Goal: Task Accomplishment & Management: Manage account settings

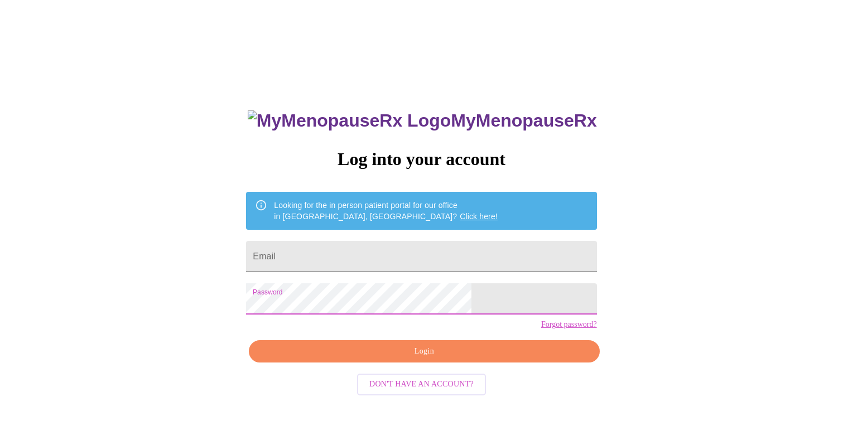
click at [369, 258] on input "Email" at bounding box center [421, 256] width 350 height 31
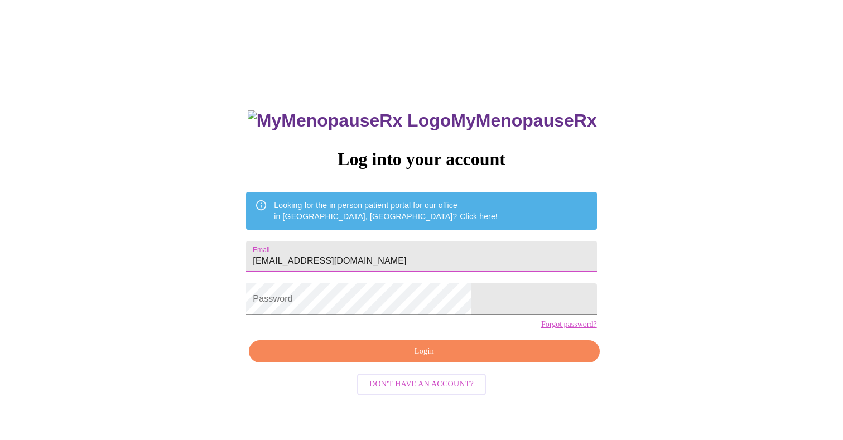
type input "[EMAIL_ADDRESS][DOMAIN_NAME]"
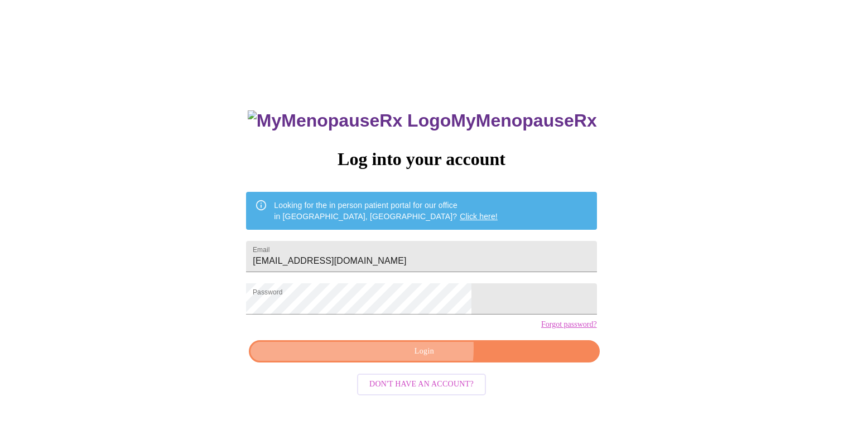
click at [405, 359] on span "Login" at bounding box center [424, 352] width 325 height 14
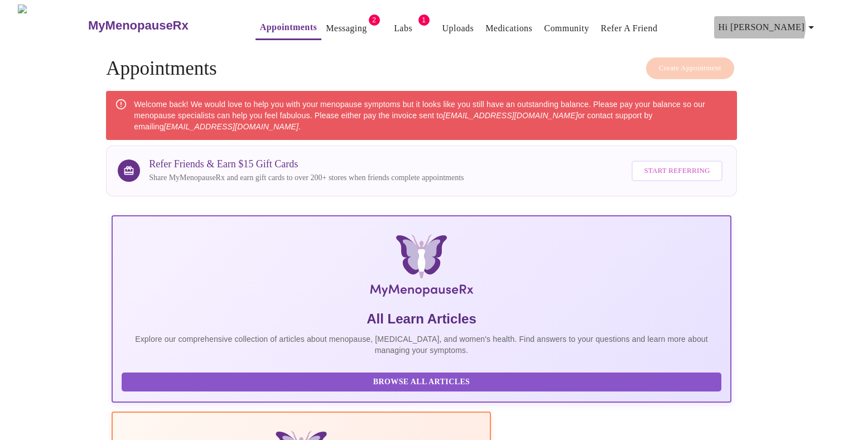
click at [809, 22] on icon "button" at bounding box center [810, 27] width 13 height 13
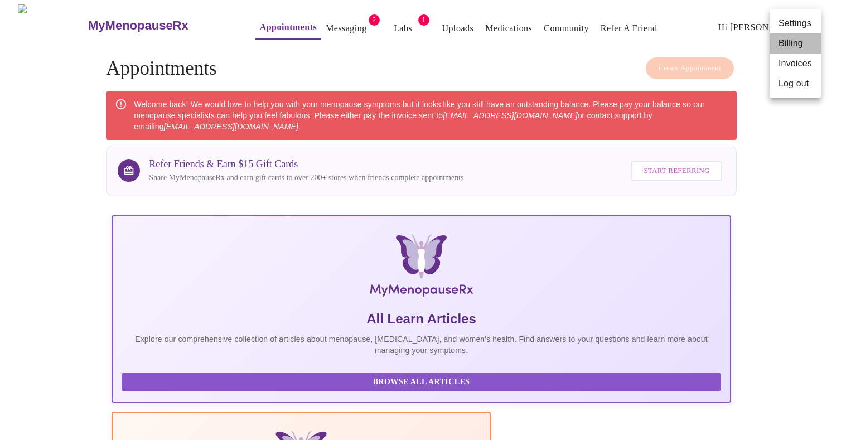
click at [795, 49] on li "Billing" at bounding box center [795, 43] width 51 height 20
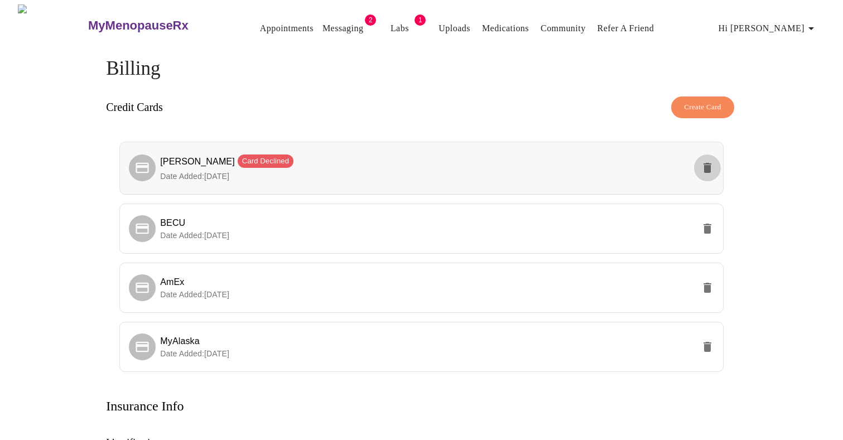
click at [706, 167] on icon "delete" at bounding box center [707, 168] width 8 height 10
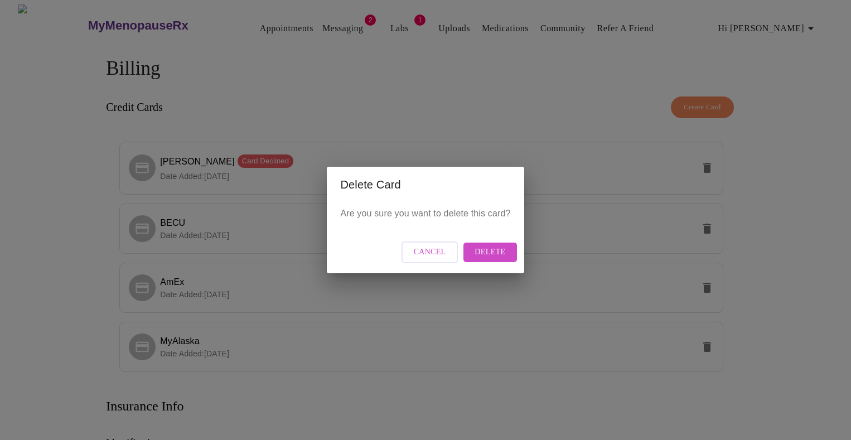
click at [499, 253] on span "Delete" at bounding box center [490, 252] width 31 height 14
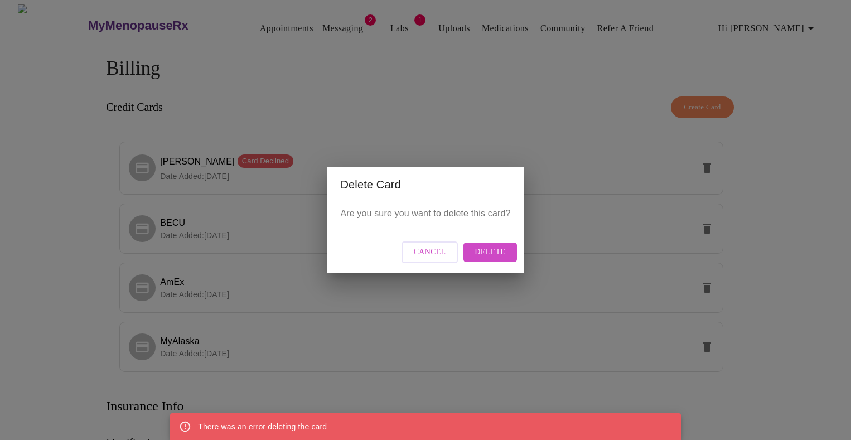
click at [499, 252] on span "Delete" at bounding box center [490, 252] width 31 height 14
click at [494, 249] on span "Delete" at bounding box center [490, 252] width 31 height 14
click at [242, 176] on div "Delete Card Are you sure you want to delete this card? Cancel Delete" at bounding box center [425, 220] width 851 height 440
click at [237, 173] on div "Delete Card Are you sure you want to delete this card? Cancel Delete" at bounding box center [425, 220] width 851 height 440
click at [417, 257] on span "Cancel" at bounding box center [430, 252] width 32 height 14
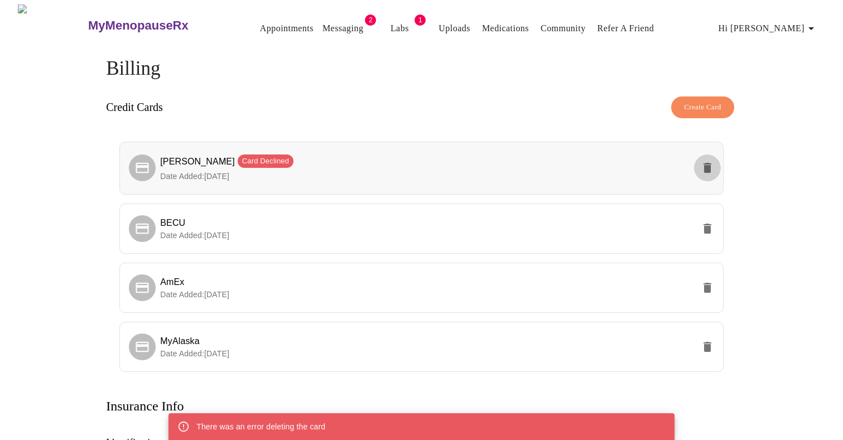
click at [707, 163] on icon "delete" at bounding box center [707, 168] width 8 height 10
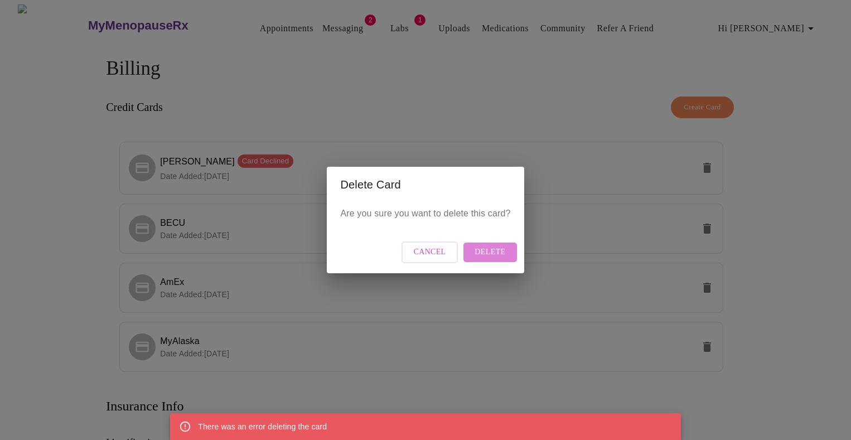
click at [491, 248] on span "Delete" at bounding box center [490, 252] width 31 height 14
click at [258, 230] on div "Delete Card Are you sure you want to delete this card? Cancel Delete" at bounding box center [425, 220] width 851 height 440
click at [415, 254] on button "Cancel" at bounding box center [430, 253] width 57 height 22
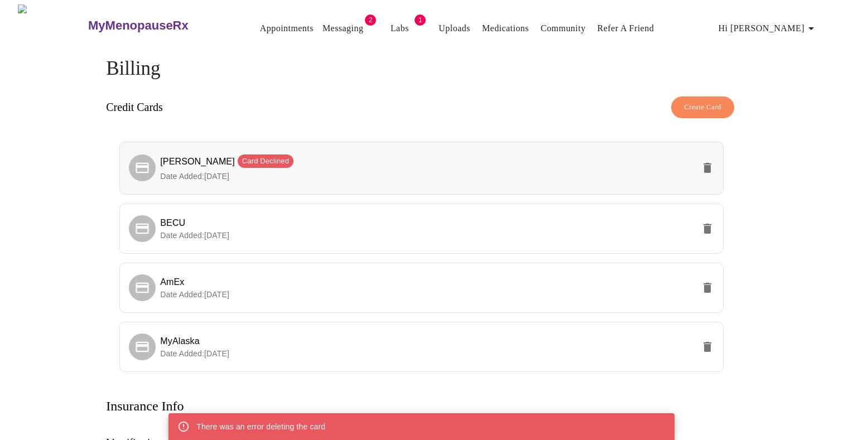
click at [229, 172] on span "Date Added: 07-31-2024" at bounding box center [194, 176] width 69 height 9
click at [103, 159] on div "Billing Credit Cards Create Card Teresa Seely Card Declined Date Added: 07-31-2…" at bounding box center [422, 427] width 714 height 741
click at [179, 160] on span "[PERSON_NAME] Card Declined" at bounding box center [226, 161] width 133 height 9
click at [707, 165] on icon "delete" at bounding box center [707, 168] width 8 height 10
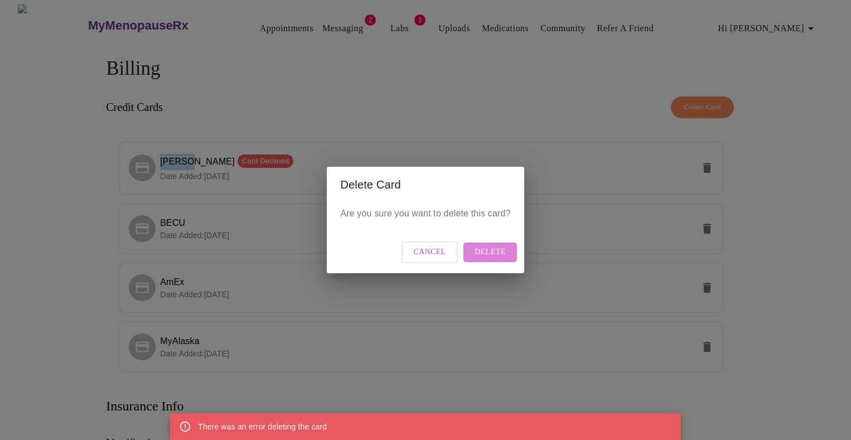
click at [492, 248] on span "Delete" at bounding box center [490, 252] width 31 height 14
click at [480, 248] on span "Delete" at bounding box center [490, 252] width 31 height 14
click at [506, 255] on button "Delete" at bounding box center [489, 253] width 53 height 20
click at [194, 172] on div "Delete Card Are you sure you want to delete this card? Cancel Delete" at bounding box center [425, 220] width 851 height 440
click at [433, 250] on span "Cancel" at bounding box center [430, 252] width 32 height 14
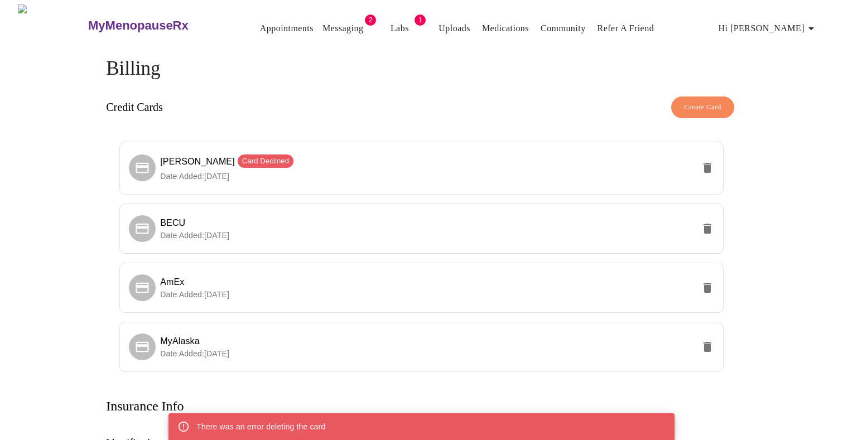
click at [322, 25] on link "Messaging" at bounding box center [342, 29] width 41 height 16
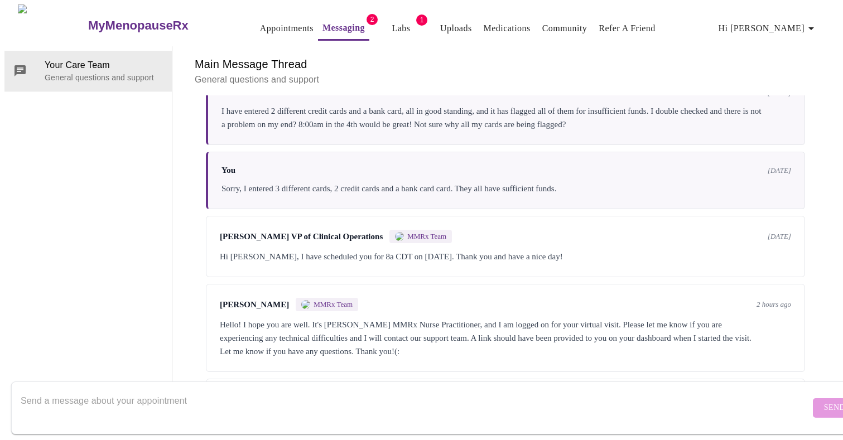
scroll to position [3204, 0]
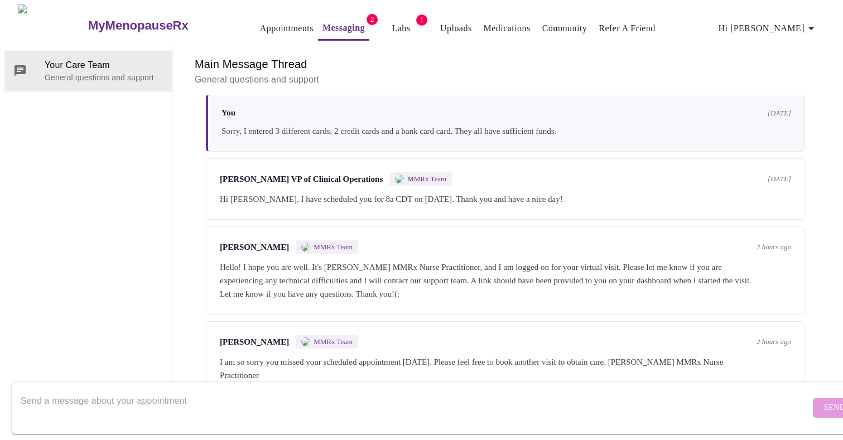
click at [310, 355] on div "I am so sorry you missed your scheduled appointment [DATE]. Please feel free to…" at bounding box center [505, 368] width 571 height 27
click at [89, 317] on div "Your Care Team General questions and support" at bounding box center [88, 221] width 168 height 350
click at [118, 394] on textarea "Send a message about your appointment" at bounding box center [415, 408] width 789 height 36
type textarea "Hi, my appointment is at 8:00am this morning?"
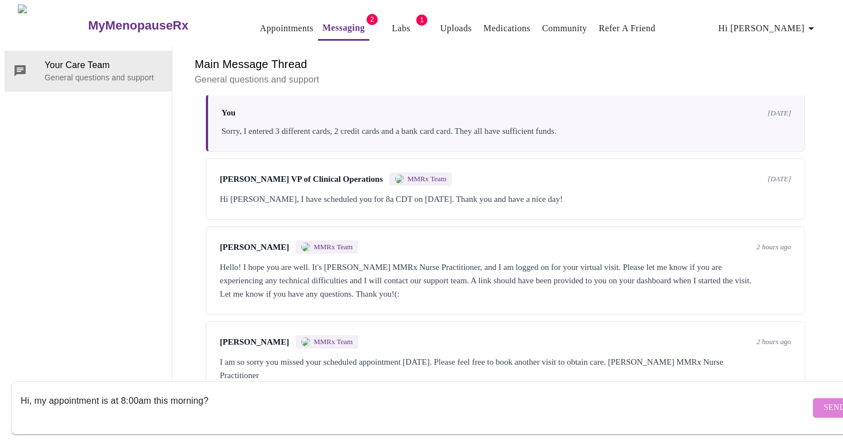
click at [824, 401] on span "Send" at bounding box center [834, 408] width 21 height 14
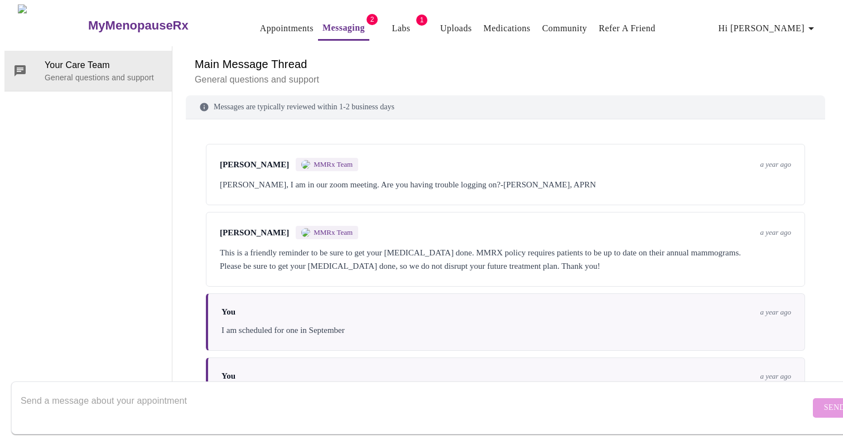
scroll to position [0, 0]
click at [392, 21] on link "Labs" at bounding box center [401, 29] width 18 height 16
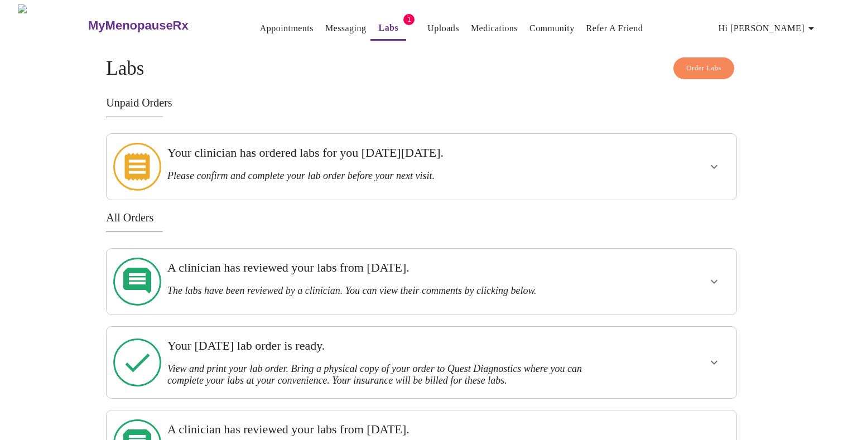
click at [260, 26] on link "Appointments" at bounding box center [287, 29] width 54 height 16
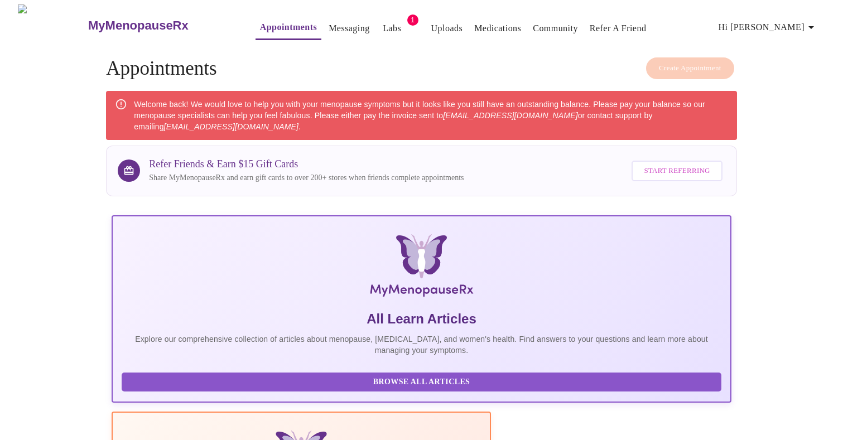
click at [329, 22] on link "Messaging" at bounding box center [349, 29] width 41 height 16
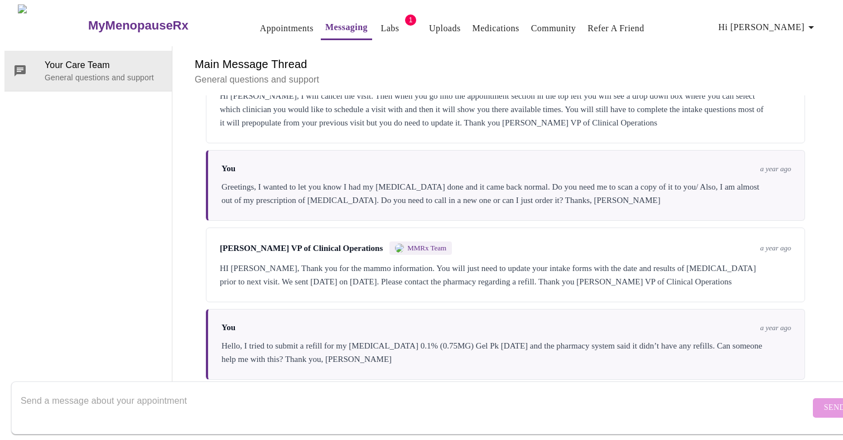
scroll to position [3271, 0]
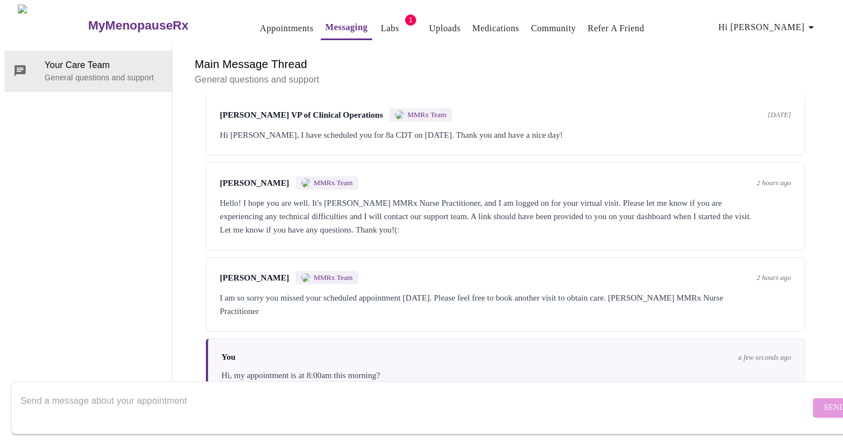
click at [80, 390] on textarea "Send a message about your appointment" at bounding box center [415, 408] width 789 height 36
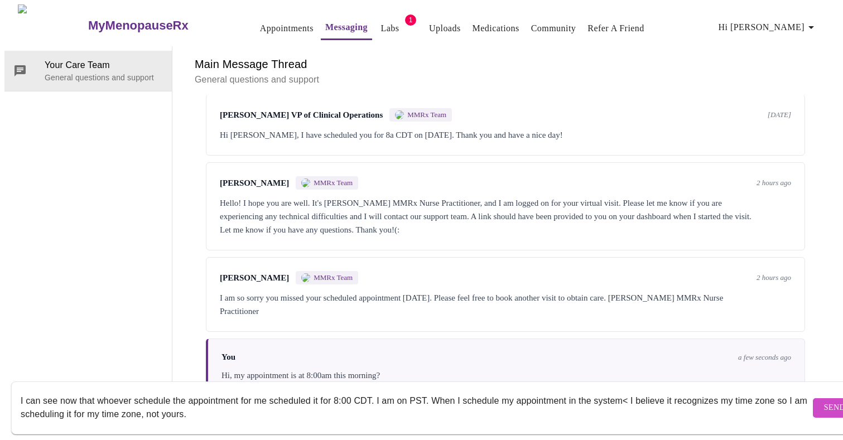
type textarea "I can see now that whoever schedule the appointment for me scheduled it for 8:0…"
click at [824, 401] on span "Send" at bounding box center [834, 408] width 21 height 14
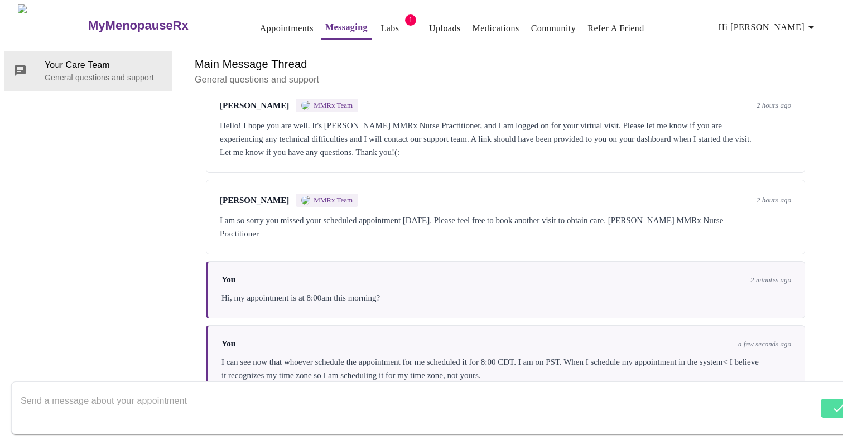
scroll to position [0, 0]
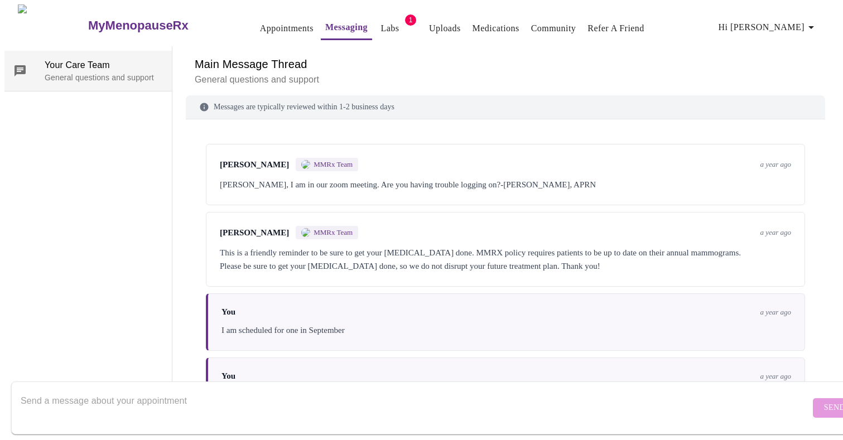
click at [93, 59] on span "Your Care Team" at bounding box center [104, 65] width 118 height 13
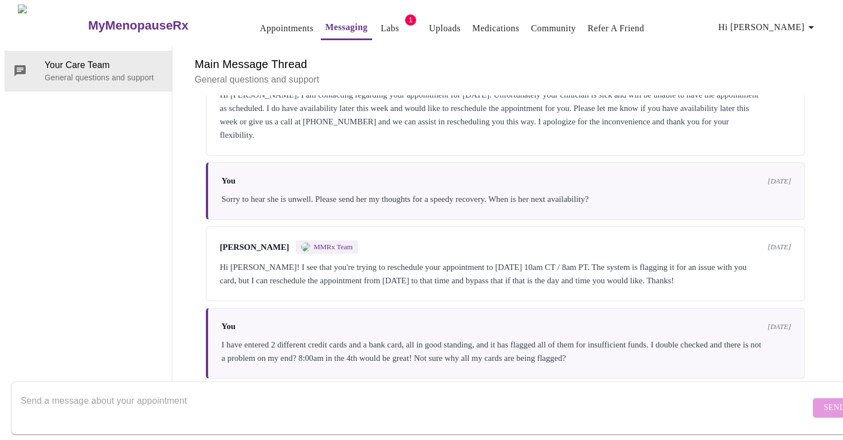
scroll to position [3352, 0]
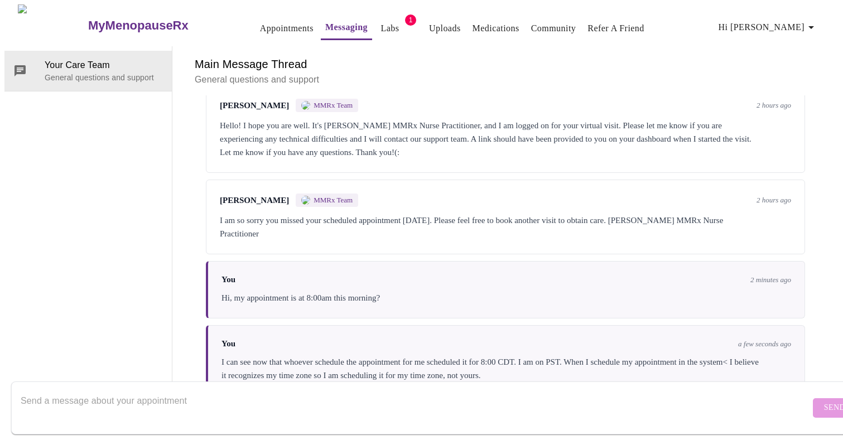
click at [51, 390] on textarea "Send a message about your appointment" at bounding box center [415, 408] width 789 height 36
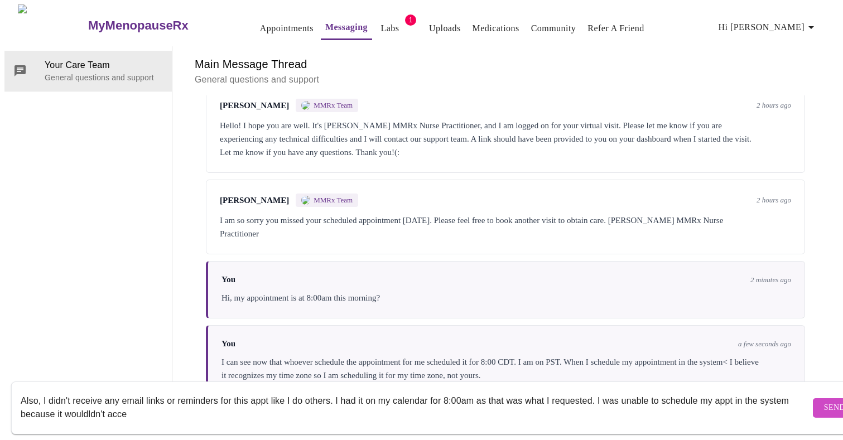
drag, startPoint x: 166, startPoint y: 403, endPoint x: 99, endPoint y: 403, distance: 66.4
click at [99, 403] on textarea "Also, I didn't receive any email links or reminders for this appt like I do oth…" at bounding box center [415, 408] width 789 height 36
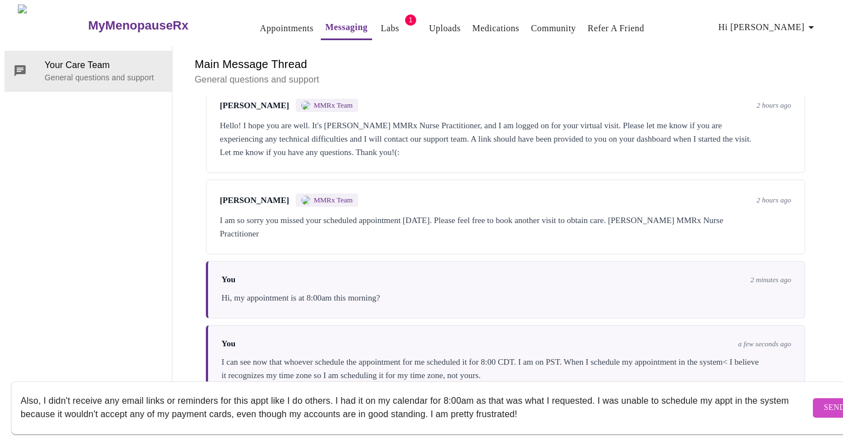
type textarea "Also, I didn't receive any email links or reminders for this appt like I do oth…"
click at [824, 401] on span "Send" at bounding box center [834, 408] width 21 height 14
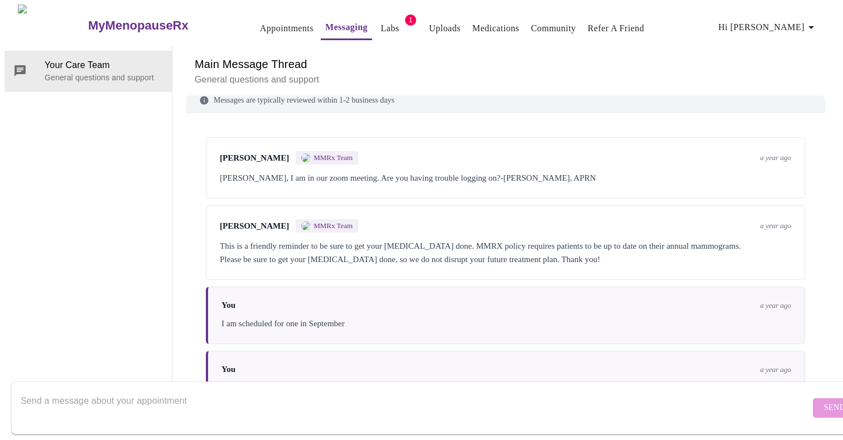
scroll to position [0, 0]
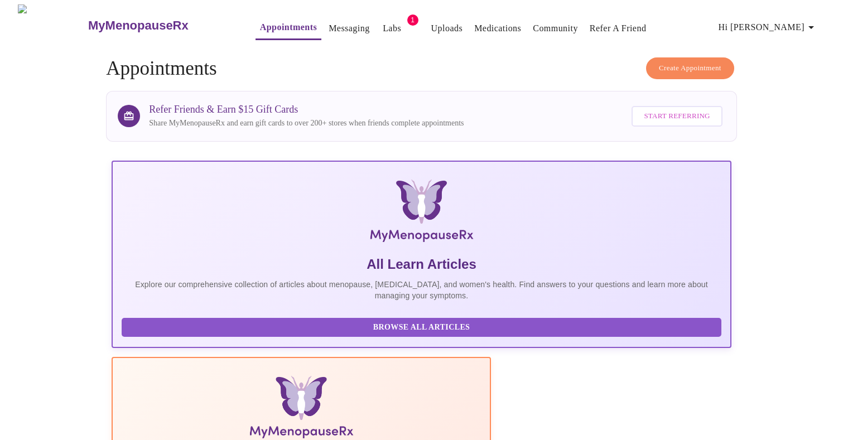
click at [798, 20] on span "Hi [PERSON_NAME]" at bounding box center [767, 28] width 99 height 16
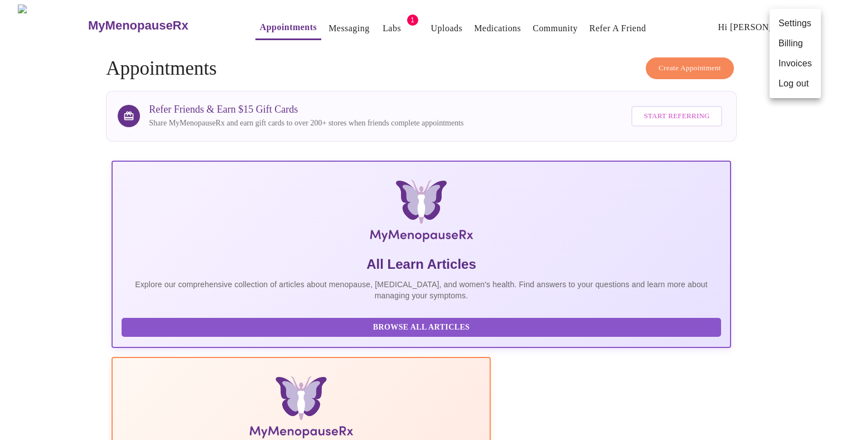
click at [784, 47] on li "Billing" at bounding box center [795, 43] width 51 height 20
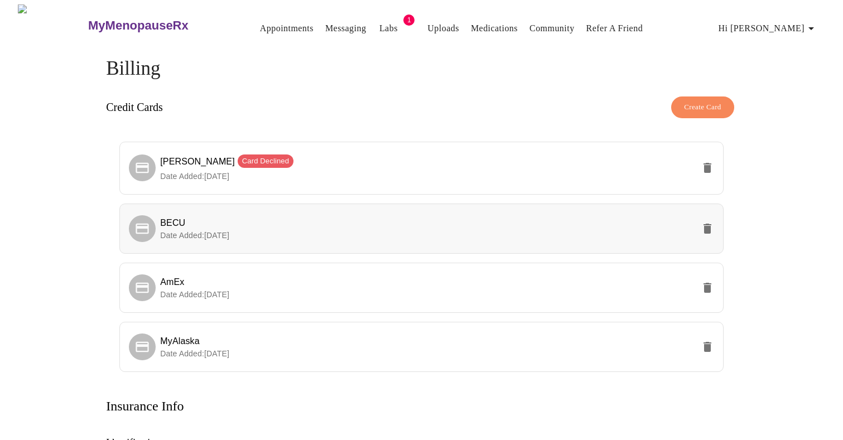
click at [178, 239] on li "BECU Date Added: 08-28-2025" at bounding box center [421, 229] width 604 height 50
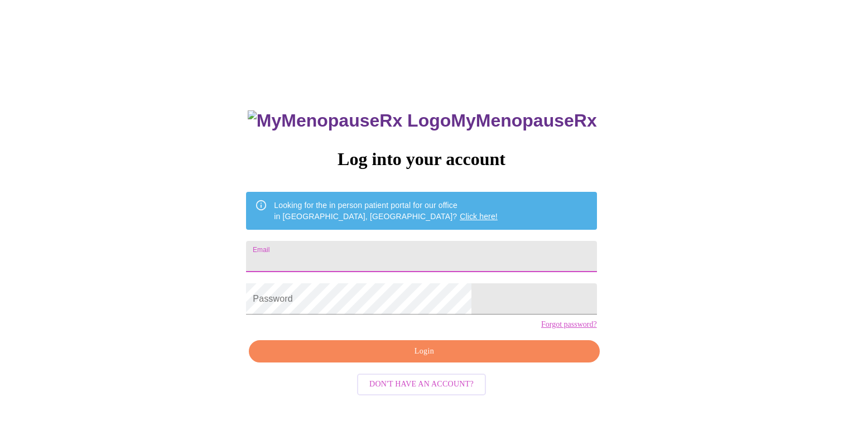
click at [331, 259] on input "Email" at bounding box center [421, 256] width 350 height 31
type input "[EMAIL_ADDRESS][DOMAIN_NAME]"
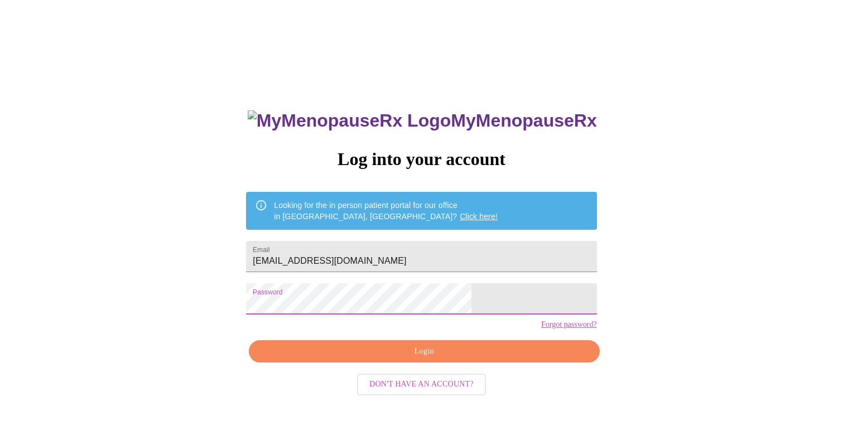
click at [402, 363] on button "Login" at bounding box center [424, 351] width 350 height 23
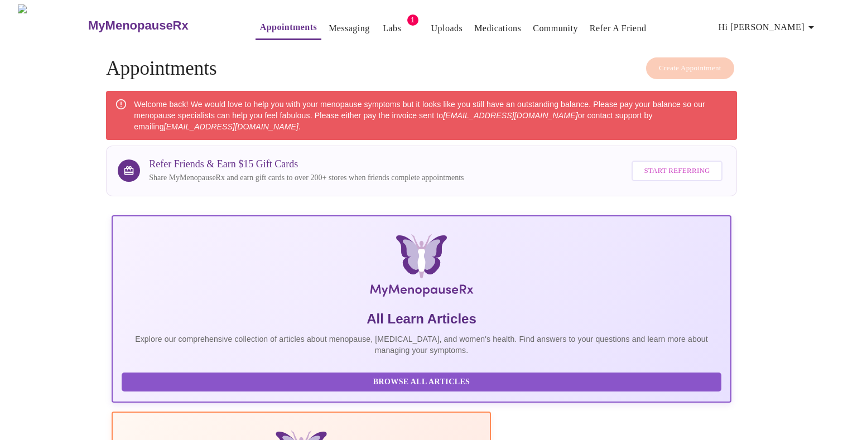
drag, startPoint x: 247, startPoint y: 122, endPoint x: 257, endPoint y: 126, distance: 11.3
click at [258, 126] on div "Welcome back! We would love to help you with your menopause symptoms but it loo…" at bounding box center [431, 115] width 594 height 42
click at [800, 26] on span "Hi [PERSON_NAME]" at bounding box center [767, 28] width 99 height 16
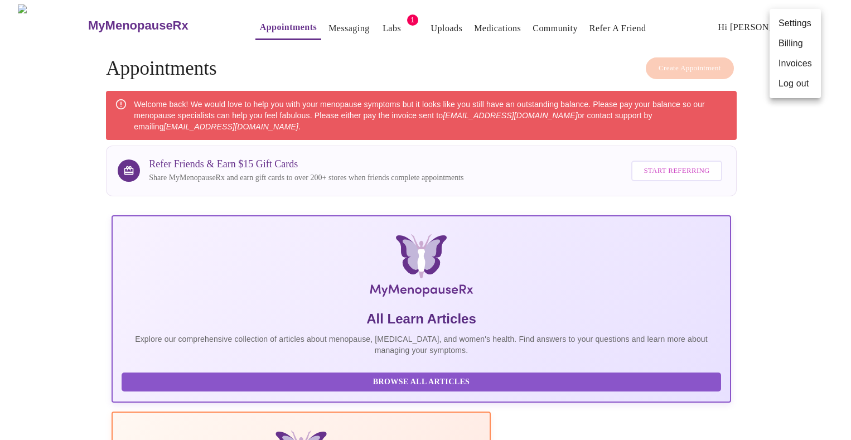
click at [784, 66] on li "Invoices" at bounding box center [795, 64] width 51 height 20
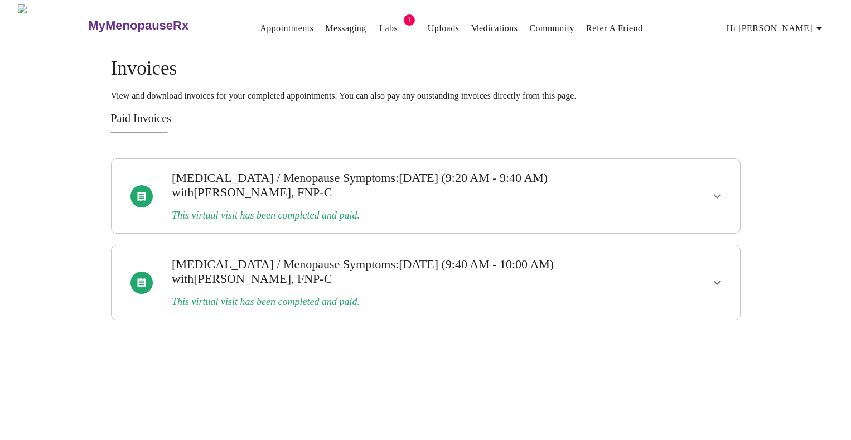
click at [717, 194] on icon "show more" at bounding box center [717, 196] width 13 height 13
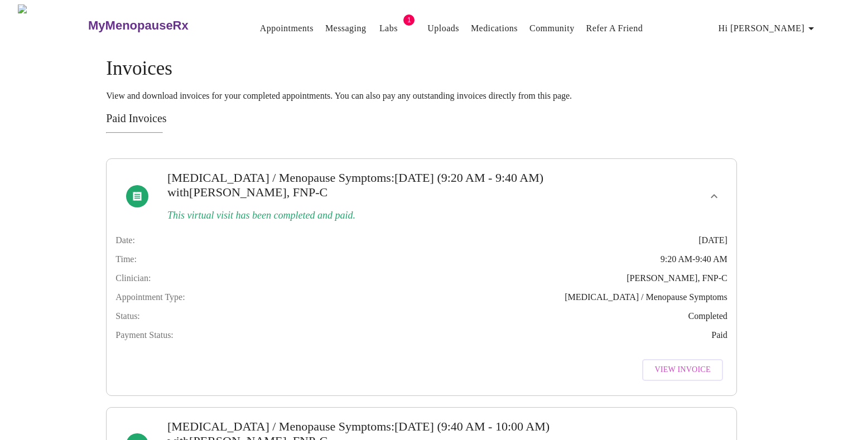
click at [572, 300] on span "Perimenopause / Menopause Symptoms" at bounding box center [645, 297] width 163 height 10
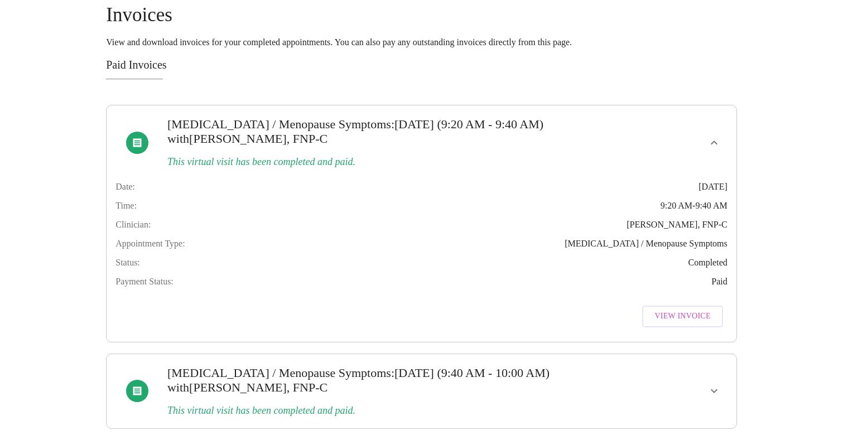
scroll to position [68, 0]
click at [708, 384] on icon "show more" at bounding box center [713, 390] width 13 height 13
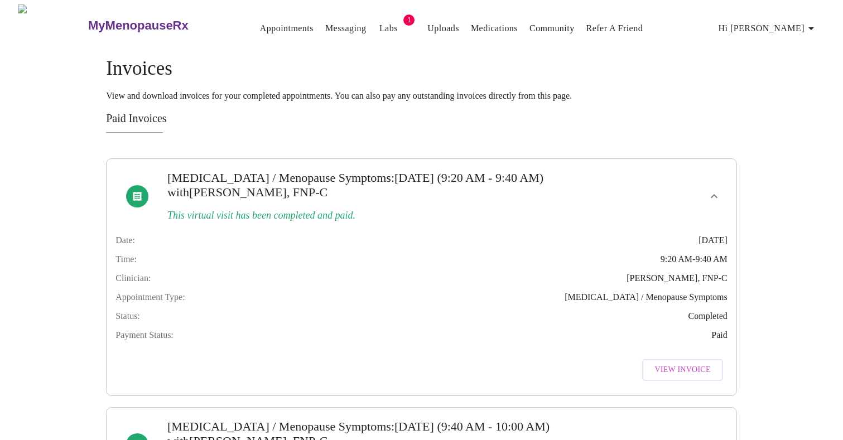
scroll to position [0, 0]
click at [800, 25] on span "Hi Teresa" at bounding box center [767, 29] width 99 height 16
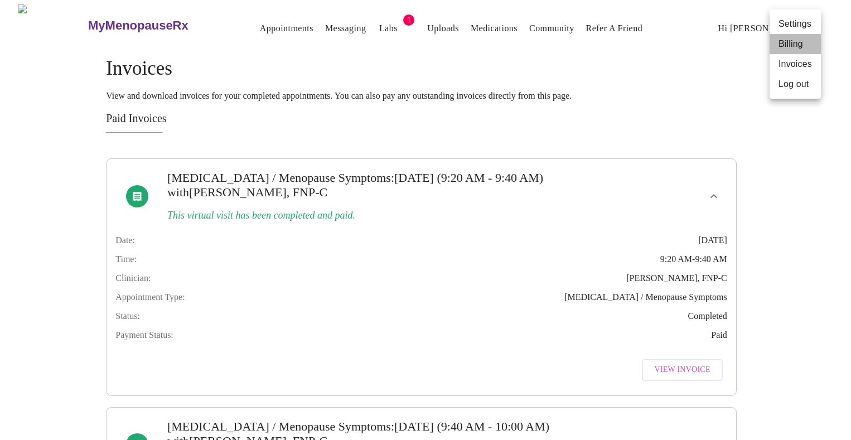
click at [787, 45] on li "Billing" at bounding box center [795, 44] width 51 height 20
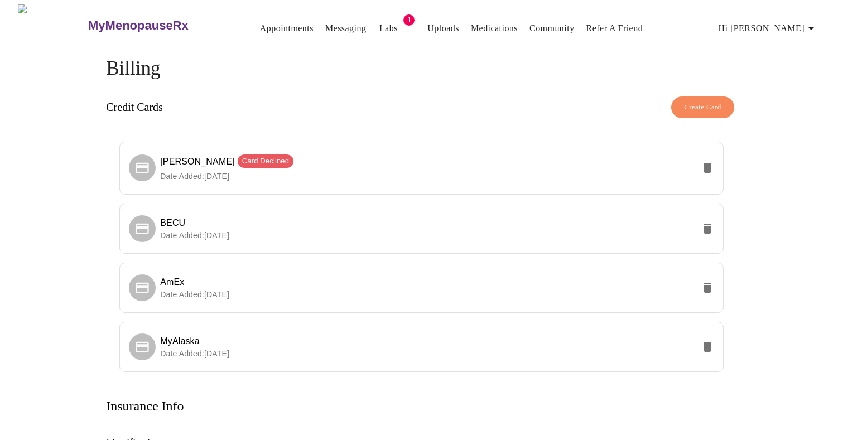
click at [100, 18] on h3 "MyMenopauseRx" at bounding box center [138, 25] width 100 height 15
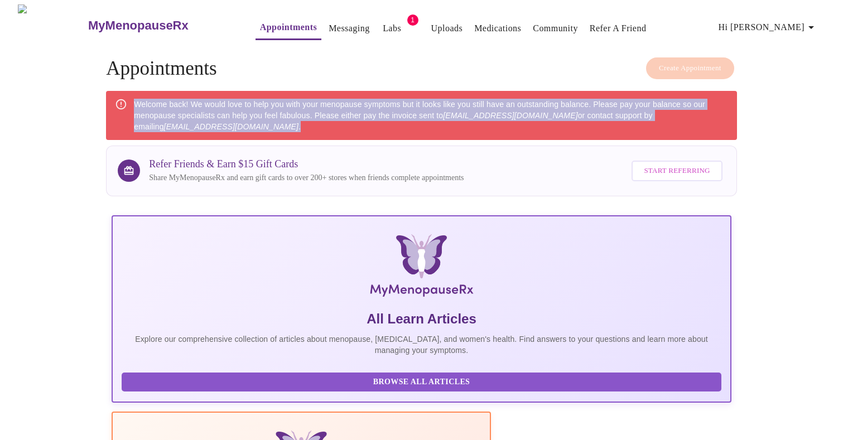
drag, startPoint x: 253, startPoint y: 126, endPoint x: 133, endPoint y: 104, distance: 121.9
click at [133, 104] on div "Welcome back! We would love to help you with your menopause symptoms but it loo…" at bounding box center [421, 115] width 631 height 49
copy div "Welcome back! We would love to help you with your menopause symptoms but it loo…"
click at [329, 21] on link "Messaging" at bounding box center [349, 29] width 41 height 16
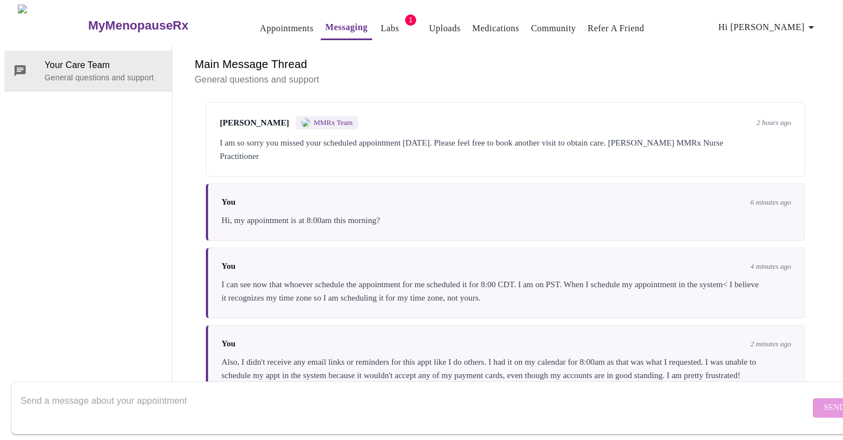
scroll to position [3445, 0]
click at [94, 390] on textarea "Send a message about your appointment" at bounding box center [415, 408] width 789 height 36
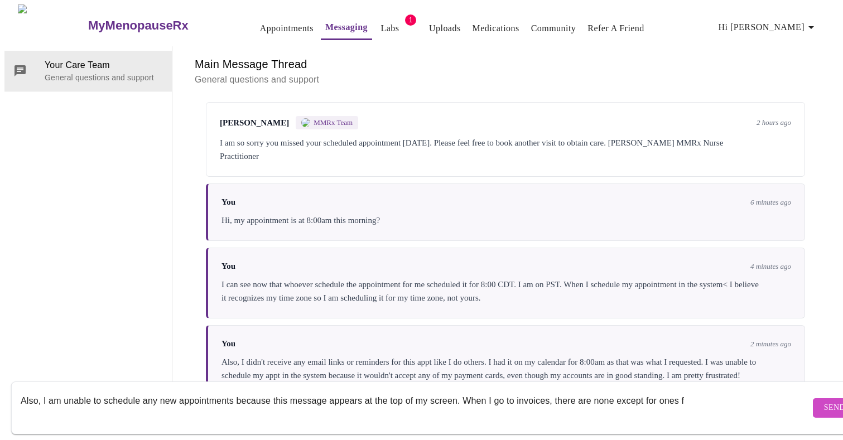
drag, startPoint x: 687, startPoint y: 389, endPoint x: 574, endPoint y: 392, distance: 112.1
click at [574, 392] on textarea "Also, I am unable to schedule any new appointments because this message appears…" at bounding box center [415, 408] width 789 height 36
paste textarea "Welcome back! We would love to help you with your menopause symptoms but it loo…"
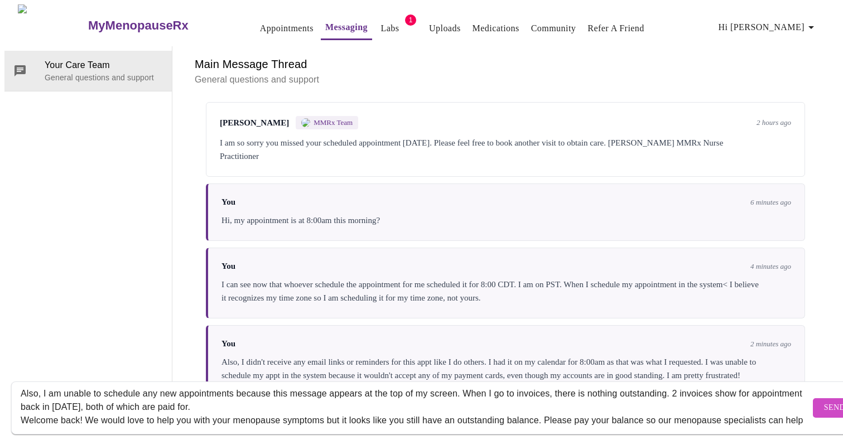
scroll to position [27, 0]
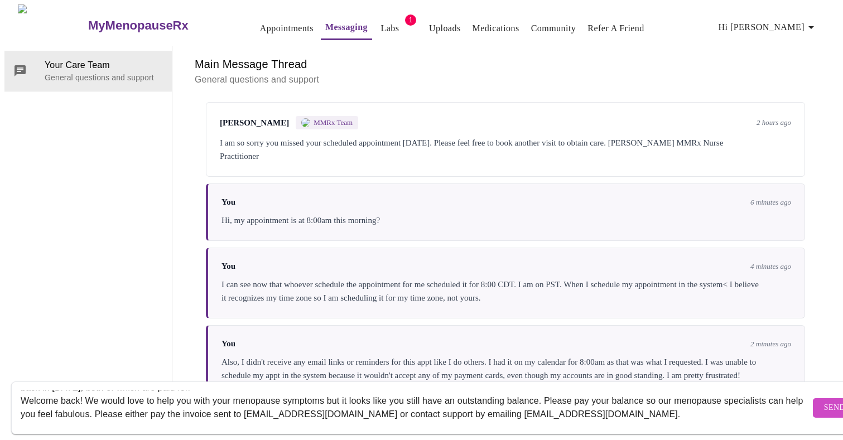
click at [23, 390] on textarea "Also, I am unable to schedule any new appointments because this message appears…" at bounding box center [415, 408] width 789 height 36
click at [641, 405] on textarea "Also, I am unable to schedule any new appointments because this message appears…" at bounding box center [415, 408] width 789 height 36
type textarea "Also, I am unable to schedule any new appointments because this message appears…"
click at [824, 401] on span "Send" at bounding box center [834, 408] width 21 height 14
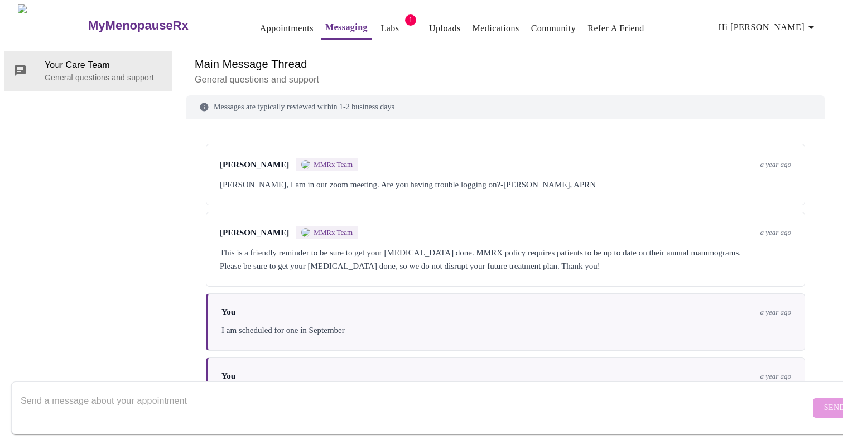
scroll to position [3566, 0]
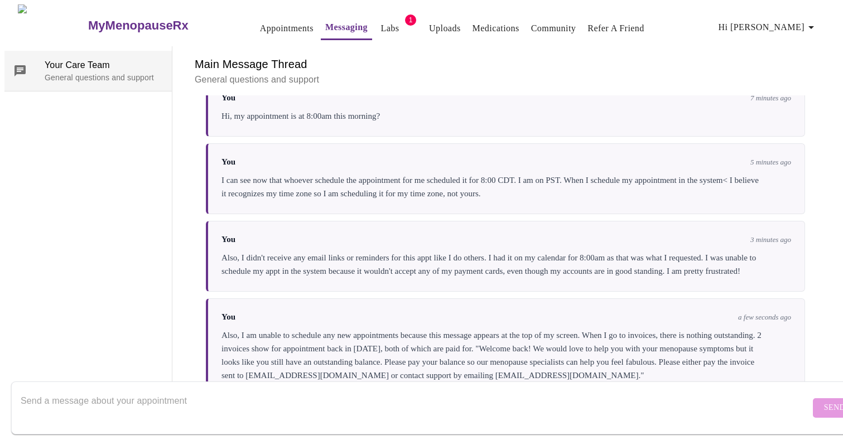
click at [53, 72] on p "General questions and support" at bounding box center [104, 77] width 118 height 11
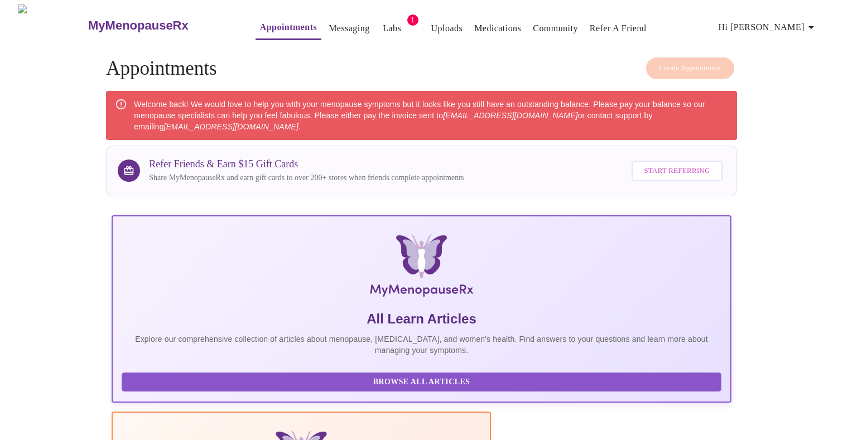
click at [707, 66] on h4 "Create Appointment Appointments" at bounding box center [421, 68] width 631 height 22
click at [329, 25] on link "Messaging" at bounding box center [349, 29] width 41 height 16
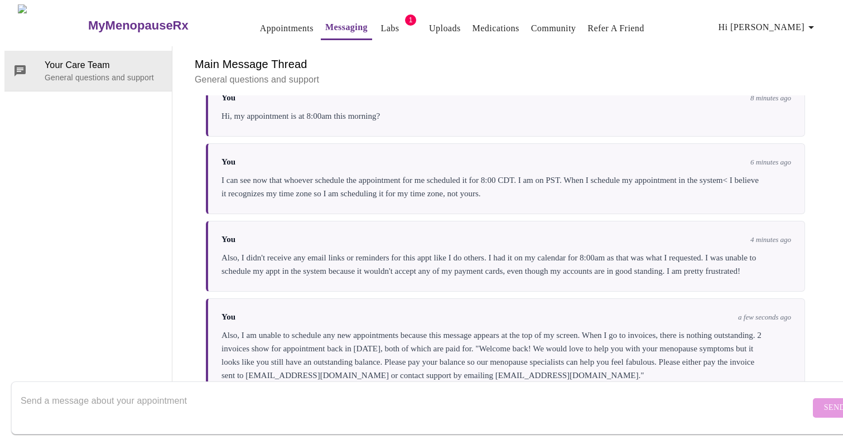
scroll to position [3566, 0]
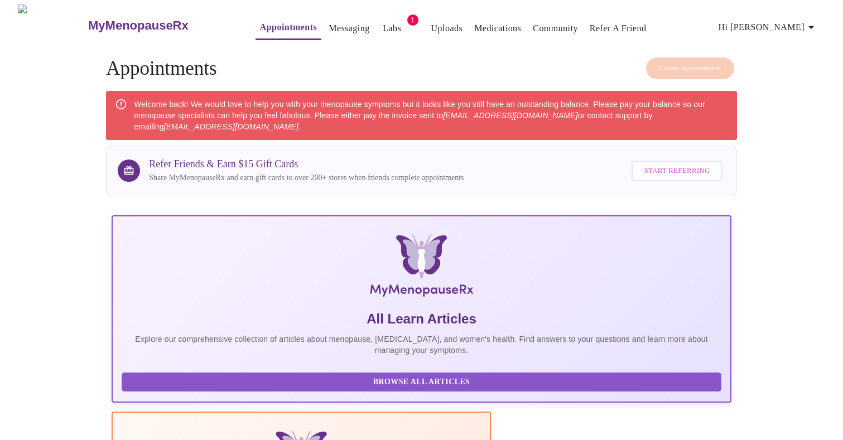
click at [372, 120] on div "Welcome back! We would love to help you with your menopause symptoms but it loo…" at bounding box center [431, 115] width 594 height 42
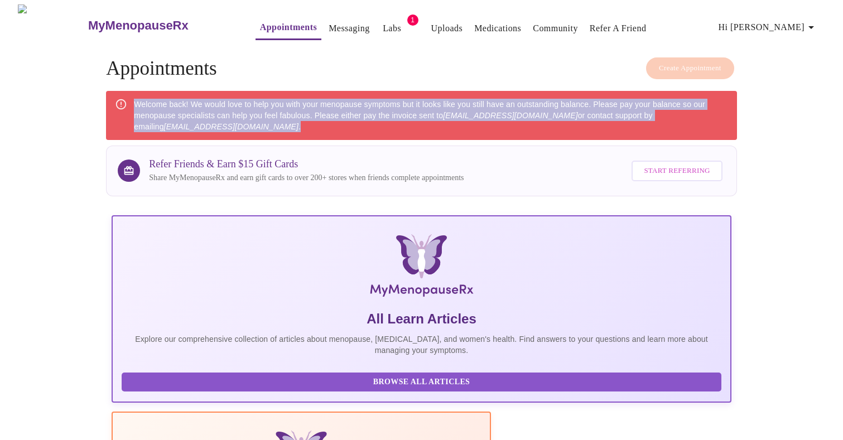
drag, startPoint x: 336, startPoint y: 122, endPoint x: 135, endPoint y: 103, distance: 202.2
click at [135, 103] on div "Welcome back! We would love to help you with your menopause symptoms but it loo…" at bounding box center [431, 115] width 594 height 42
click at [803, 27] on span "Hi [PERSON_NAME]" at bounding box center [767, 28] width 99 height 16
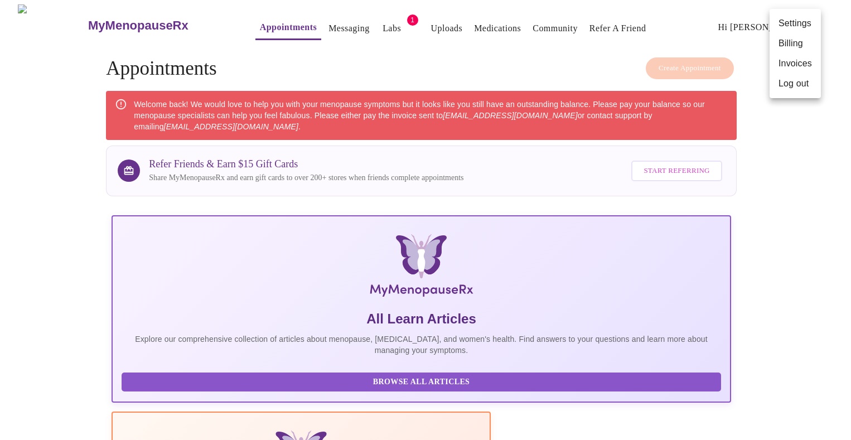
click at [794, 62] on li "Invoices" at bounding box center [795, 64] width 51 height 20
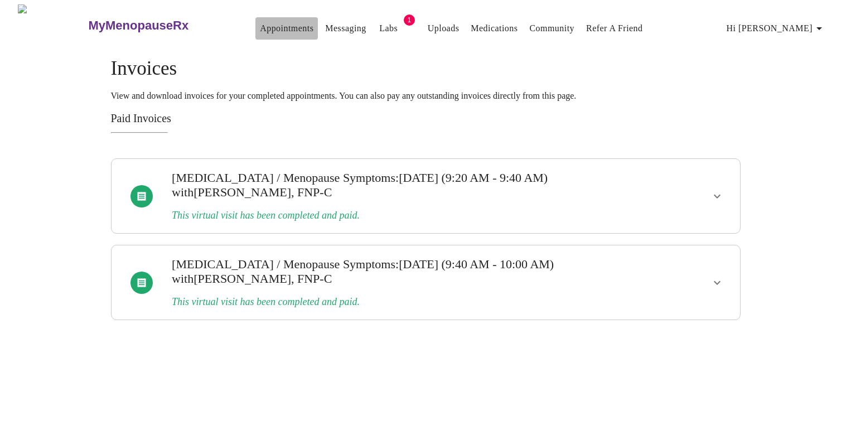
click at [260, 22] on link "Appointments" at bounding box center [287, 29] width 54 height 16
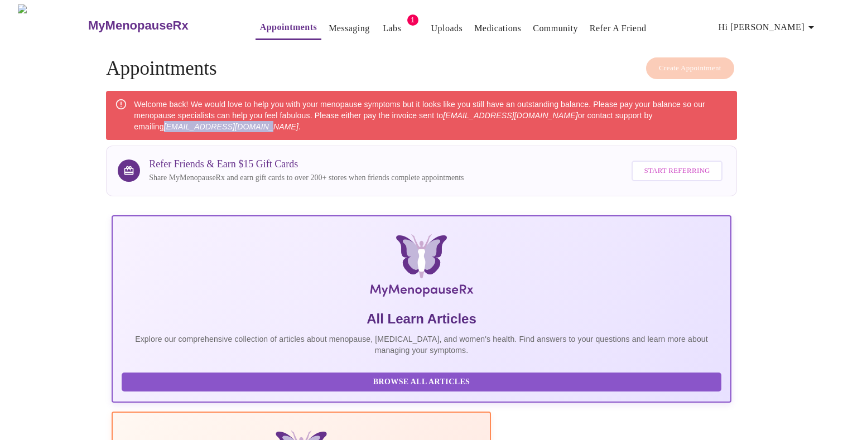
drag, startPoint x: 236, startPoint y: 123, endPoint x: 133, endPoint y: 125, distance: 103.2
click at [133, 125] on div "Welcome back! We would love to help you with your menopause symptoms but it loo…" at bounding box center [421, 115] width 631 height 49
copy em "hello@mymenopauserx.com"
click at [242, 119] on div "Welcome back! We would love to help you with your menopause symptoms but it loo…" at bounding box center [431, 115] width 594 height 42
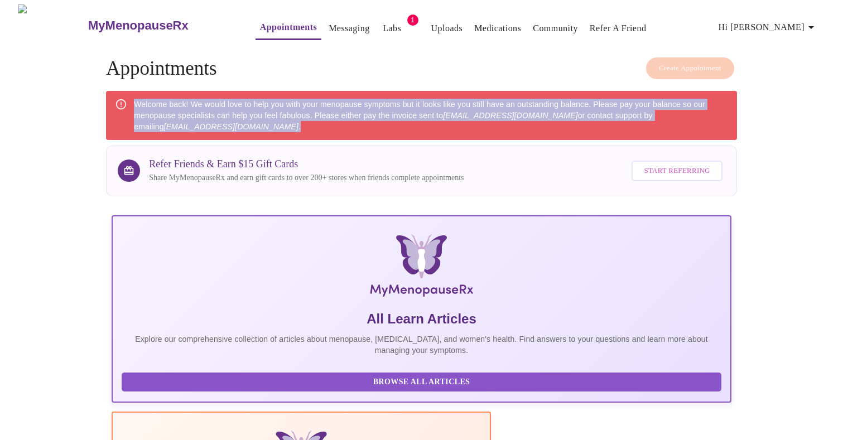
drag, startPoint x: 245, startPoint y: 125, endPoint x: 122, endPoint y: 112, distance: 124.6
click at [122, 112] on div "Welcome back! We would love to help you with your menopause symptoms but it loo…" at bounding box center [421, 115] width 631 height 49
copy div "Welcome back! We would love to help you with your menopause symptoms but it loo…"
click at [775, 23] on span "Hi [PERSON_NAME]" at bounding box center [767, 28] width 99 height 16
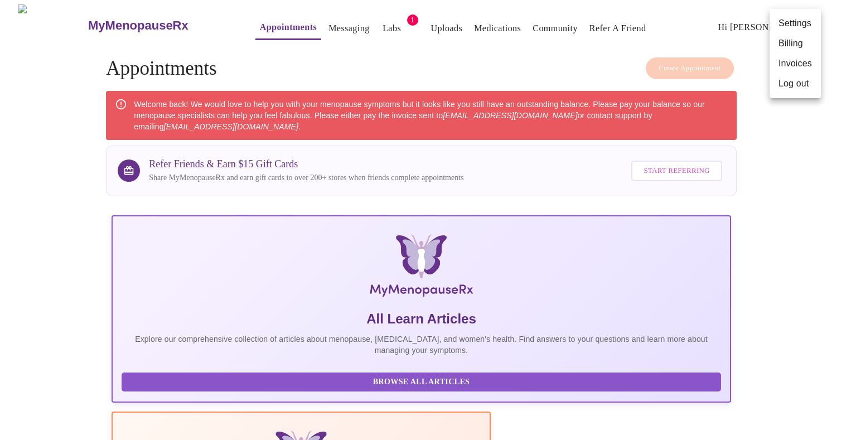
click at [791, 20] on li "Settings" at bounding box center [795, 23] width 51 height 20
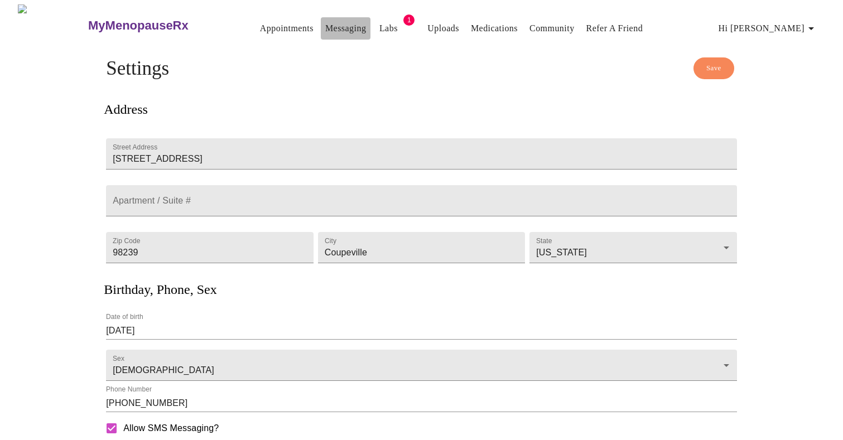
click at [334, 23] on link "Messaging" at bounding box center [345, 29] width 41 height 16
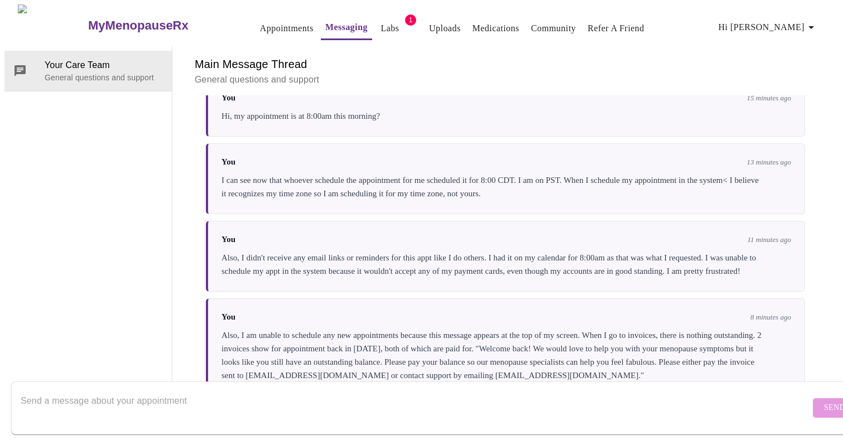
scroll to position [3566, 0]
drag, startPoint x: 823, startPoint y: 335, endPoint x: 819, endPoint y: 347, distance: 13.3
click at [171, 400] on textarea "Send a message about your appointment" at bounding box center [415, 408] width 789 height 36
drag, startPoint x: 171, startPoint y: 400, endPoint x: 267, endPoint y: 389, distance: 96.5
click at [267, 390] on textarea "I've sent a note to the email hello@my menopause's.com as indicated in the mess…" at bounding box center [415, 408] width 789 height 36
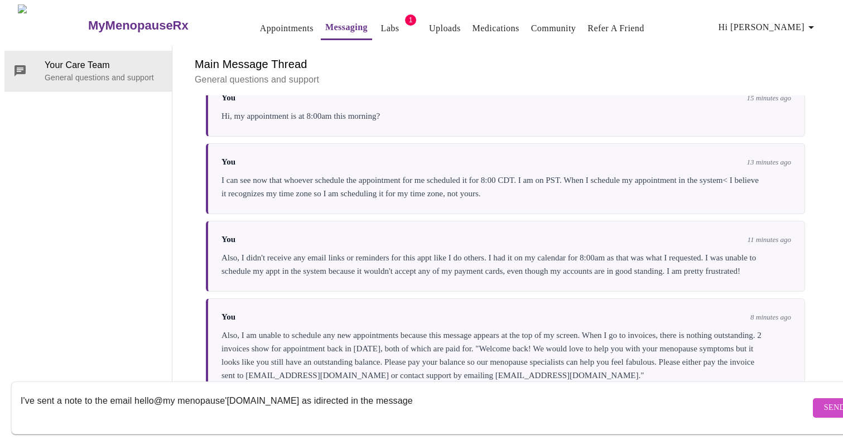
click at [374, 392] on textarea "I've sent a note to the email hello@my menopause's.com as idirected in the mess…" at bounding box center [415, 408] width 789 height 36
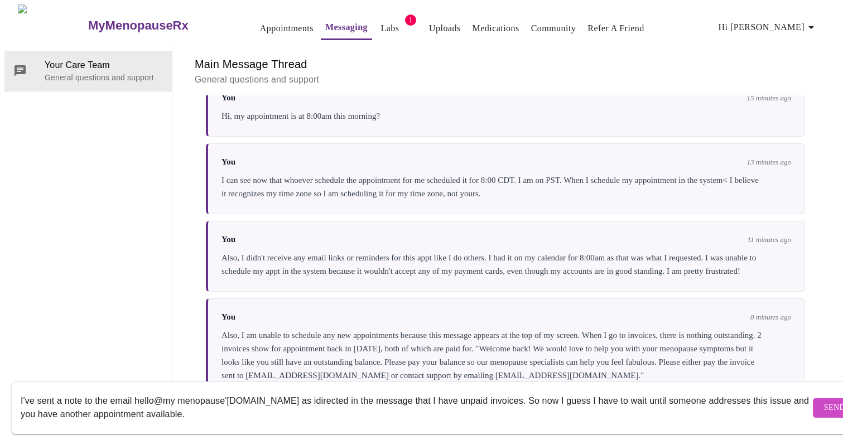
click at [564, 390] on textarea "I've sent a note to the email hello@my menopause's.com as idirected in the mess…" at bounding box center [415, 408] width 789 height 36
drag, startPoint x: 589, startPoint y: 379, endPoint x: 575, endPoint y: 390, distance: 17.5
click at [575, 390] on textarea "I've sent a note to the email hello@my menopause's.com as idirected in the mess…" at bounding box center [415, 408] width 789 height 36
click at [581, 390] on textarea "I've sent a note to the email hello@my menopause's.com as idirected in the mess…" at bounding box center [415, 408] width 789 height 36
click at [247, 401] on textarea "I've sent a note to the email hello@my menopause's.com as idirected in the mess…" at bounding box center [415, 408] width 789 height 36
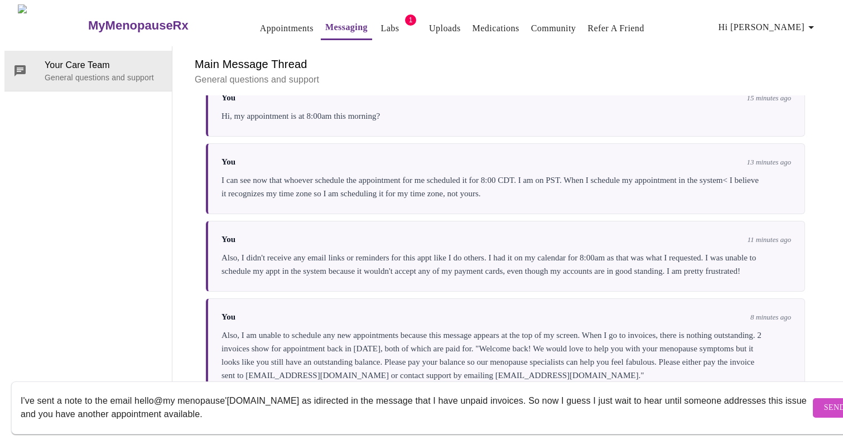
click at [266, 390] on textarea "I've sent a note to the email hello@my menopause's.com as idirected in the mess…" at bounding box center [415, 408] width 789 height 36
click at [378, 390] on textarea "I've sent a note to the email hello@my menopause's.com as directed in the messa…" at bounding box center [415, 408] width 789 height 36
type textarea "I've sent a note to the email hello@my menopause'[DOMAIN_NAME] as directed in t…"
click at [824, 401] on span "Send" at bounding box center [834, 408] width 21 height 14
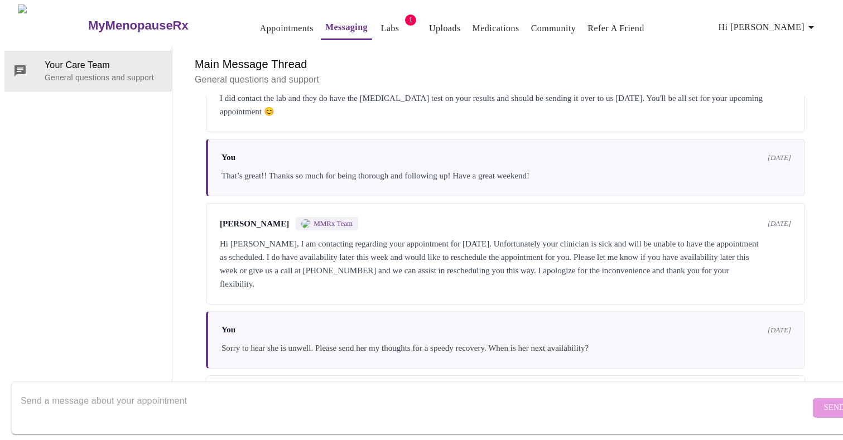
scroll to position [3646, 0]
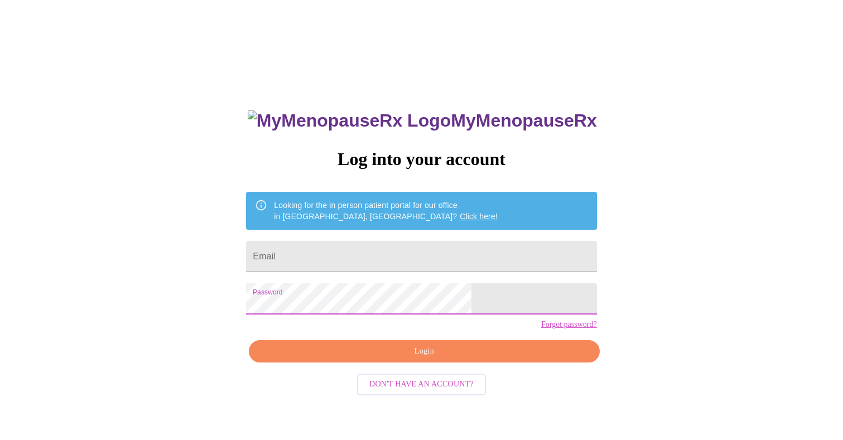
scroll to position [11, 0]
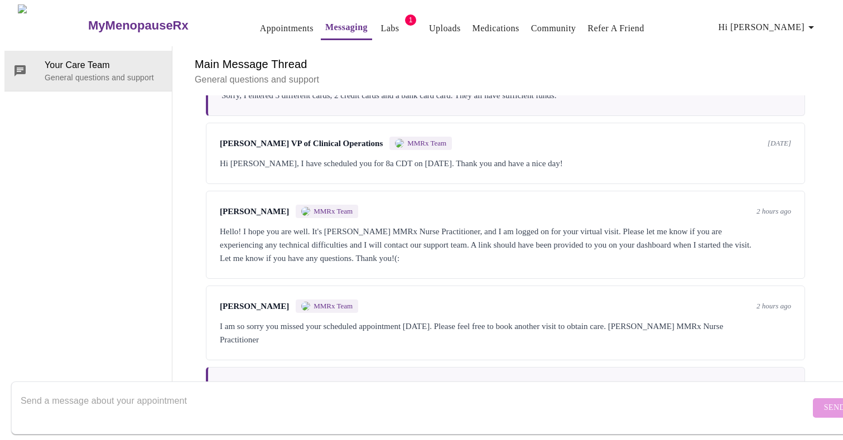
scroll to position [3075, 0]
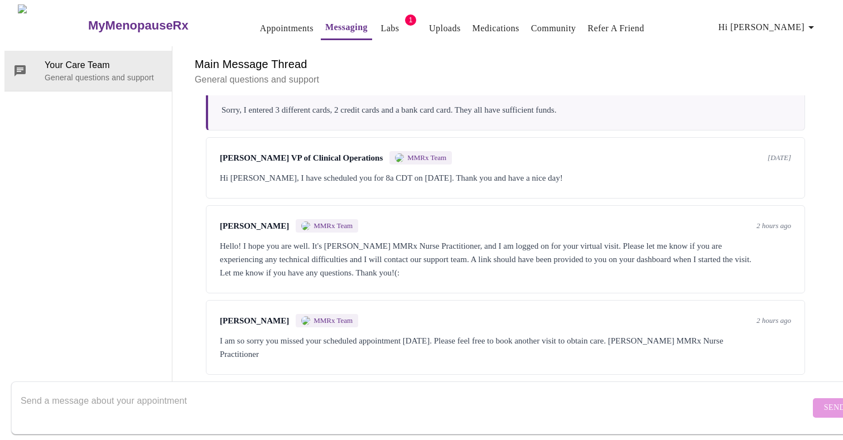
drag, startPoint x: 706, startPoint y: 143, endPoint x: 200, endPoint y: 128, distance: 506.7
click at [200, 128] on div "Messages are typically reviewed within 1-2 business days [PERSON_NAME] MMRx Tea…" at bounding box center [505, 245] width 639 height 301
copy div "I have entered 2 different credit cards and a bank card, all in good standing, …"
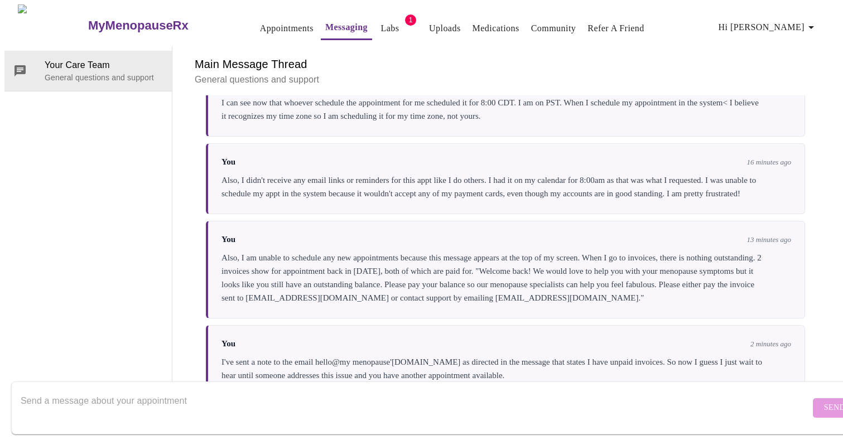
click at [110, 390] on textarea "Send a message about your appointment" at bounding box center [415, 408] width 789 height 36
paste textarea "I have entered 2 different credit cards and a bank card, all in good standing, …"
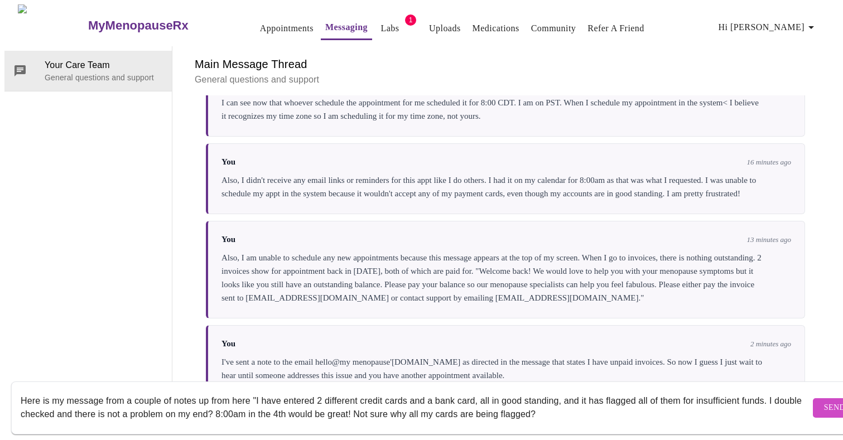
click at [252, 390] on textarea "Here is my message from a couple of notes up from here "I have entered 2 differ…" at bounding box center [415, 408] width 789 height 36
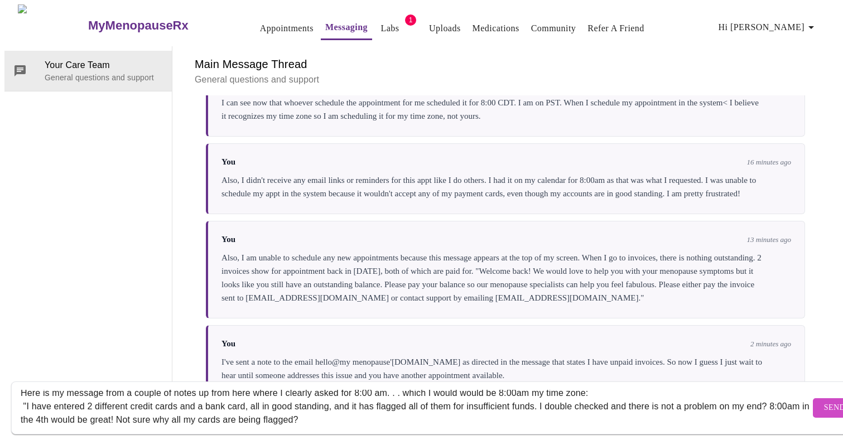
scroll to position [13, 0]
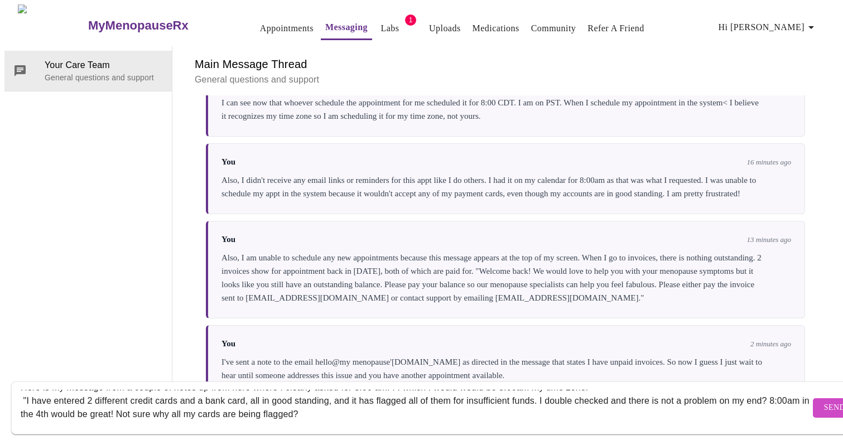
click at [344, 404] on textarea "Here is my message from a couple of notes up from here where I clearly asked fo…" at bounding box center [415, 408] width 789 height 36
type textarea "Here is my message from a couple of notes up from here where I clearly asked fo…"
click at [824, 401] on span "Send" at bounding box center [834, 408] width 21 height 14
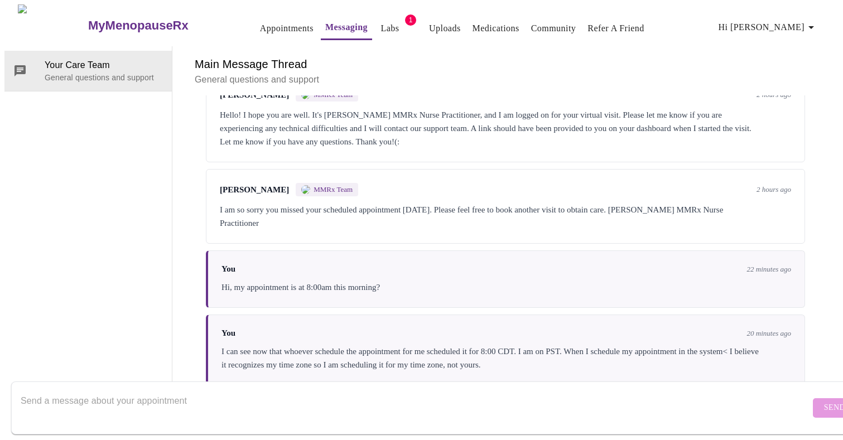
scroll to position [3836, 0]
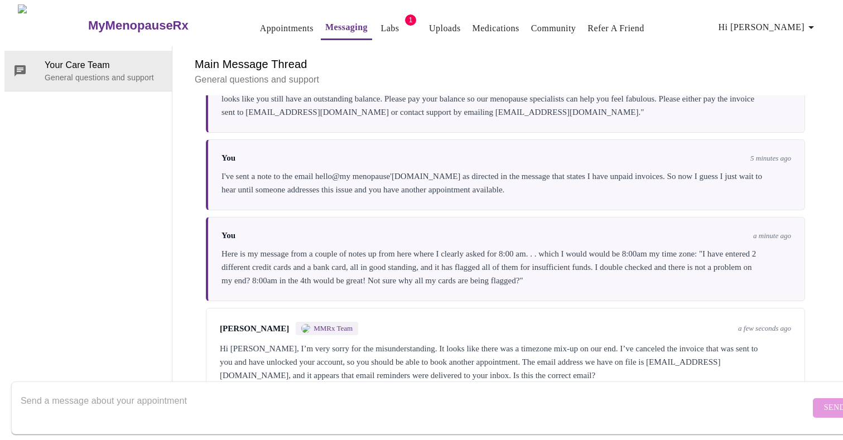
click at [49, 392] on textarea "Send a message about your appointment" at bounding box center [415, 408] width 789 height 36
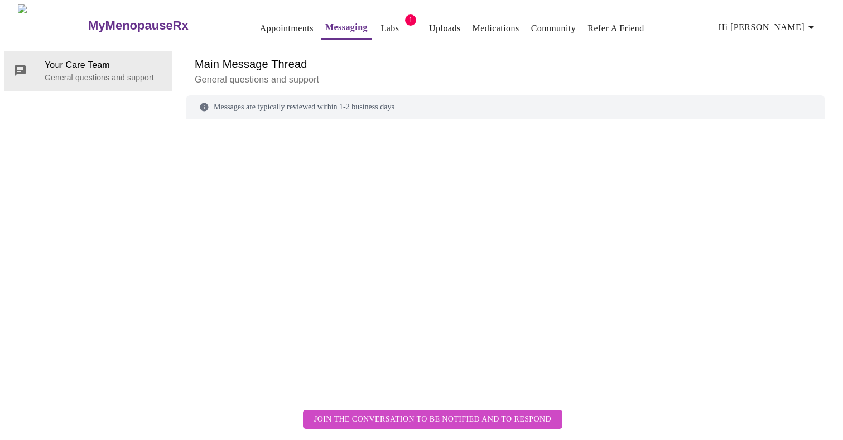
scroll to position [3836, 0]
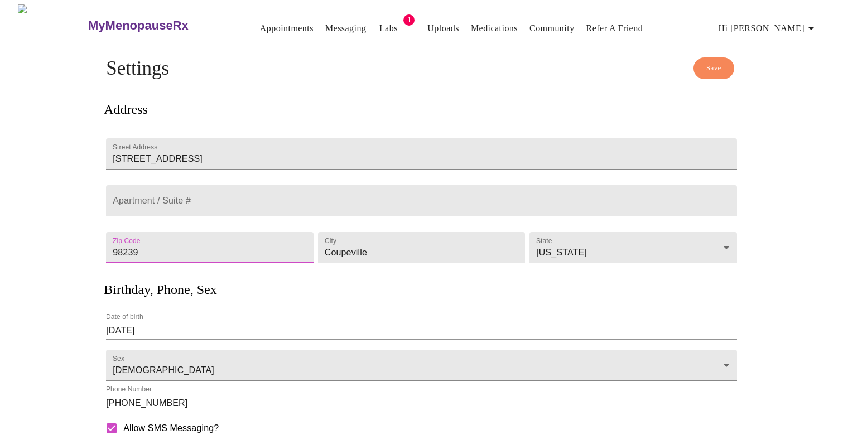
click at [800, 22] on span "Hi [PERSON_NAME]" at bounding box center [767, 29] width 99 height 16
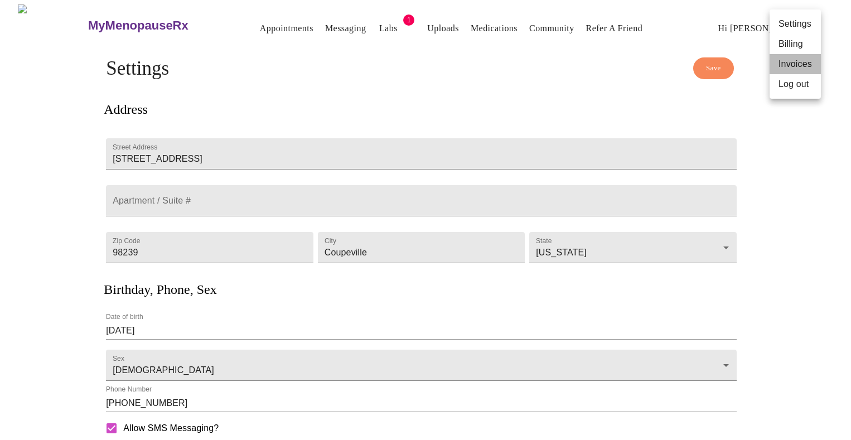
click at [779, 64] on li "Invoices" at bounding box center [795, 64] width 51 height 20
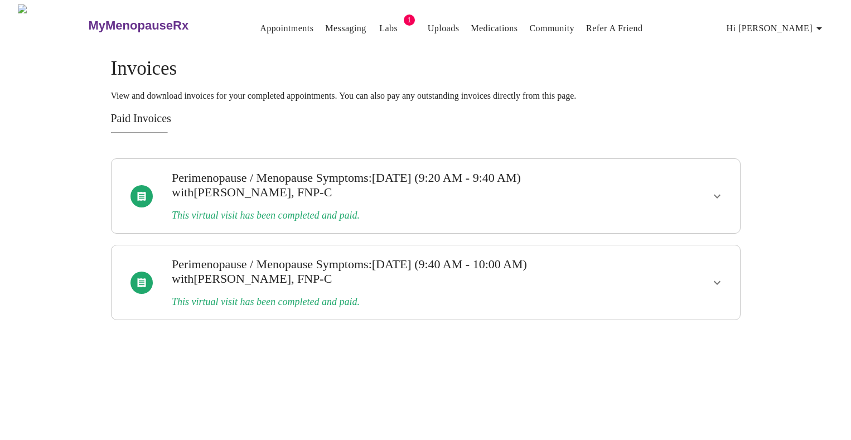
click at [793, 26] on span "Hi [PERSON_NAME]" at bounding box center [776, 29] width 99 height 16
click at [787, 48] on li "Billing" at bounding box center [803, 44] width 51 height 20
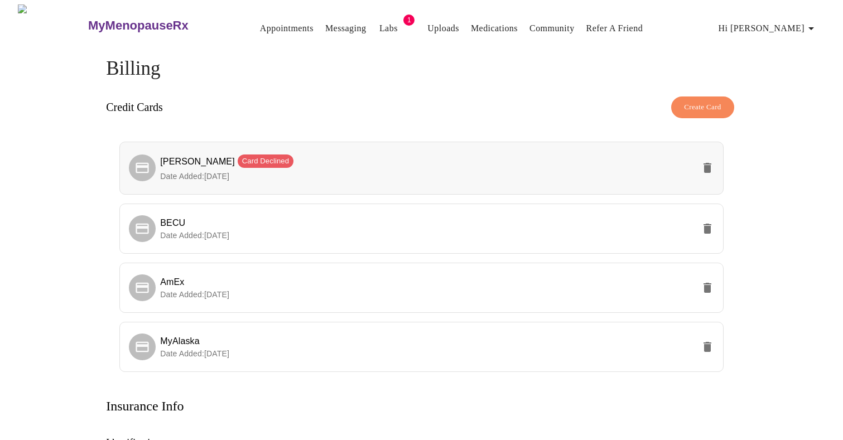
click at [713, 166] on icon "delete" at bounding box center [707, 167] width 13 height 13
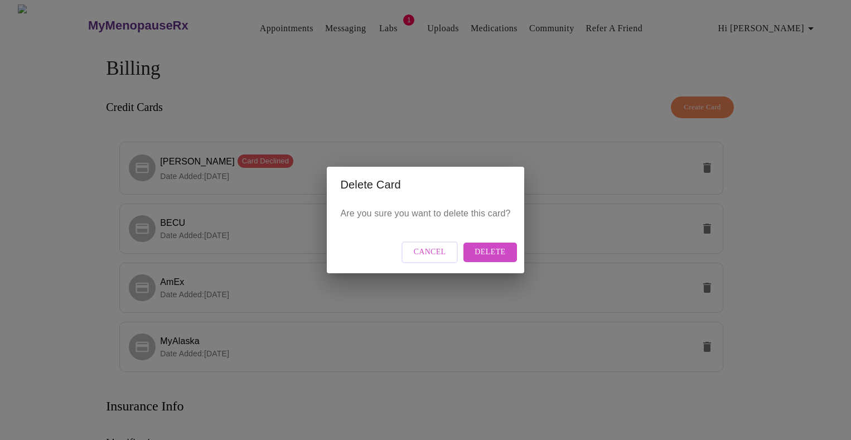
click at [492, 249] on span "Delete" at bounding box center [490, 252] width 31 height 14
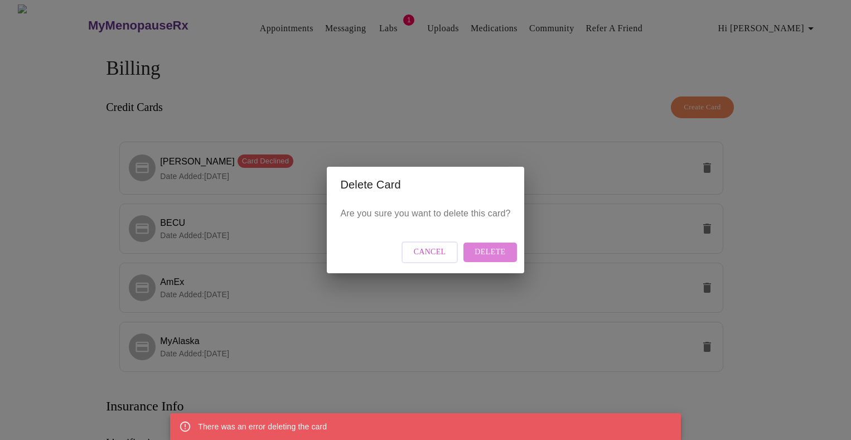
click at [492, 249] on span "Delete" at bounding box center [490, 252] width 31 height 14
click at [650, 168] on div "Delete Card Are you sure you want to delete this card? Cancel Delete" at bounding box center [425, 220] width 851 height 440
click at [197, 172] on div "Delete Card Are you sure you want to delete this card? Cancel Delete" at bounding box center [425, 220] width 851 height 440
click at [477, 252] on span "Delete" at bounding box center [490, 252] width 31 height 14
click at [434, 246] on span "Cancel" at bounding box center [430, 252] width 32 height 14
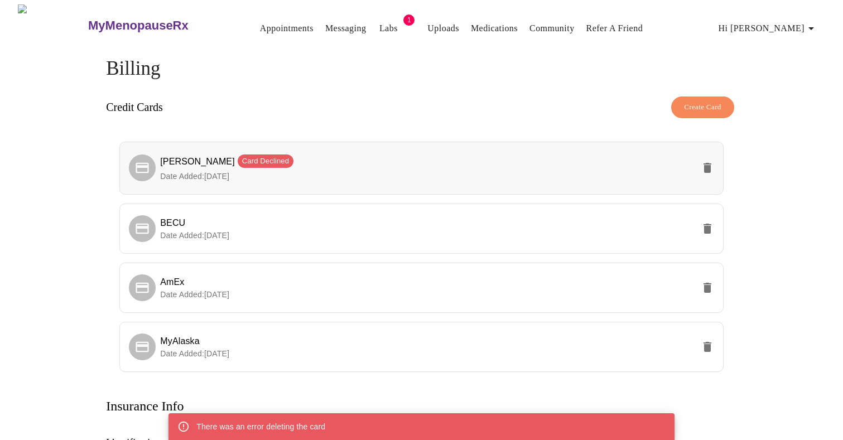
click at [238, 156] on span "Card Declined" at bounding box center [266, 161] width 56 height 11
click at [711, 287] on icon "delete" at bounding box center [707, 287] width 13 height 13
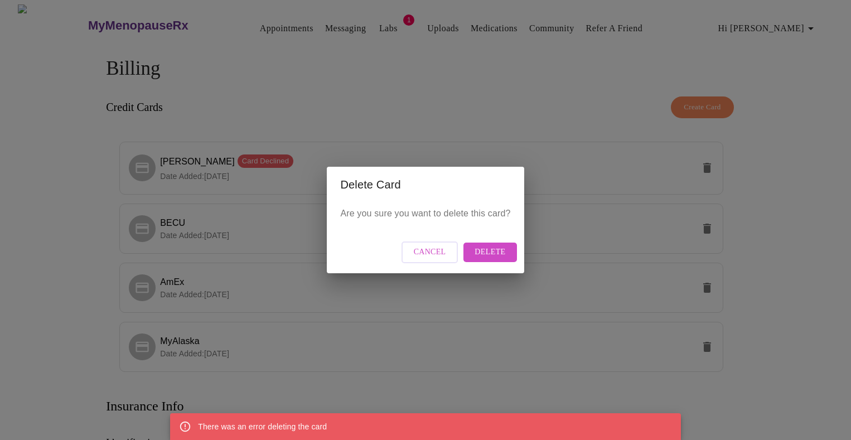
click at [501, 258] on span "Delete" at bounding box center [490, 252] width 31 height 14
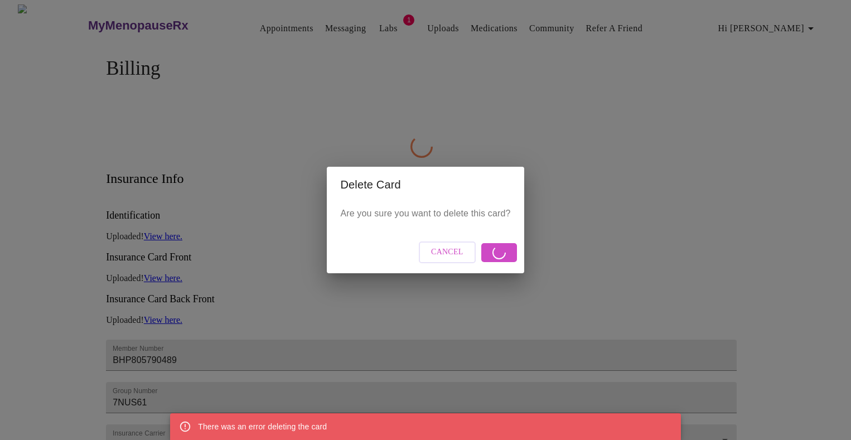
click at [497, 250] on div "Cancel" at bounding box center [425, 252] width 197 height 42
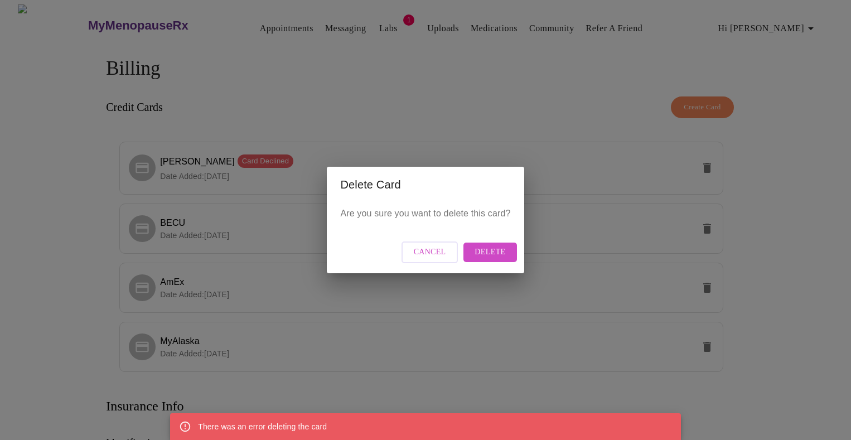
click at [495, 253] on span "Delete" at bounding box center [490, 252] width 31 height 14
click at [430, 255] on span "Cancel" at bounding box center [430, 252] width 32 height 14
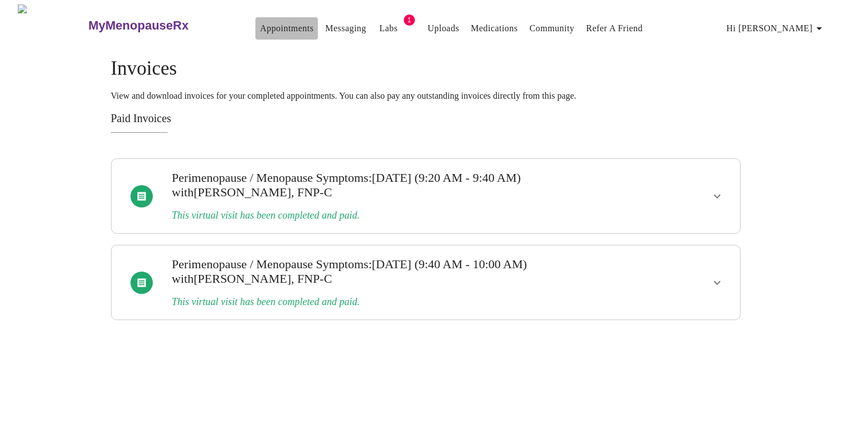
click at [260, 30] on link "Appointments" at bounding box center [287, 29] width 54 height 16
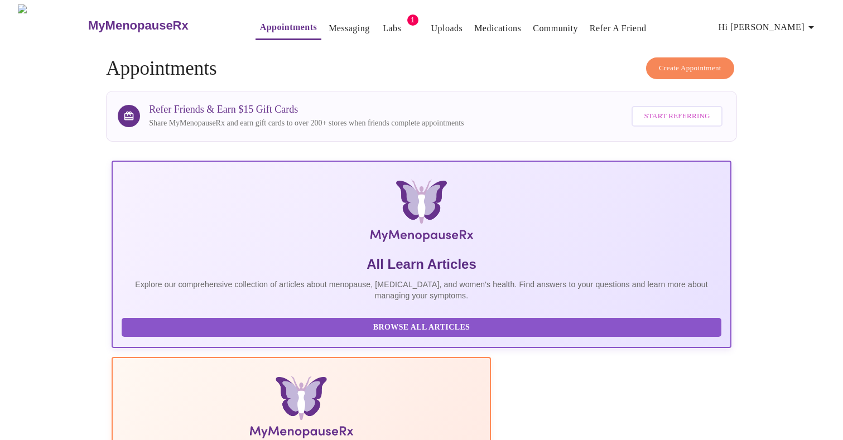
click at [676, 62] on span "Create Appointment" at bounding box center [690, 68] width 62 height 13
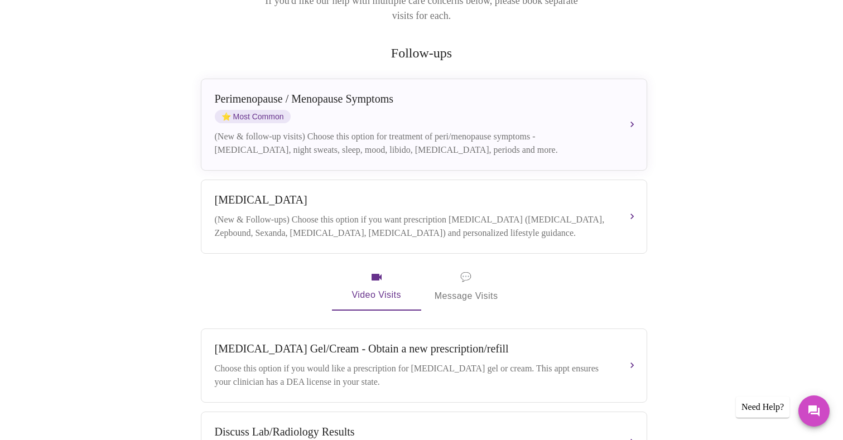
scroll to position [185, 0]
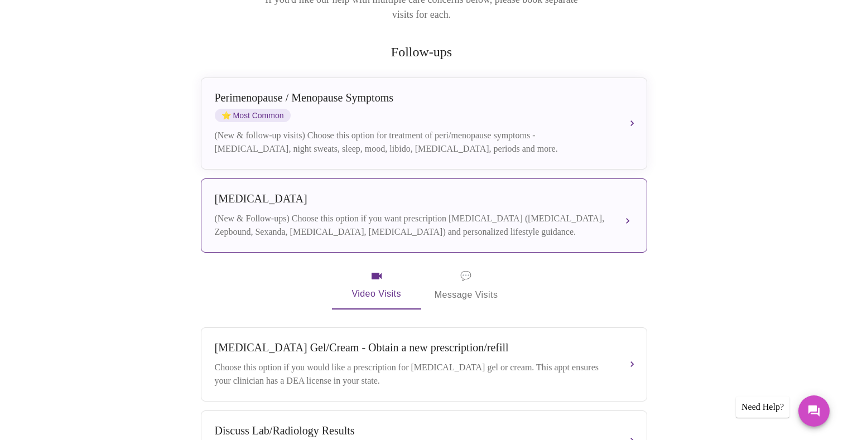
click at [474, 196] on div "Weight Management (New & Follow-ups) Choose this option if you want prescriptio…" at bounding box center [424, 215] width 418 height 46
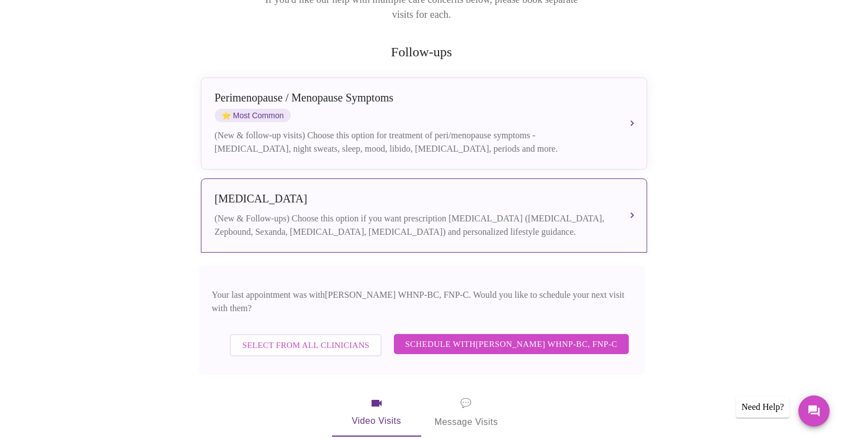
click at [447, 337] on span "Schedule with Jenny Kowalczyk WHNP-BC, FNP-C" at bounding box center [511, 344] width 212 height 15
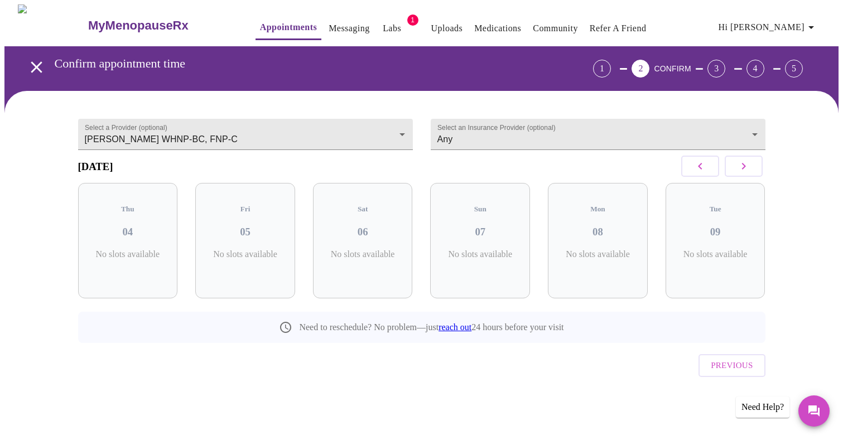
scroll to position [0, 0]
click at [752, 173] on icon "button" at bounding box center [747, 166] width 13 height 13
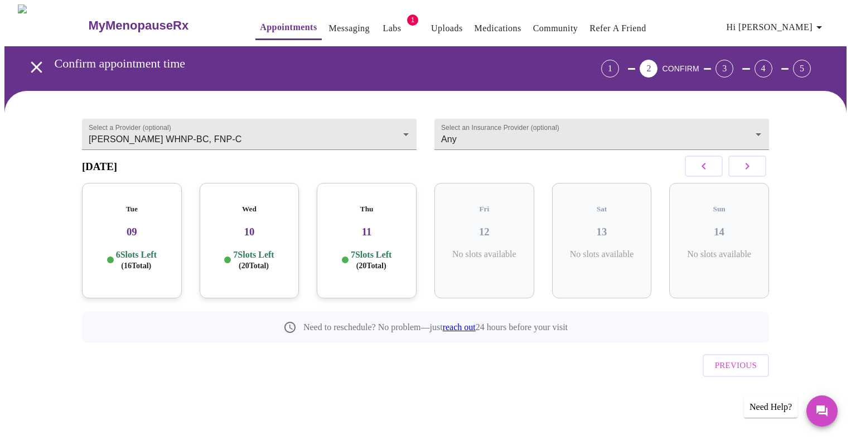
click at [709, 173] on icon "button" at bounding box center [703, 166] width 13 height 13
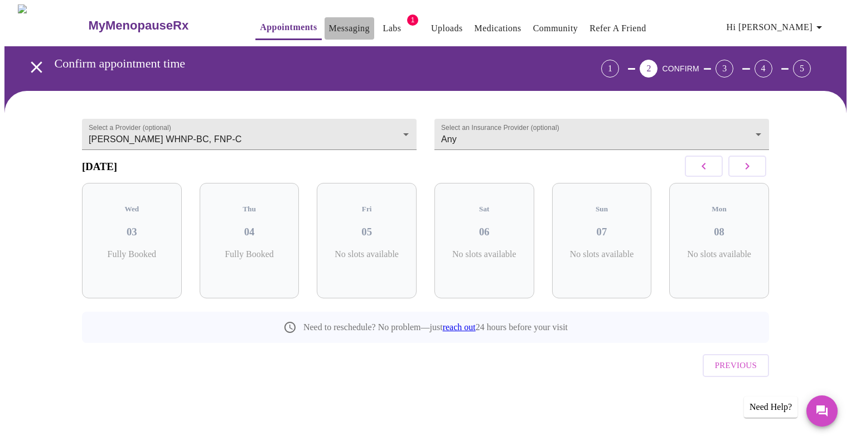
click at [329, 30] on link "Messaging" at bounding box center [349, 29] width 41 height 16
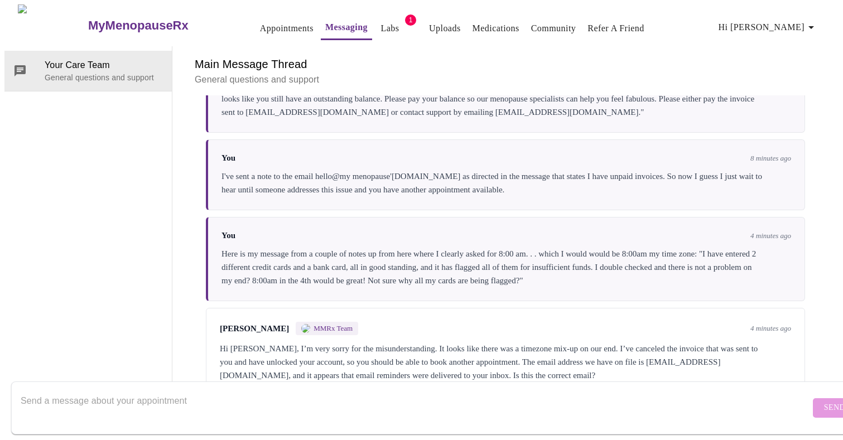
scroll to position [3836, 0]
click at [167, 394] on textarea "Send a message about your appointment" at bounding box center [415, 408] width 789 height 36
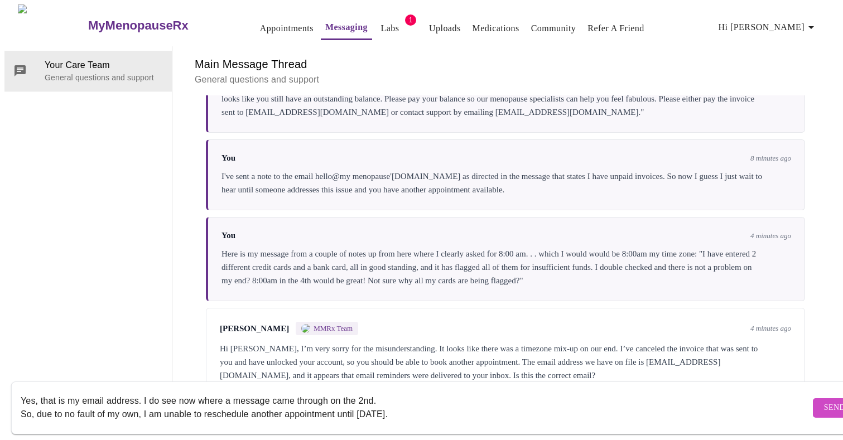
click at [249, 403] on textarea "Yes, that is my email address. I do see now where a message came through on the…" at bounding box center [415, 408] width 789 height 36
drag, startPoint x: 280, startPoint y: 403, endPoint x: 250, endPoint y: 404, distance: 29.6
click at [250, 404] on textarea "Yes, that is my email address. I do see now where a message came through on the…" at bounding box center [415, 408] width 789 height 36
click at [402, 403] on textarea "Yes, that is my email address. I do see now where a message came through on the…" at bounding box center [415, 408] width 789 height 36
click at [137, 403] on textarea "Yes, that is my email address. I do see now where a message came through on the…" at bounding box center [415, 408] width 789 height 36
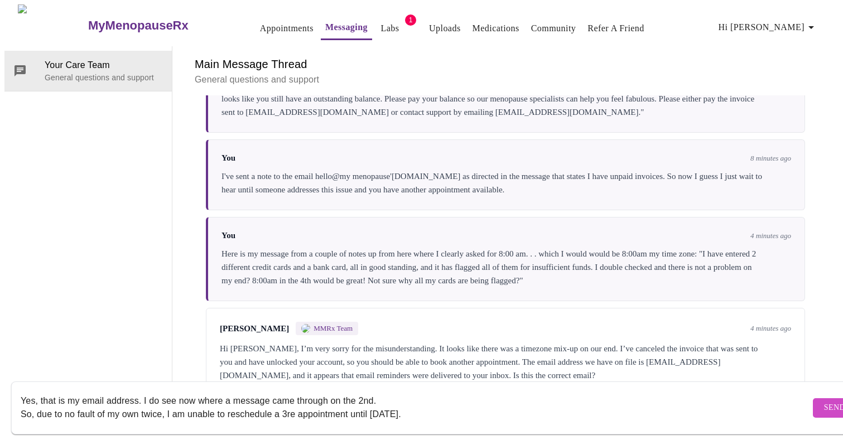
click at [291, 402] on textarea "Yes, that is my email address. I do see now where a message came through on the…" at bounding box center [415, 408] width 789 height 36
click at [437, 401] on textarea "Yes, that is my email address. I do see now where a message came through on the…" at bounding box center [415, 408] width 789 height 36
type textarea "Yes, that is my email address. I do see now where a message came through on the…"
click at [824, 401] on span "Send" at bounding box center [834, 408] width 21 height 14
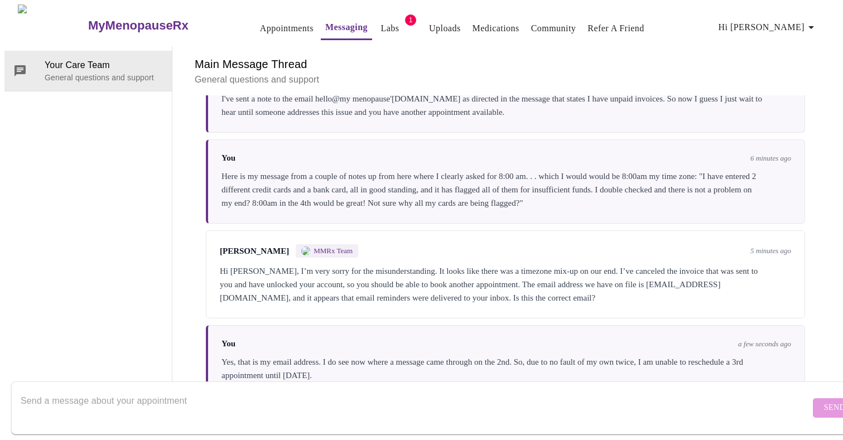
scroll to position [0, 0]
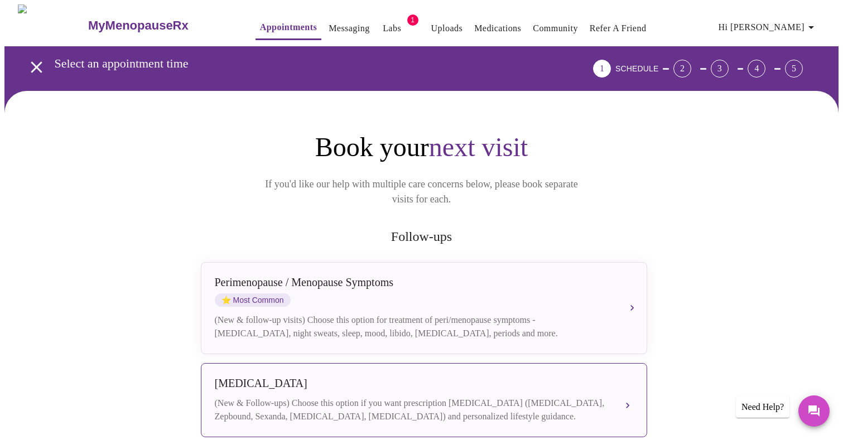
click at [407, 397] on div "(New & Follow-ups) Choose this option if you want prescription weight managemen…" at bounding box center [413, 410] width 396 height 27
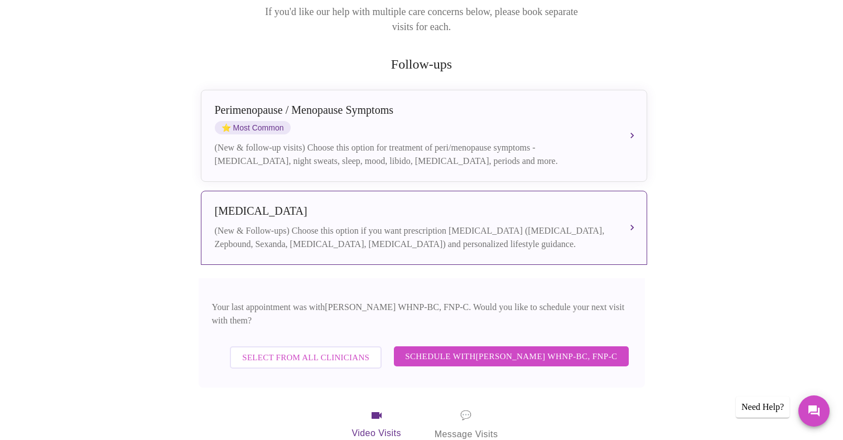
scroll to position [182, 0]
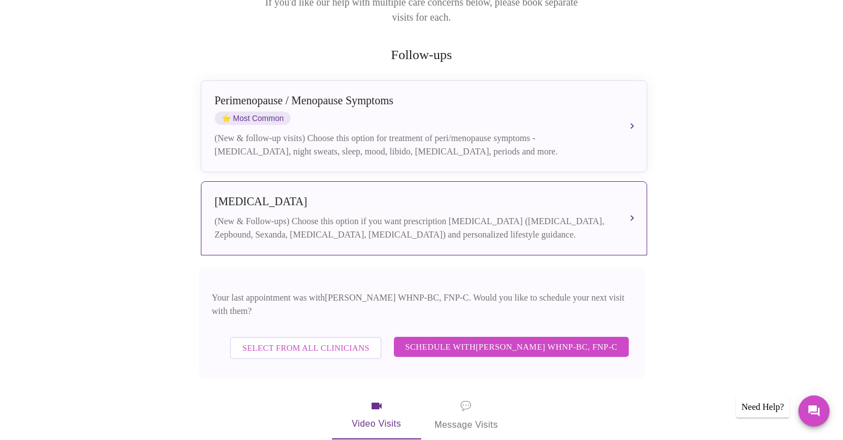
click at [304, 341] on span "Select from All Clinicians" at bounding box center [305, 348] width 127 height 15
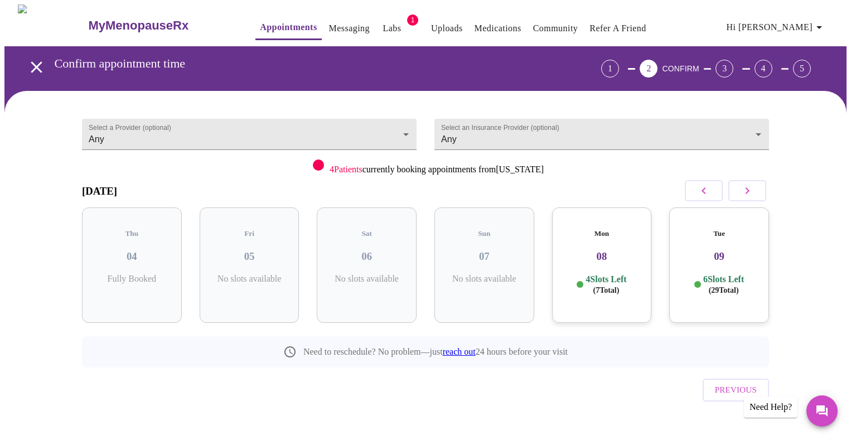
click at [329, 23] on link "Messaging" at bounding box center [349, 29] width 41 height 16
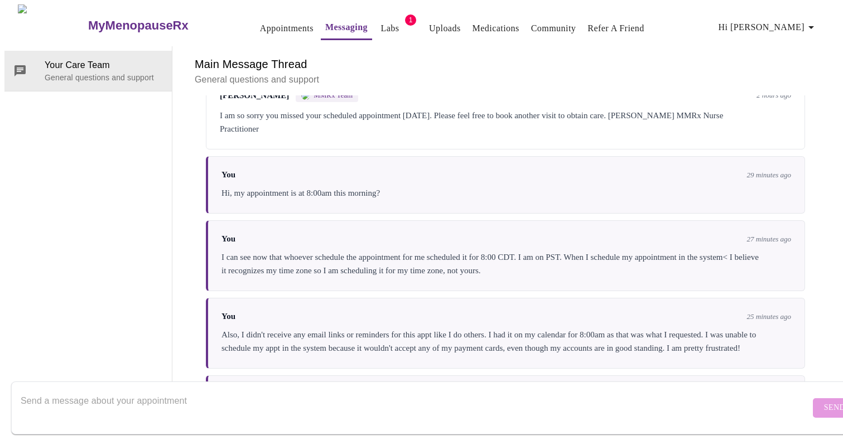
scroll to position [3847, 0]
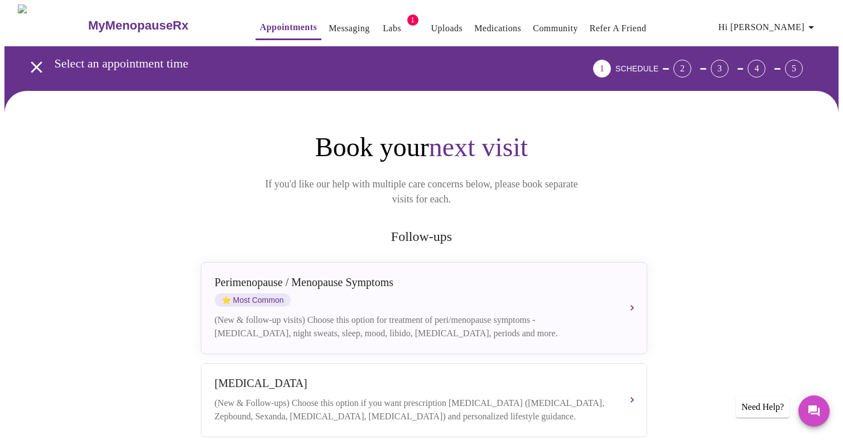
click at [800, 23] on span "Hi [PERSON_NAME]" at bounding box center [767, 28] width 99 height 16
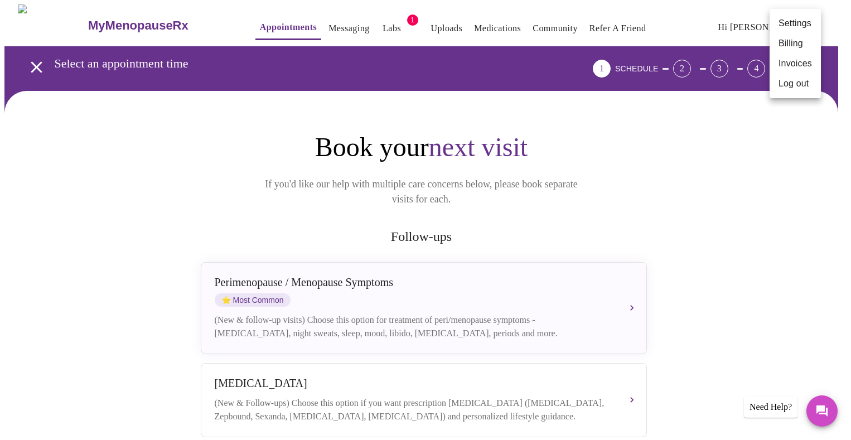
click at [791, 59] on li "Invoices" at bounding box center [795, 64] width 51 height 20
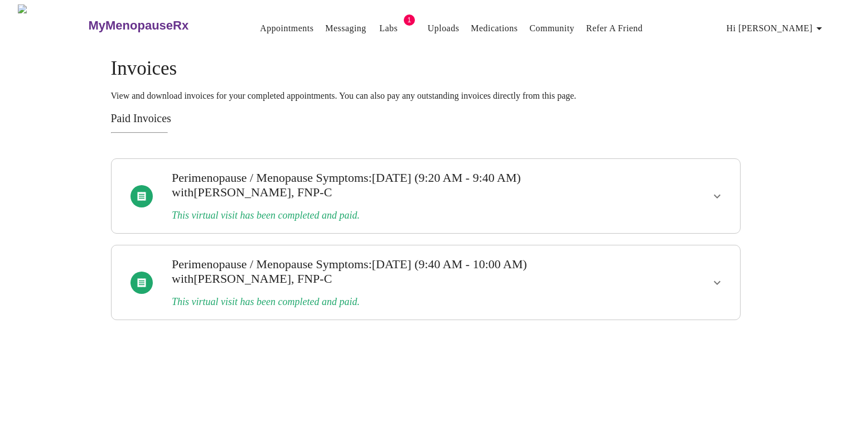
click at [801, 21] on span "Hi [PERSON_NAME]" at bounding box center [776, 29] width 99 height 16
click at [788, 45] on li "Billing" at bounding box center [803, 44] width 51 height 20
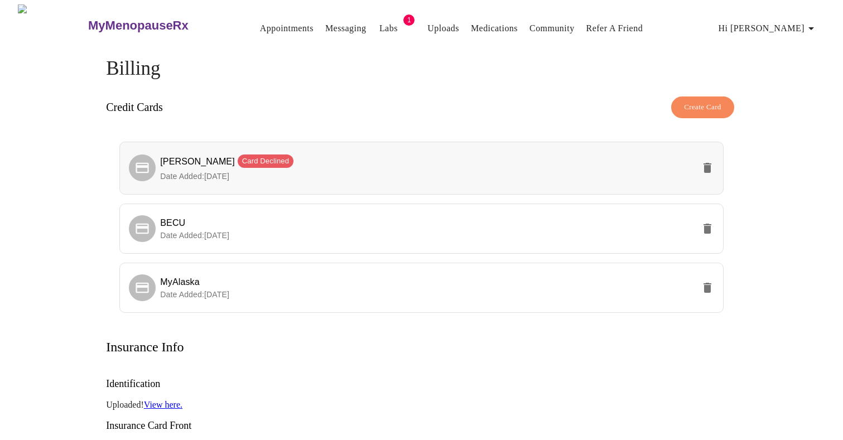
click at [711, 161] on icon "delete" at bounding box center [707, 167] width 13 height 13
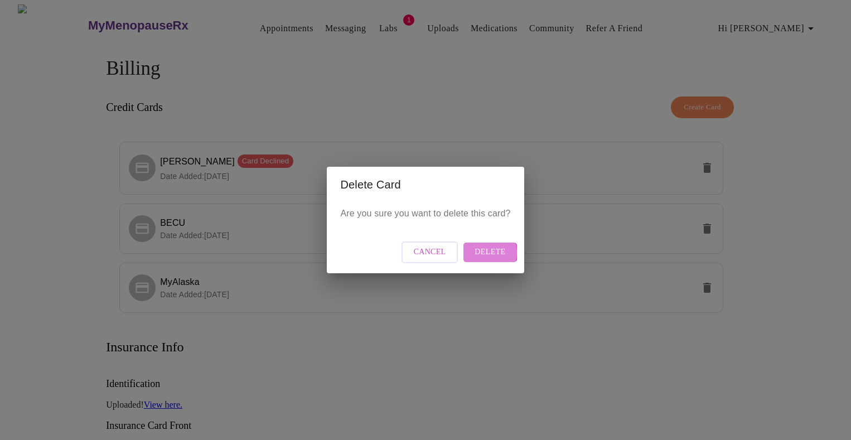
click at [484, 253] on span "Delete" at bounding box center [490, 252] width 31 height 14
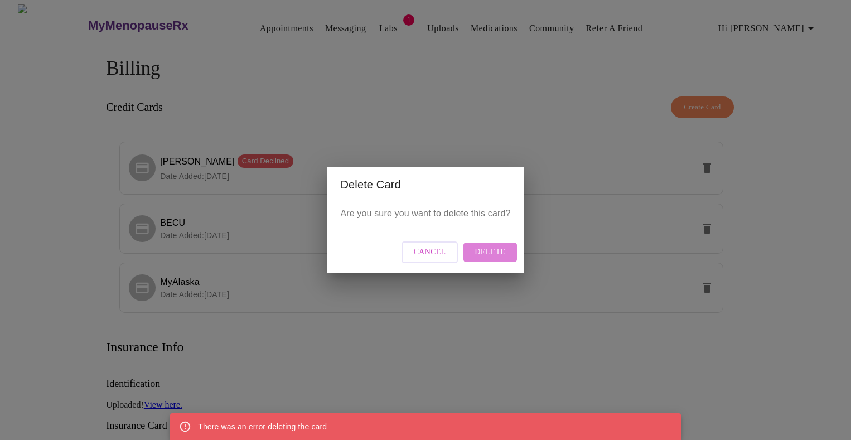
click at [501, 245] on button "Delete" at bounding box center [489, 253] width 53 height 20
click at [714, 163] on div "Delete Card Are you sure you want to delete this card? Cancel Delete" at bounding box center [425, 220] width 851 height 440
click at [420, 249] on span "Cancel" at bounding box center [430, 252] width 32 height 14
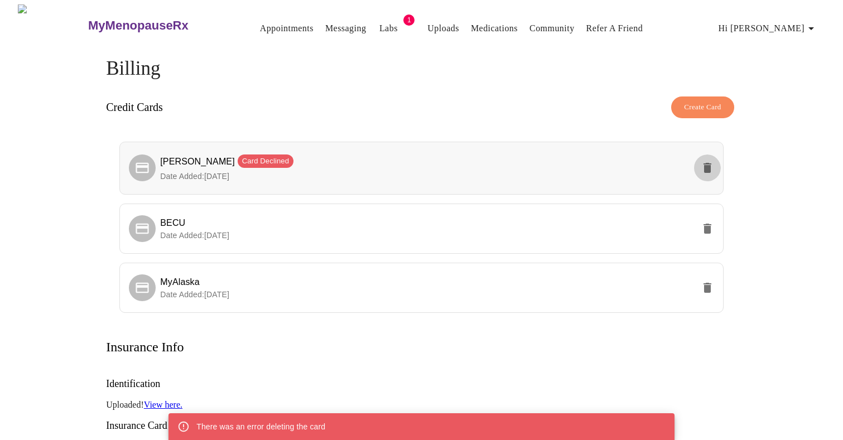
click at [706, 164] on icon "delete" at bounding box center [707, 168] width 8 height 10
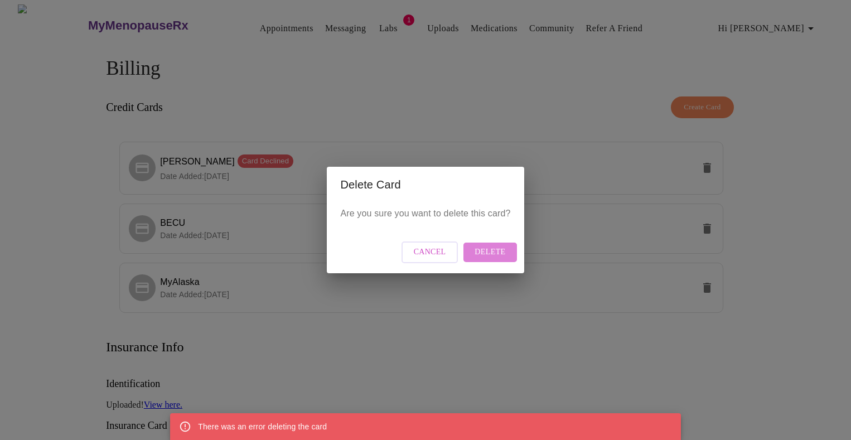
click at [488, 257] on span "Delete" at bounding box center [490, 252] width 31 height 14
click at [490, 249] on span "Delete" at bounding box center [490, 252] width 31 height 14
click at [438, 250] on span "Cancel" at bounding box center [430, 252] width 32 height 14
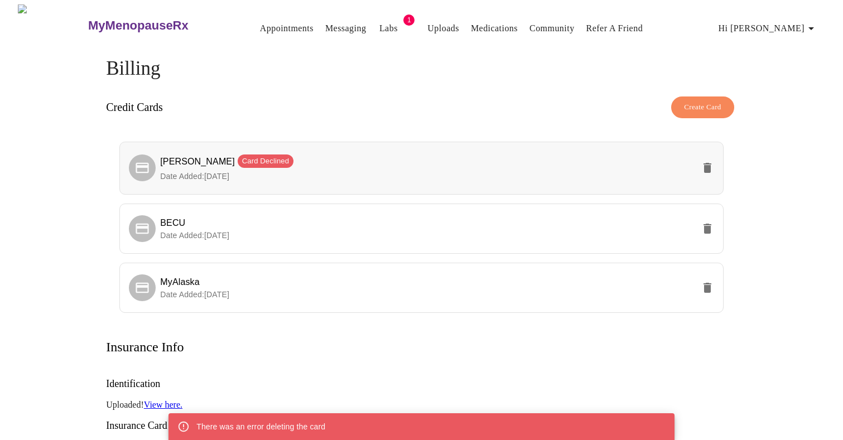
click at [706, 168] on icon "delete" at bounding box center [707, 168] width 8 height 10
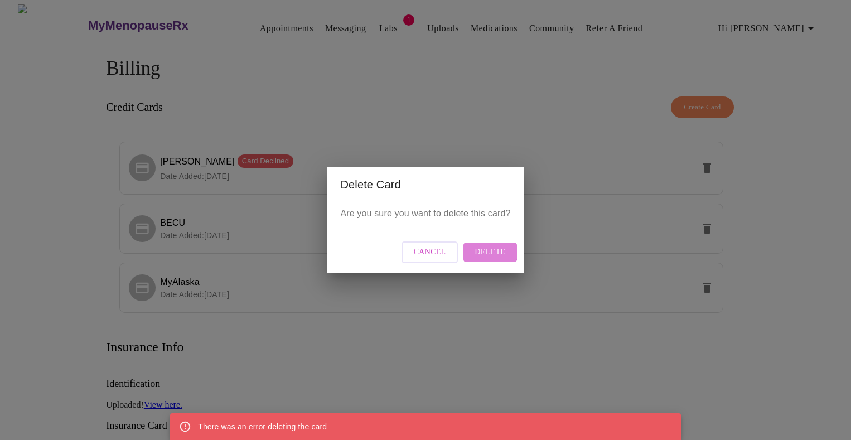
click at [489, 249] on span "Delete" at bounding box center [490, 252] width 31 height 14
click at [486, 250] on span "Delete" at bounding box center [490, 252] width 31 height 14
click at [499, 254] on span "Delete" at bounding box center [490, 252] width 31 height 14
click at [484, 254] on span "Delete" at bounding box center [490, 252] width 31 height 14
click at [458, 253] on button "Cancel" at bounding box center [430, 253] width 57 height 22
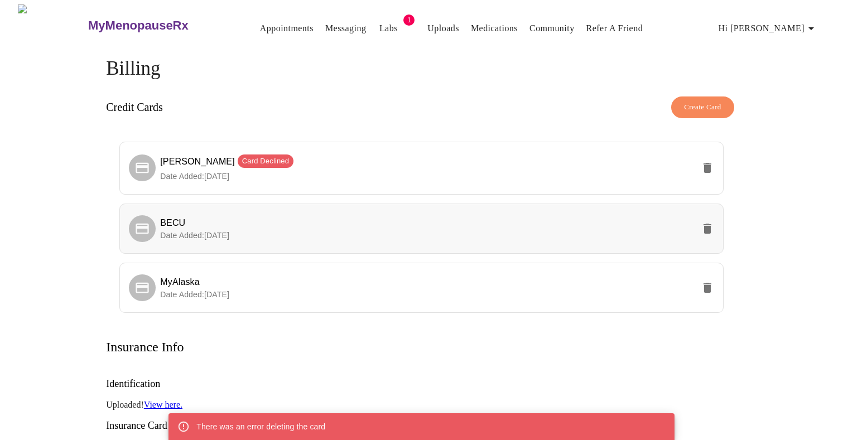
click at [636, 235] on p "Date Added: 08-28-2025" at bounding box center [427, 235] width 534 height 11
click at [471, 230] on p "Date Added: 08-28-2025" at bounding box center [427, 235] width 534 height 11
click at [389, 290] on p "Date Added: 09-02-2025" at bounding box center [427, 294] width 534 height 11
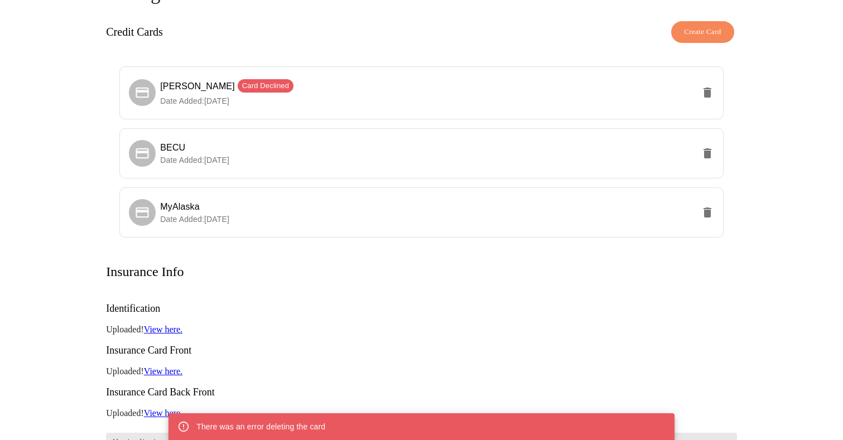
scroll to position [77, 0]
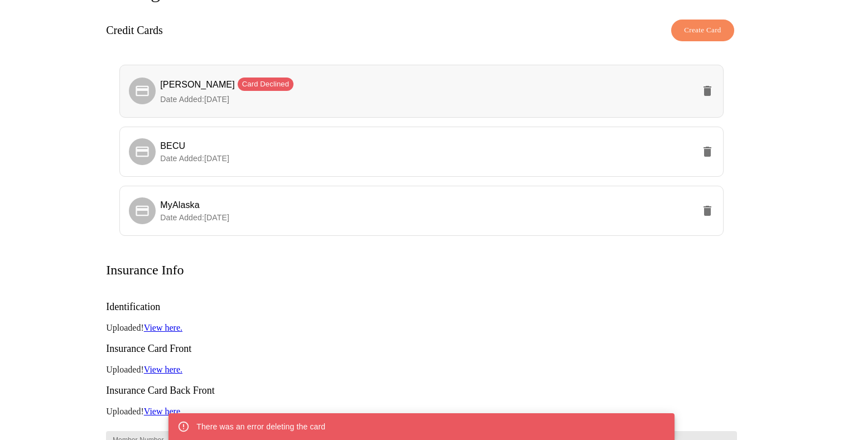
click at [286, 89] on span "Teresa Seely Card Declined" at bounding box center [427, 86] width 534 height 16
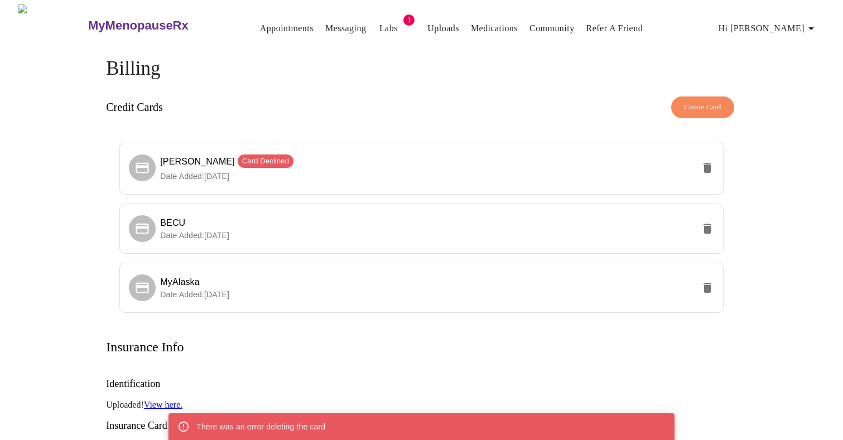
click at [325, 21] on link "Messaging" at bounding box center [345, 29] width 41 height 16
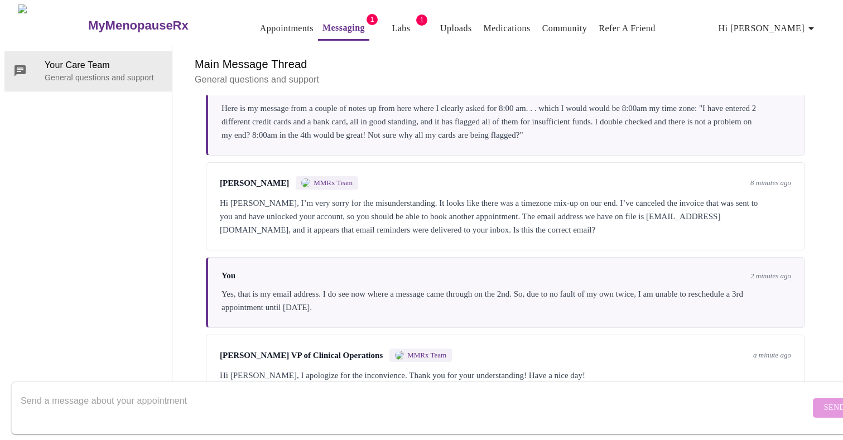
scroll to position [3833, 0]
click at [59, 390] on textarea "Send a message about your appointment" at bounding box center [415, 408] width 789 height 36
type textarea "a"
type textarea "A"
type textarea "The system will not allow me to delete one of my credit cards on file"
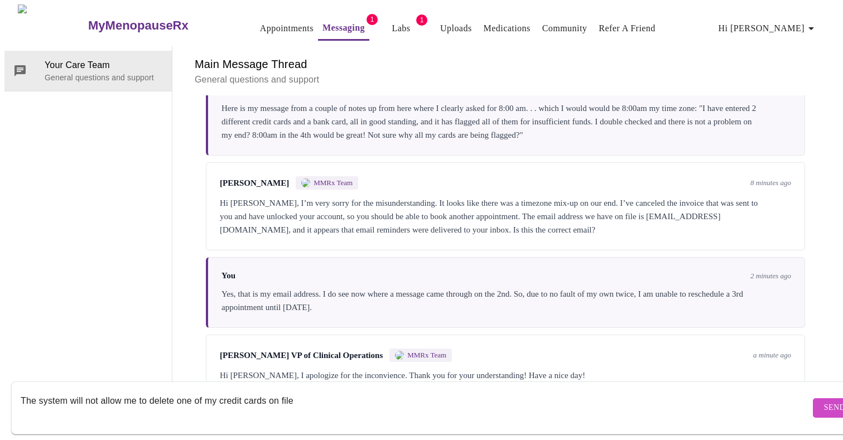
scroll to position [0, 0]
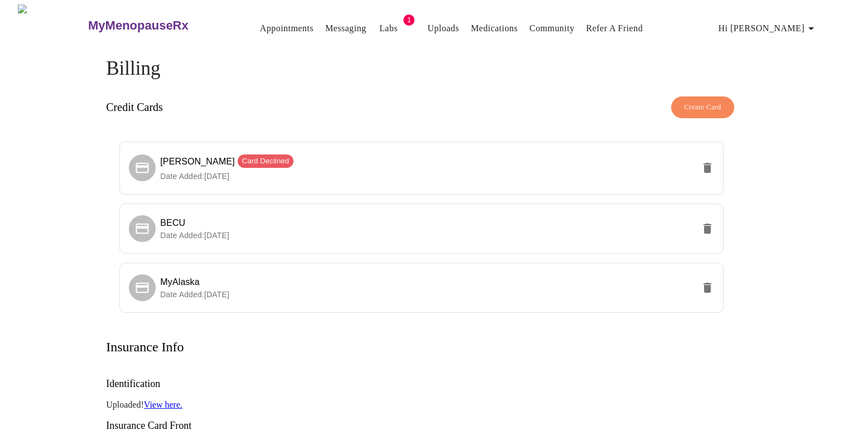
click at [260, 21] on link "Appointments" at bounding box center [287, 29] width 54 height 16
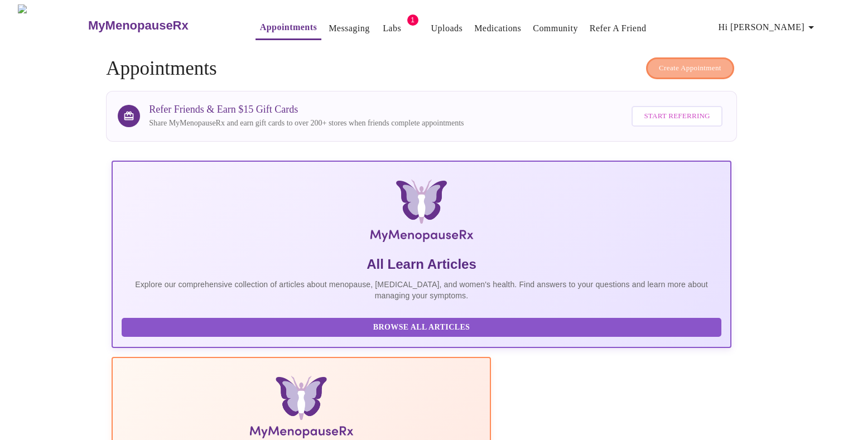
click at [680, 65] on span "Create Appointment" at bounding box center [690, 68] width 62 height 13
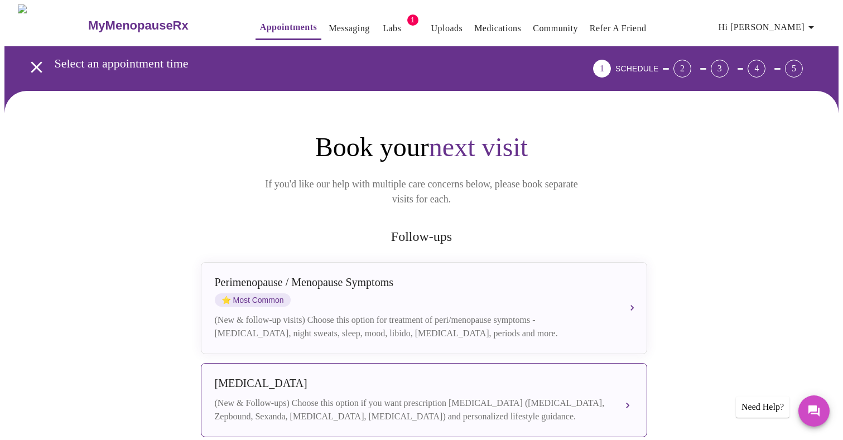
click at [544, 383] on div "Weight Management (New & Follow-ups) Choose this option if you want prescriptio…" at bounding box center [424, 400] width 418 height 46
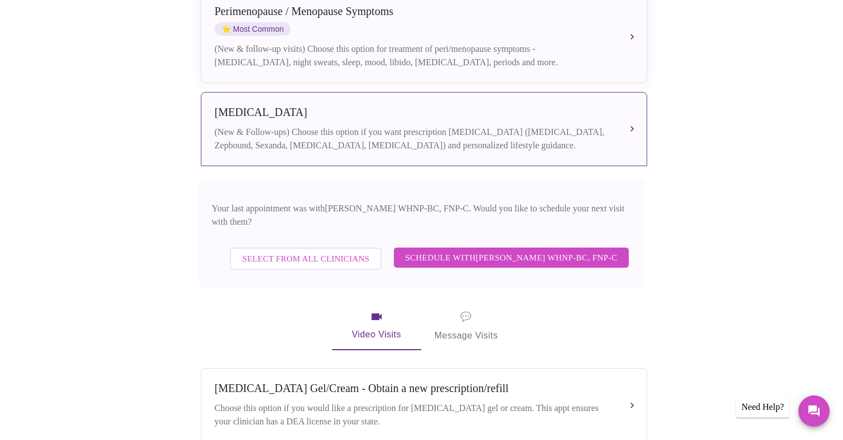
scroll to position [272, 0]
click at [478, 249] on span "Schedule with Jenny Kowalczyk WHNP-BC, FNP-C" at bounding box center [511, 256] width 212 height 15
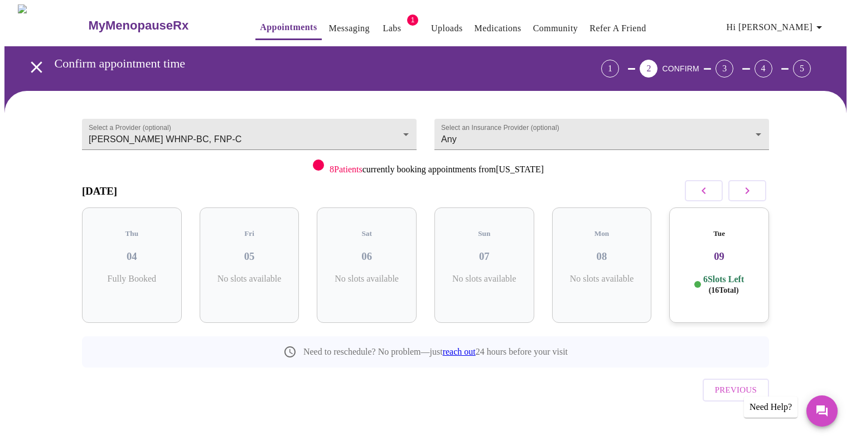
click at [694, 250] on h3 "09" at bounding box center [719, 256] width 82 height 12
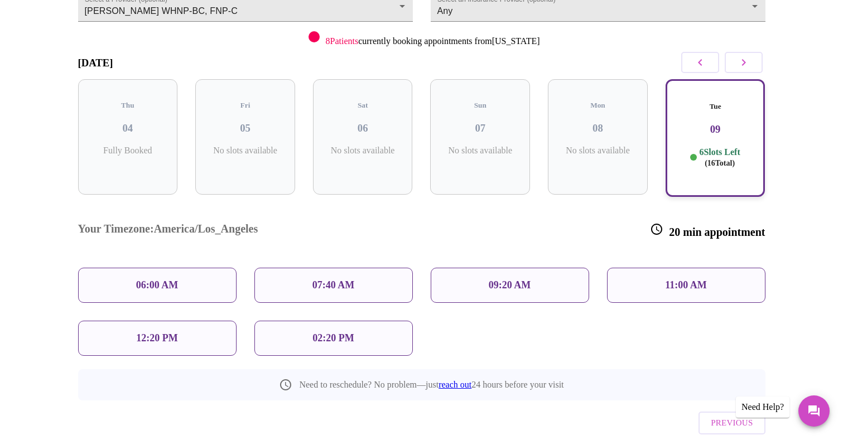
scroll to position [129, 0]
click at [360, 267] on div "07:40 AM" at bounding box center [333, 284] width 158 height 35
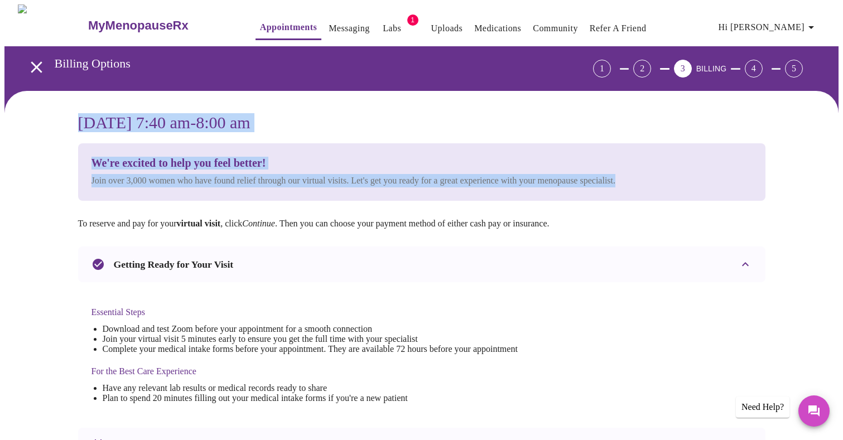
drag, startPoint x: 834, startPoint y: 90, endPoint x: 828, endPoint y: 186, distance: 96.2
click at [828, 186] on div "Tuesday, September 9th @ 7:40 am - 8:00 am We're excited to help you feel bette…" at bounding box center [421, 442] width 834 height 702
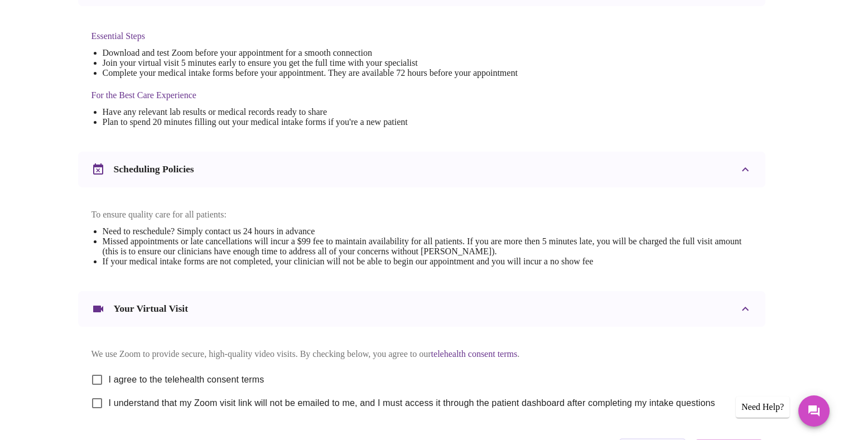
scroll to position [368, 0]
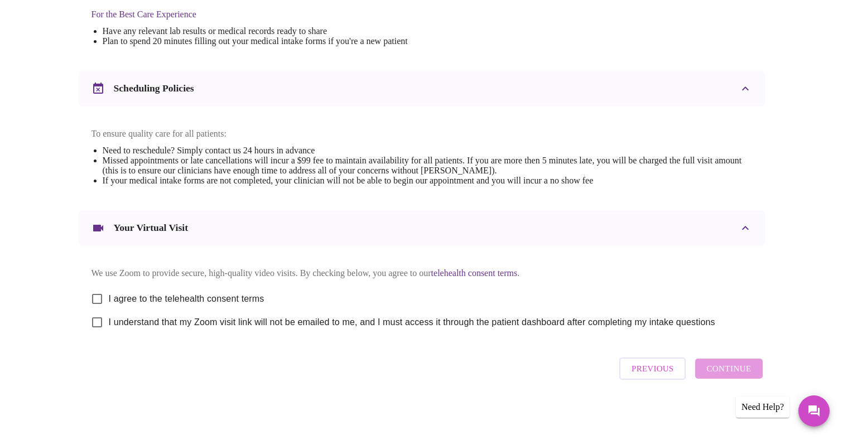
click at [727, 371] on div "Previous Continue" at bounding box center [690, 368] width 148 height 33
drag, startPoint x: 752, startPoint y: 327, endPoint x: 563, endPoint y: 342, distance: 189.7
click at [730, 327] on div "We use Zoom to provide secure, high-quality video visits. By checking below, yo…" at bounding box center [421, 292] width 687 height 93
click at [98, 298] on input "I agree to the telehealth consent terms" at bounding box center [96, 298] width 23 height 23
checkbox input "true"
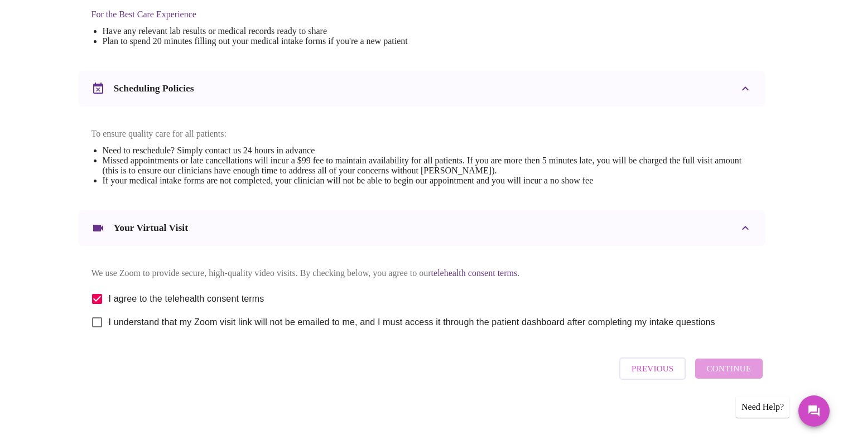
click at [95, 321] on input "I understand that my Zoom visit link will not be emailed to me, and I must acce…" at bounding box center [96, 322] width 23 height 23
checkbox input "true"
click at [728, 373] on span "Continue" at bounding box center [728, 368] width 45 height 15
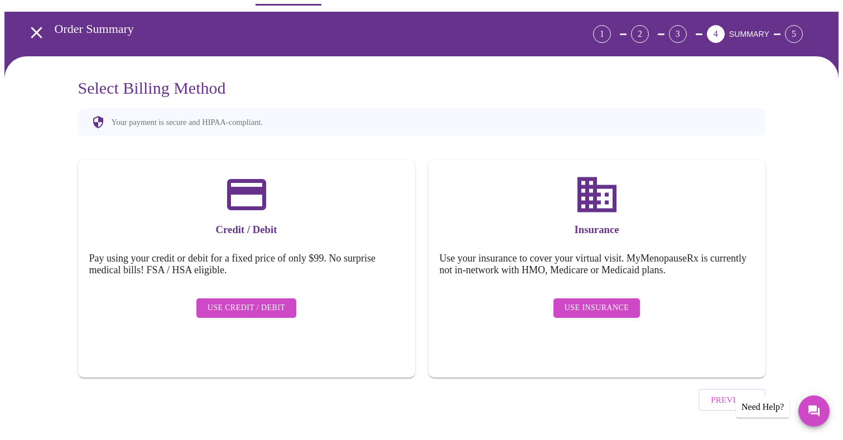
click at [592, 301] on span "Use Insurance" at bounding box center [596, 308] width 64 height 14
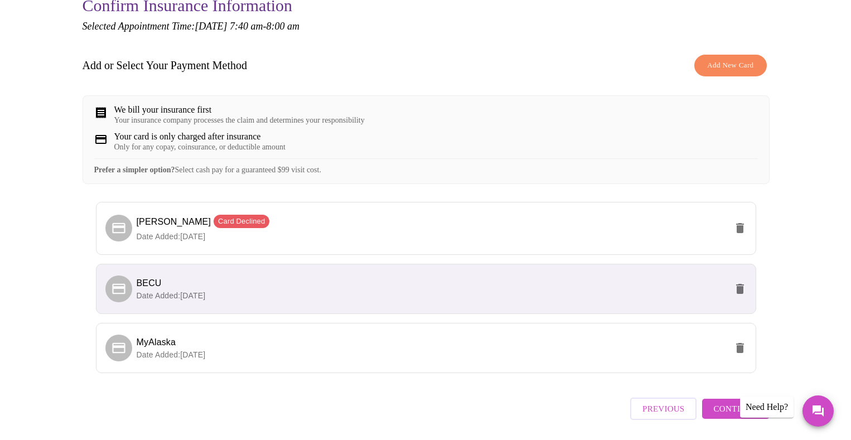
scroll to position [116, 0]
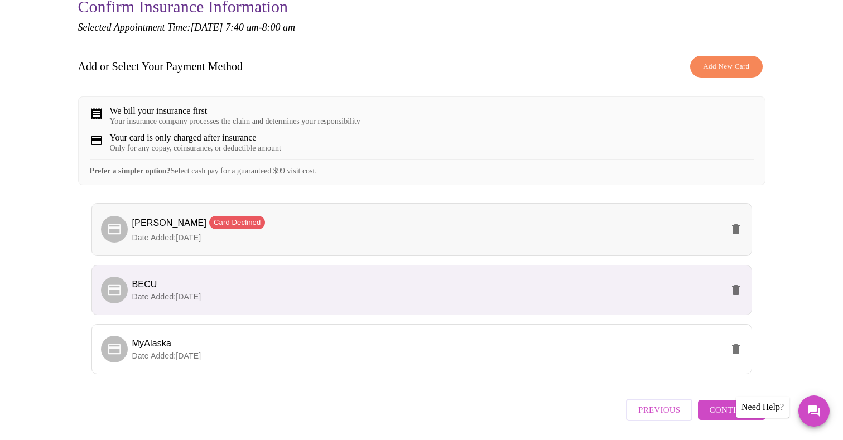
click at [735, 234] on icon "delete" at bounding box center [736, 229] width 8 height 10
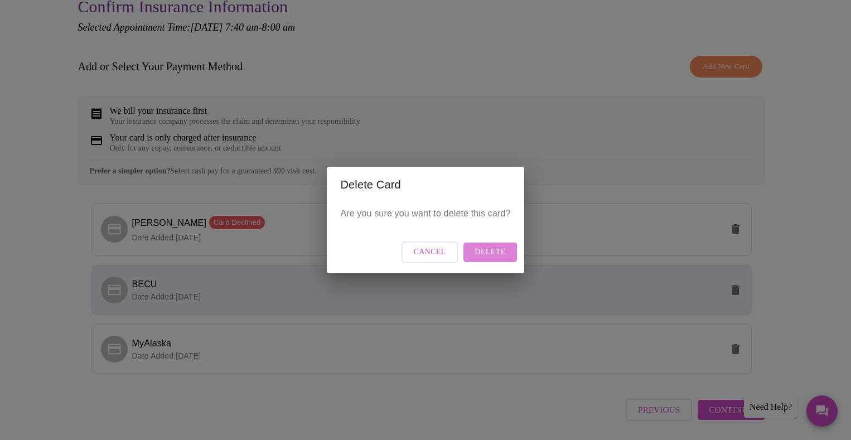
click at [476, 255] on span "Delete" at bounding box center [490, 252] width 31 height 14
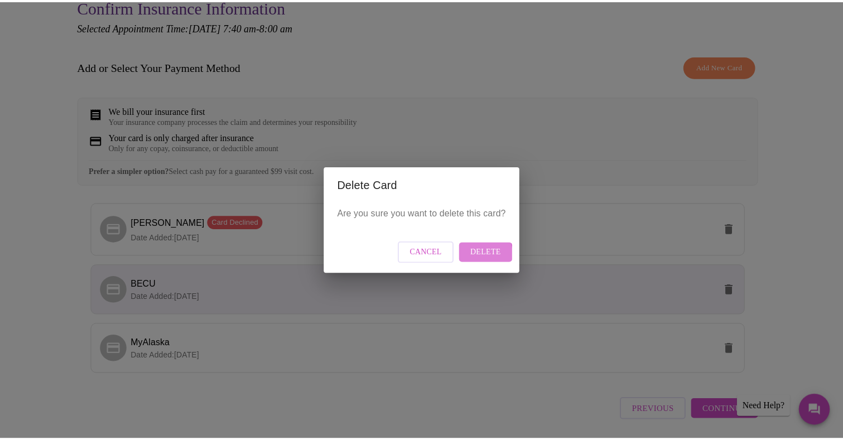
scroll to position [0, 0]
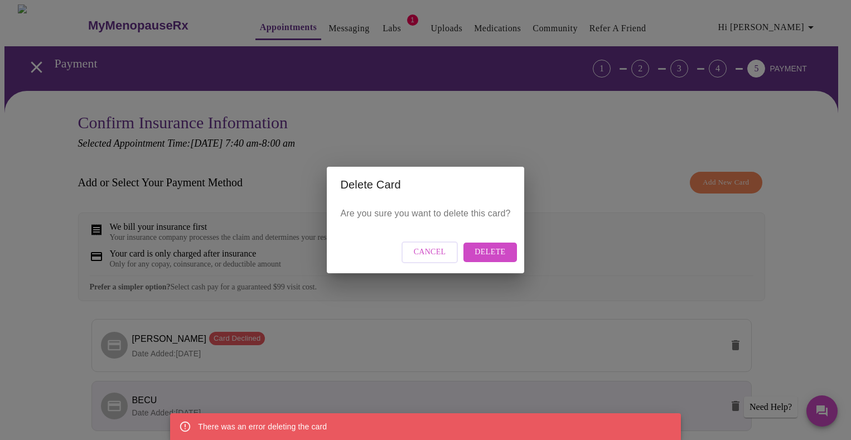
click at [417, 250] on span "Cancel" at bounding box center [430, 252] width 32 height 14
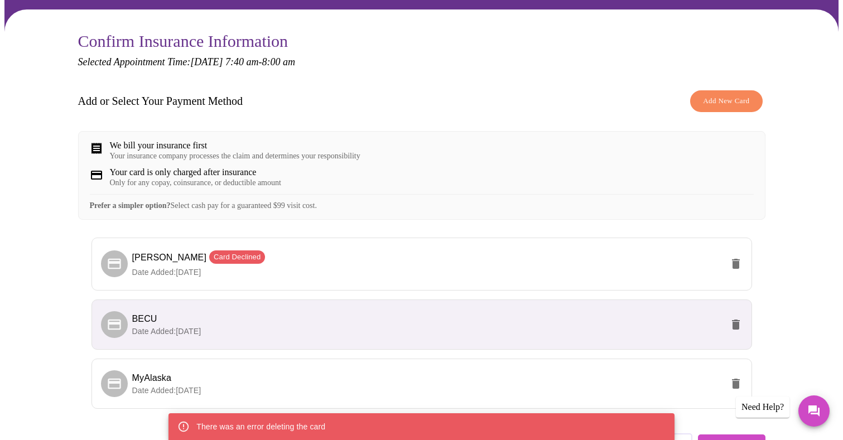
scroll to position [166, 0]
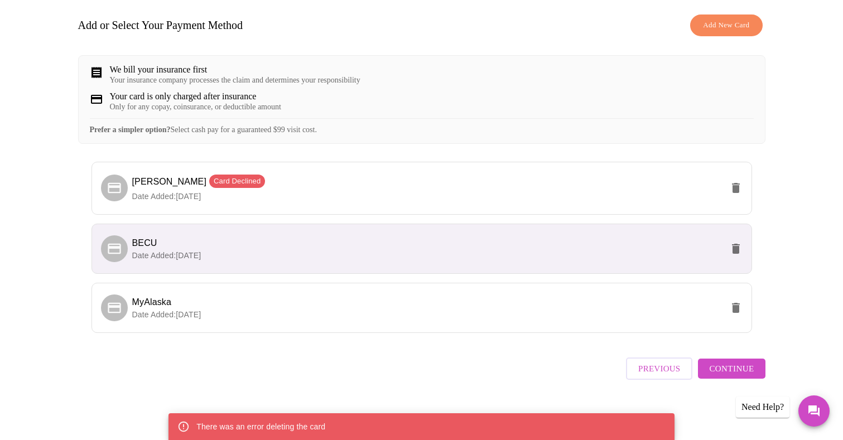
click at [717, 375] on span "Continue" at bounding box center [731, 368] width 45 height 15
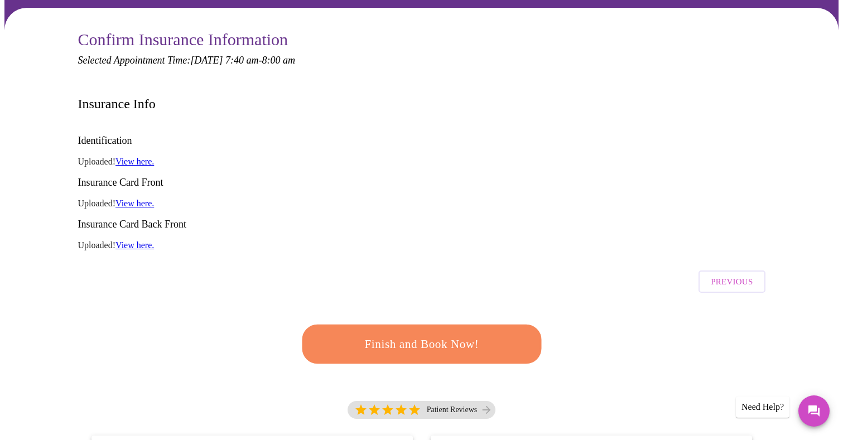
scroll to position [81, 0]
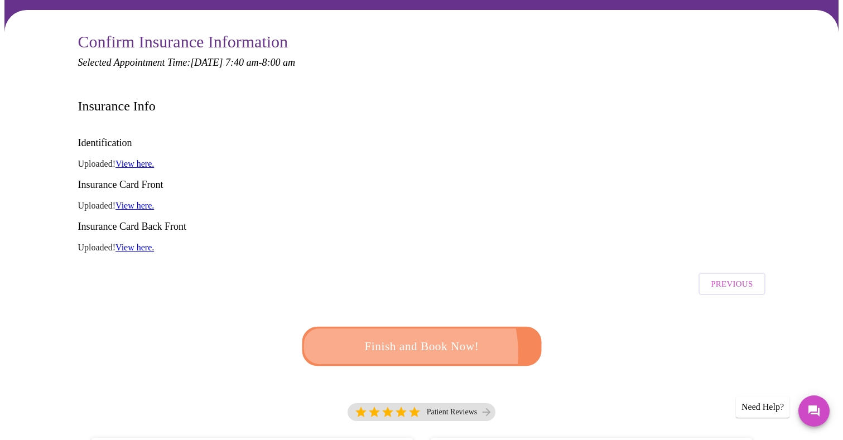
click at [381, 336] on span "Finish and Book Now!" at bounding box center [421, 346] width 206 height 21
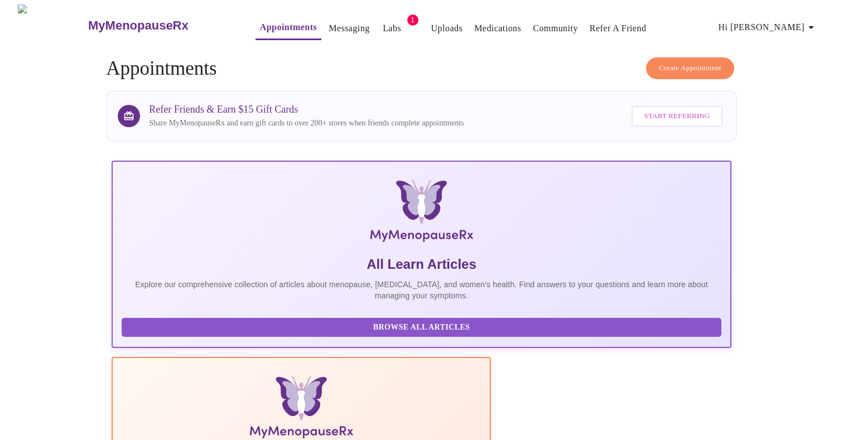
click at [329, 21] on link "Messaging" at bounding box center [349, 29] width 41 height 16
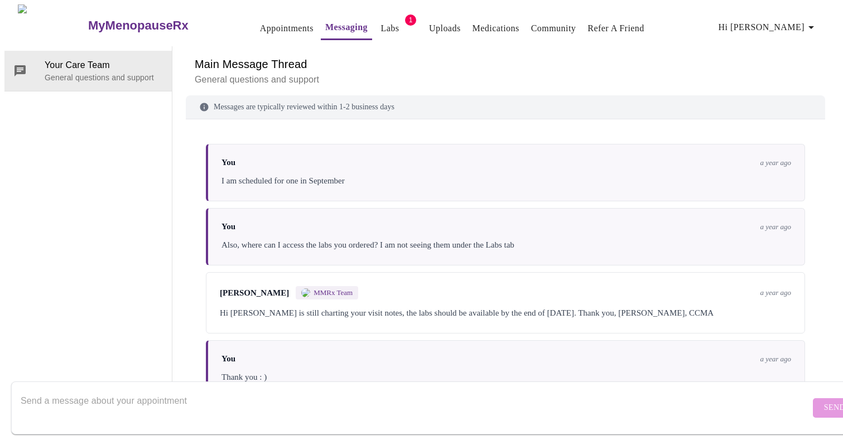
scroll to position [3833, 0]
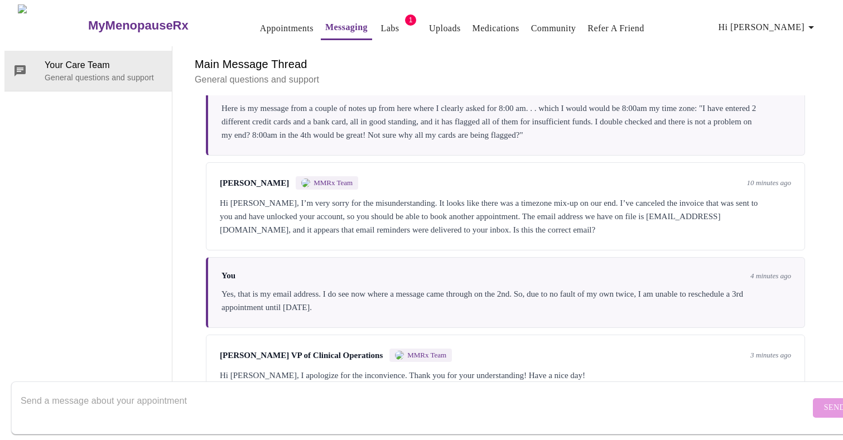
click at [188, 393] on textarea "Send a message about your appointment" at bounding box center [415, 408] width 789 height 36
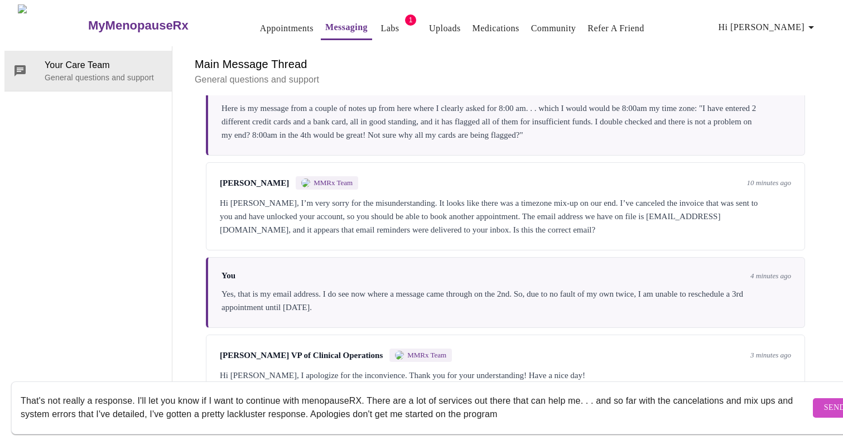
drag, startPoint x: 526, startPoint y: 402, endPoint x: 326, endPoint y: 405, distance: 199.7
click at [326, 405] on textarea "That's not really a response. I'll let you know if I want to continue with meno…" at bounding box center [415, 408] width 789 height 36
type textarea "That's not really a response. I'll let you know if I want to continue with meno…"
click at [824, 401] on span "Send" at bounding box center [834, 408] width 21 height 14
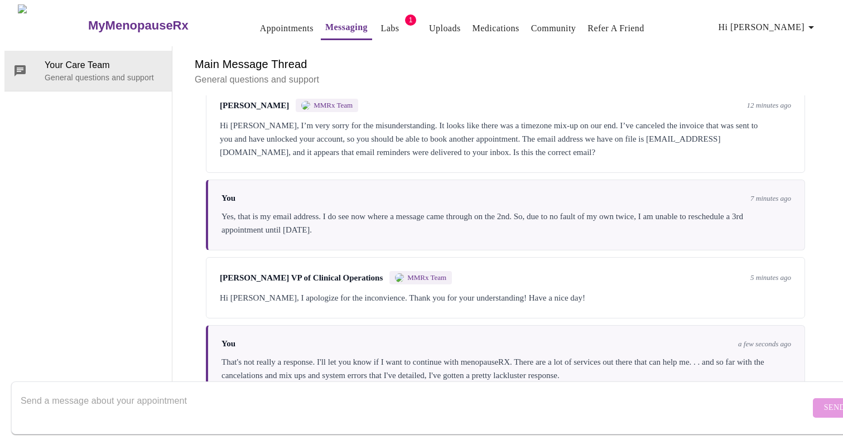
scroll to position [0, 0]
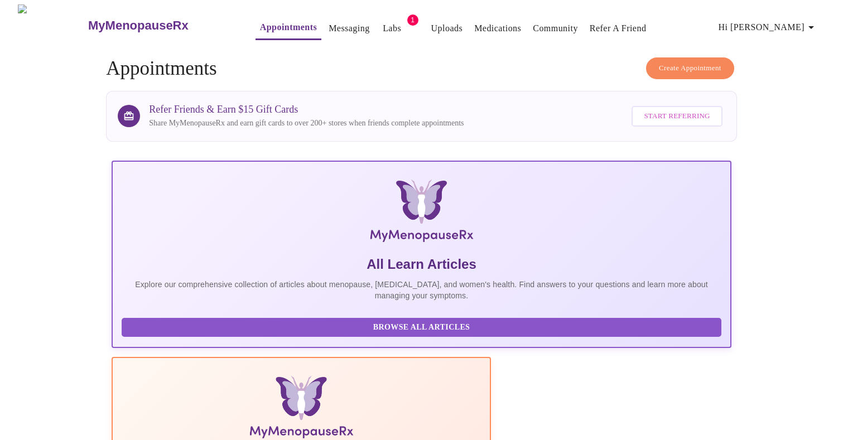
click at [333, 23] on link "Messaging" at bounding box center [349, 29] width 41 height 16
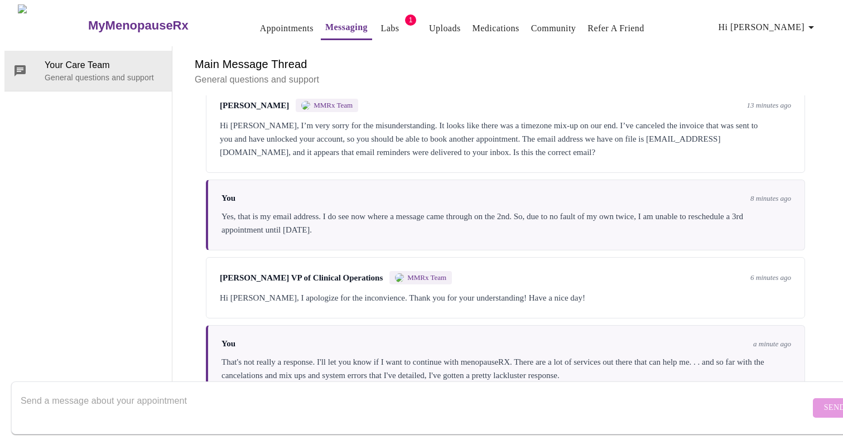
scroll to position [3847, 0]
click at [155, 394] on textarea "Send a message about your appointment" at bounding box center [415, 408] width 789 height 36
type textarea "y"
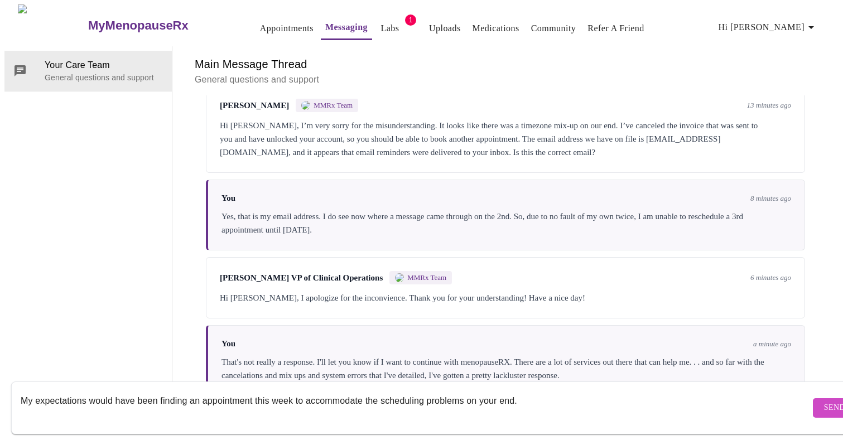
type textarea "My expectations would have been finding an appointment this week to accommodate…"
click at [813, 400] on button "Send" at bounding box center [835, 408] width 44 height 20
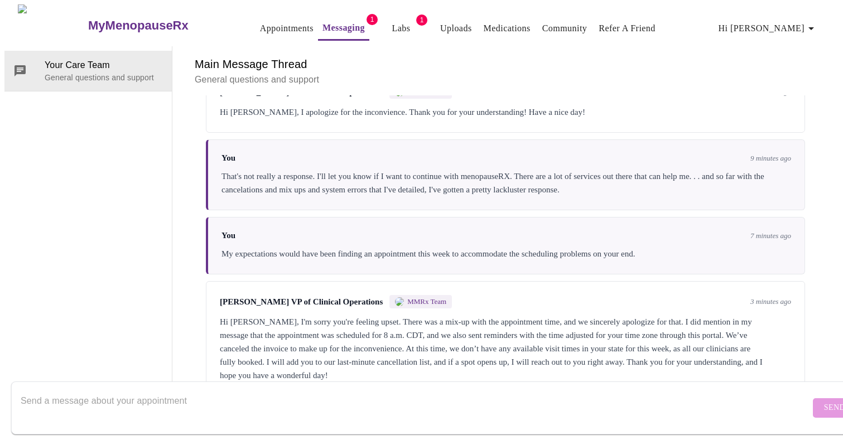
scroll to position [3900, 0]
click at [48, 395] on textarea "Send a message about your appointment" at bounding box center [415, 408] width 789 height 36
type textarea "I"
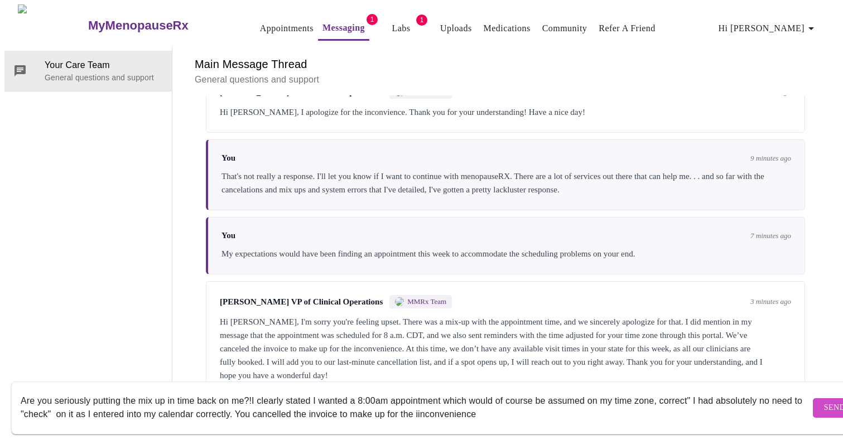
drag, startPoint x: 508, startPoint y: 406, endPoint x: 447, endPoint y: 405, distance: 60.2
click at [447, 405] on textarea "Are you seriously putting the mix up in time back on me?!I clearly stated I wan…" at bounding box center [415, 408] width 789 height 36
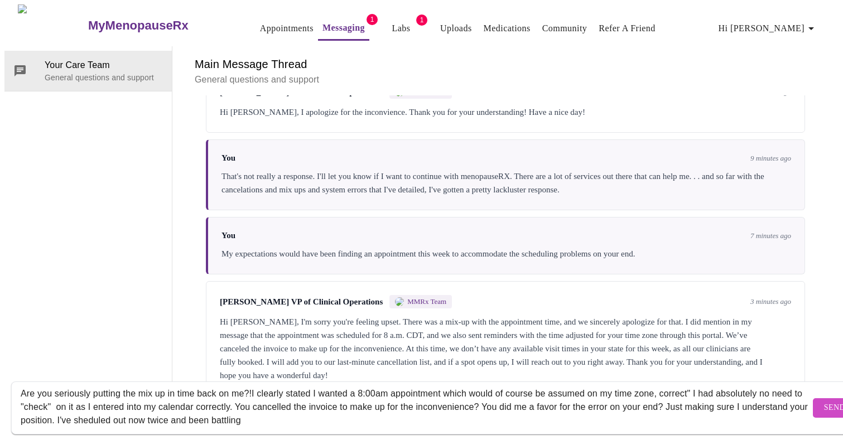
drag, startPoint x: 260, startPoint y: 438, endPoint x: 181, endPoint y: 415, distance: 83.1
click at [181, 415] on div "Are you seriously putting the mix up in time back on me?!I clearly stated I wan…" at bounding box center [415, 408] width 789 height 43
drag, startPoint x: 181, startPoint y: 415, endPoint x: 142, endPoint y: 409, distance: 39.5
click at [141, 409] on textarea "Are you seriously putting the mix up in time back on me?!I clearly stated I wan…" at bounding box center [415, 408] width 789 height 36
click at [123, 410] on textarea "Are you seriously putting the mix up in time back on me?!I clearly stated I wan…" at bounding box center [415, 408] width 789 height 36
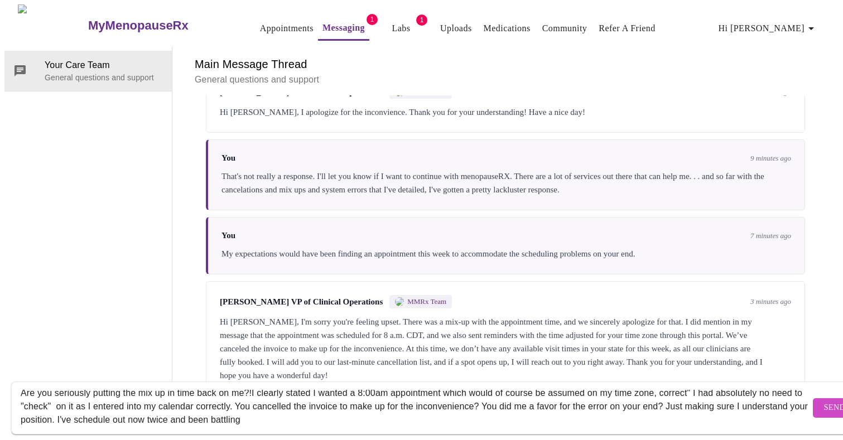
scroll to position [8, 0]
drag, startPoint x: 91, startPoint y: 383, endPoint x: 54, endPoint y: 383, distance: 37.4
click at [54, 390] on textarea "Are you seriously putting the mix up in time back on me?!I clearly stated I wan…" at bounding box center [415, 408] width 789 height 36
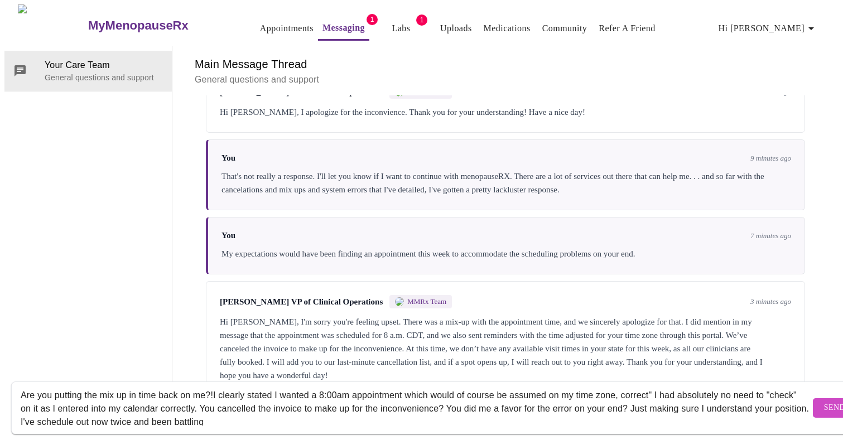
drag, startPoint x: 81, startPoint y: 383, endPoint x: 54, endPoint y: 385, distance: 27.4
click at [54, 390] on textarea "Are you putting the mix up in time back on me?!I clearly stated I wanted a 8:00…" at bounding box center [415, 408] width 789 height 36
click at [221, 390] on textarea "Are you bouncing the mix up in time back on me?!I clearly stated I wanted a 8:0…" at bounding box center [415, 408] width 789 height 36
click at [282, 390] on textarea "Are you bouncing the mix up in time back on me?! I clearly stated I wanted a 8:…" at bounding box center [415, 408] width 789 height 36
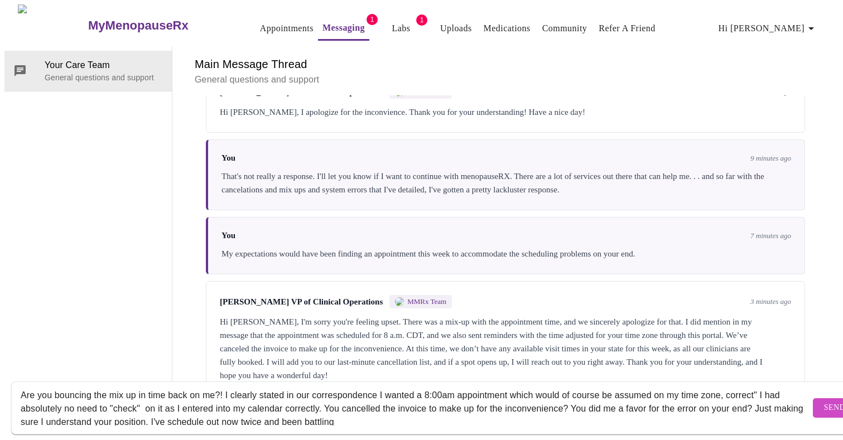
drag, startPoint x: 411, startPoint y: 385, endPoint x: 383, endPoint y: 386, distance: 28.5
click at [383, 390] on textarea "Are you bouncing the mix up in time back on me?! I clearly stated in our corres…" at bounding box center [415, 408] width 789 height 36
click at [451, 390] on textarea "Are you bouncing the mix up in time back on me?! I clearly stated in our corres…" at bounding box center [415, 408] width 789 height 36
drag, startPoint x: 600, startPoint y: 428, endPoint x: 564, endPoint y: 429, distance: 35.7
click at [564, 429] on div "Are you bouncing the mix up in time back on me?! I clearly stated in our corres…" at bounding box center [432, 408] width 865 height 64
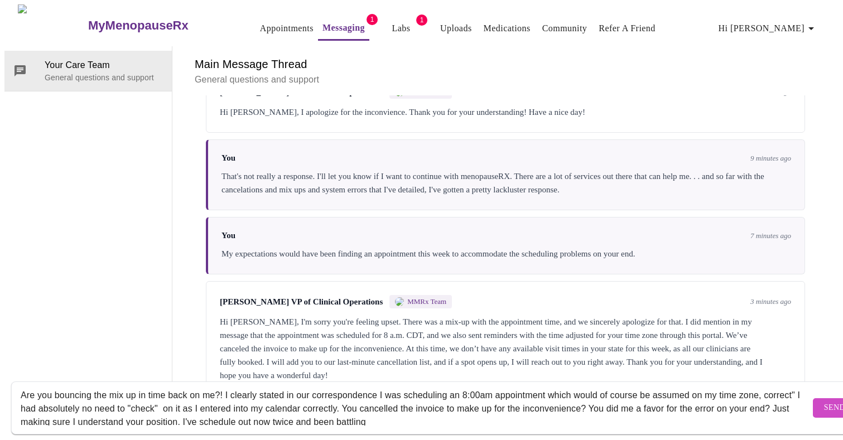
click at [52, 398] on textarea "Are you bouncing the mix up in time back on me?! I clearly stated in our corres…" at bounding box center [415, 408] width 789 height 36
click at [374, 397] on textarea "Are you bouncing the mix up in time back on me?! I clearly stated in our corres…" at bounding box center [415, 408] width 789 height 36
click at [463, 398] on textarea "Are you bouncing the mix up in time back on me?! I clearly stated in our corres…" at bounding box center [415, 408] width 789 height 36
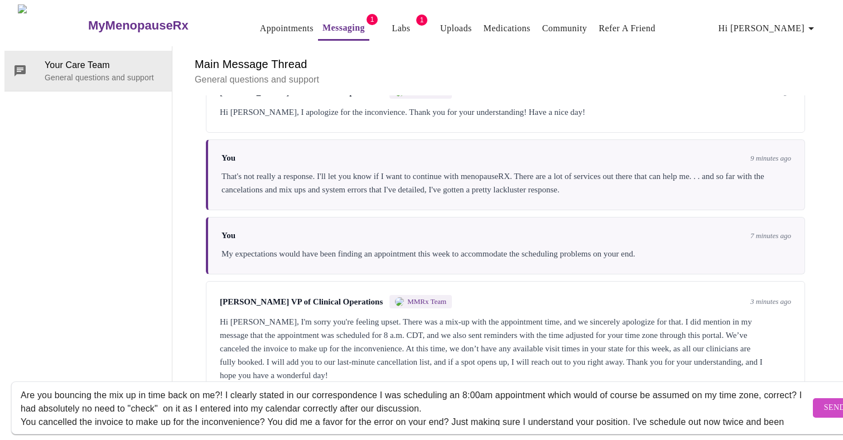
scroll to position [7, 0]
click at [264, 409] on textarea "Are you bouncing the mix up in time back on me?! I clearly stated in our corres…" at bounding box center [415, 408] width 789 height 36
click at [301, 409] on textarea "Are you bouncing the mix up in time back on me?! I clearly stated in our corres…" at bounding box center [415, 408] width 789 height 36
click at [643, 408] on textarea "Are you bouncing the mix up in time back on me?! I clearly stated in our corres…" at bounding box center [415, 408] width 789 height 36
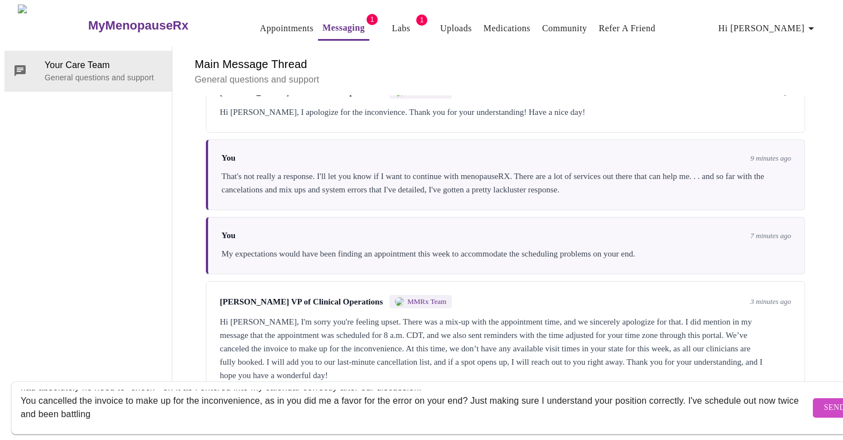
click at [147, 404] on textarea "Are you bouncing the mix up in time back on me?! I clearly stated in our corres…" at bounding box center [415, 408] width 789 height 36
click at [191, 405] on textarea "Are you bouncing the mix up in time back on me?! I clearly stated in our corres…" at bounding box center [415, 408] width 789 height 36
click at [245, 405] on textarea "Are you bouncing the mix up in time back on me?! I clearly stated in our corres…" at bounding box center [415, 408] width 789 height 36
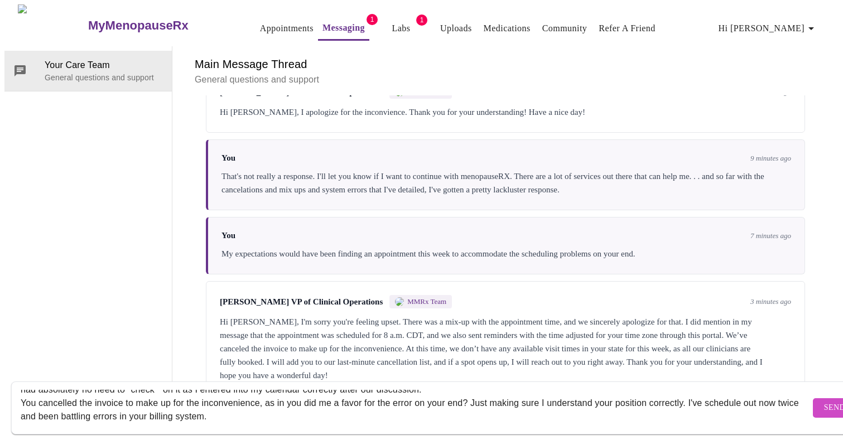
scroll to position [26, 0]
click at [338, 390] on textarea "Are you bouncing the mix up in time back on me?! I clearly stated in our corres…" at bounding box center [415, 408] width 789 height 36
click at [486, 390] on textarea "Are you bouncing the mix up in time back on me?! I clearly stated in our corres…" at bounding box center [415, 408] width 789 height 36
click at [494, 391] on textarea "Are you bouncing the mix up in time back on me?! I clearly stated in our corres…" at bounding box center [415, 408] width 789 height 36
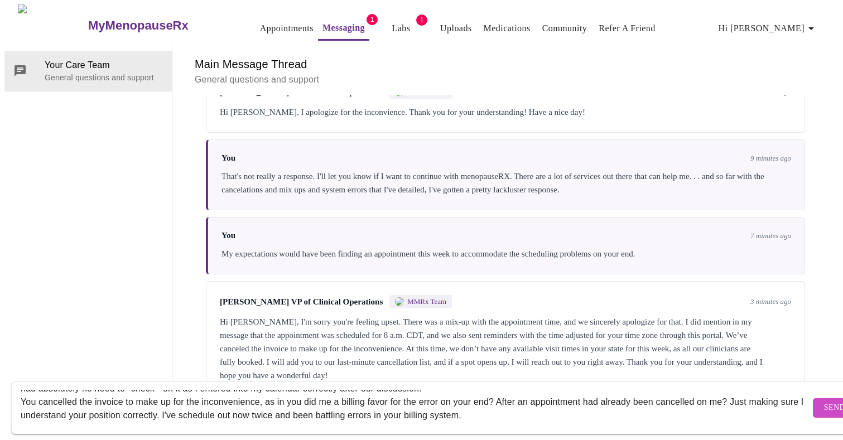
click at [535, 404] on textarea "Are you bouncing the mix up in time back on me?! I clearly stated in our corres…" at bounding box center [415, 408] width 789 height 36
drag, startPoint x: 535, startPoint y: 404, endPoint x: 220, endPoint y: 404, distance: 315.7
click at [220, 404] on textarea "Are you bouncing the mix up in time back on me?! I clearly stated in our corres…" at bounding box center [415, 408] width 789 height 36
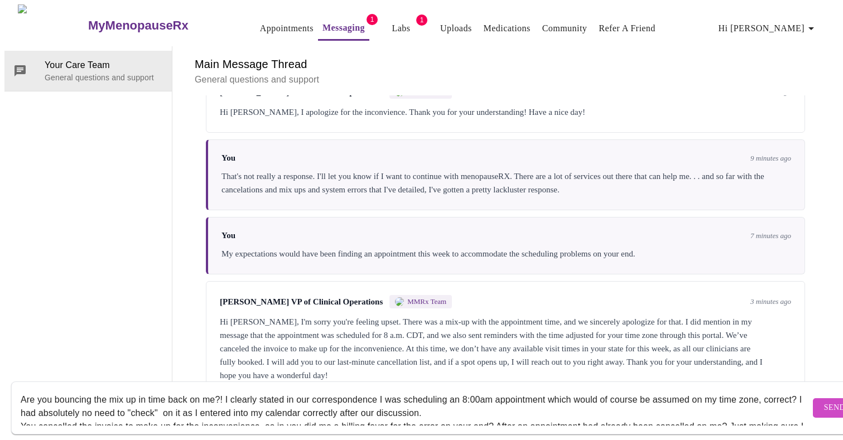
scroll to position [0, 0]
click at [90, 390] on textarea "Are you bouncing the mix up in time back on me?! I clearly stated in our corres…" at bounding box center [415, 408] width 789 height 36
click at [144, 390] on textarea "Are you bouncing the mix up in time back on me?! I clearly stated in our corres…" at bounding box center [415, 408] width 789 height 36
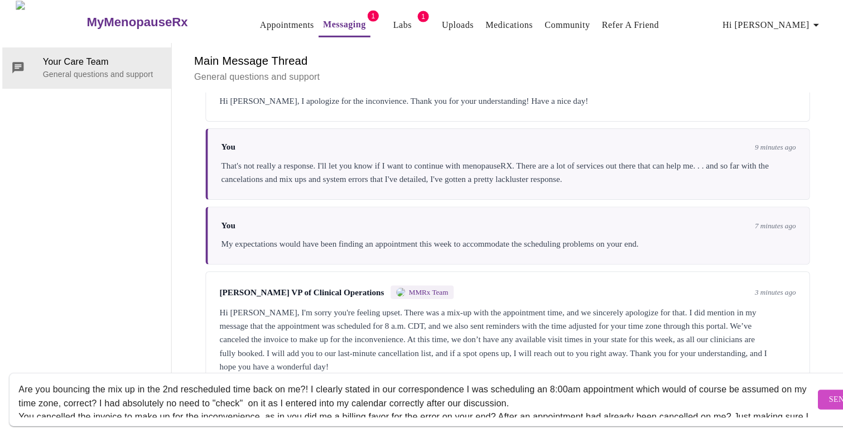
scroll to position [8, 0]
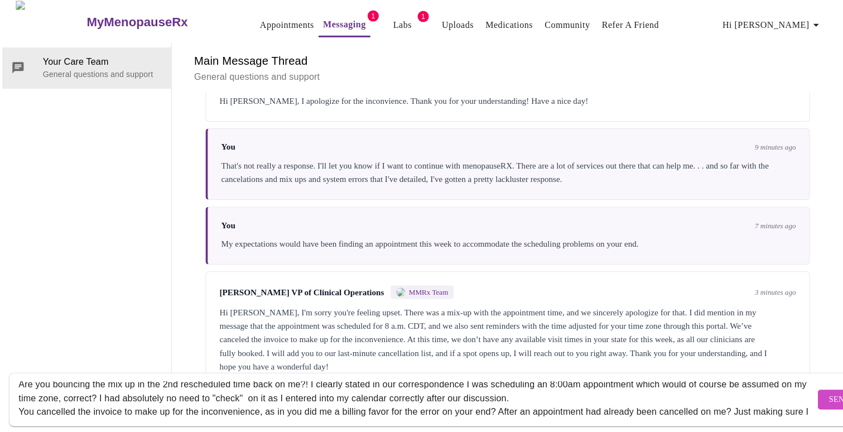
click at [572, 383] on textarea "Are you bouncing the mix up in the 2nd rescheduled time back on me?! I clearly …" at bounding box center [415, 399] width 789 height 36
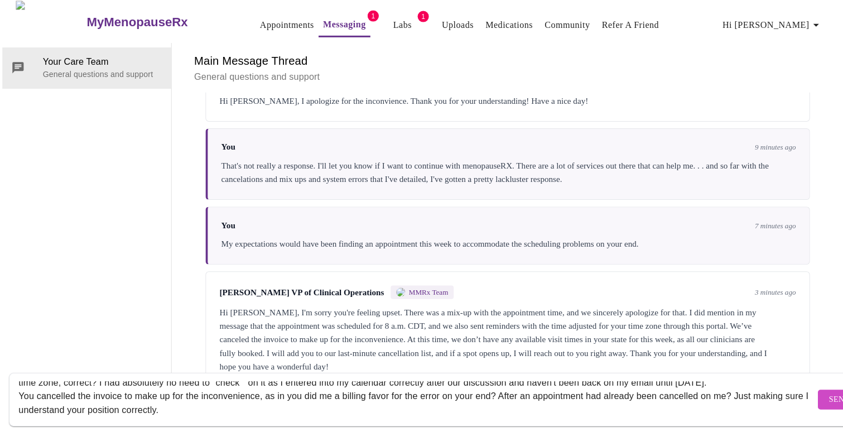
scroll to position [27, 0]
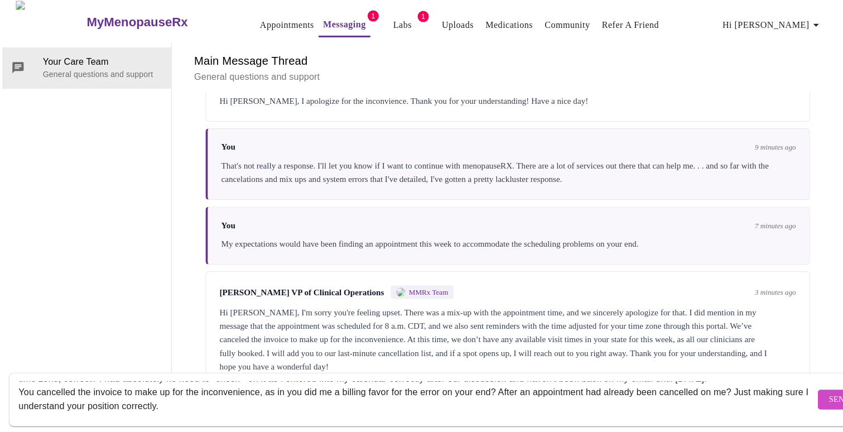
type textarea "Are you bouncing the mix up in the 2nd rescheduled time back on me?! I clearly …"
click at [824, 393] on span "Send" at bounding box center [834, 400] width 21 height 14
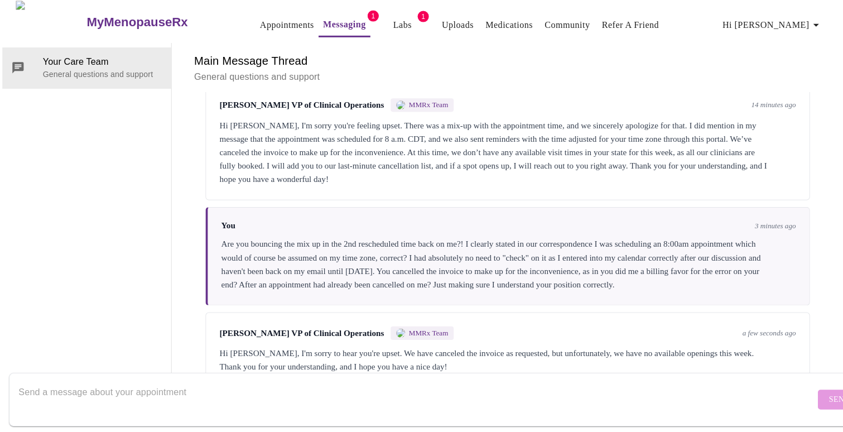
scroll to position [0, 0]
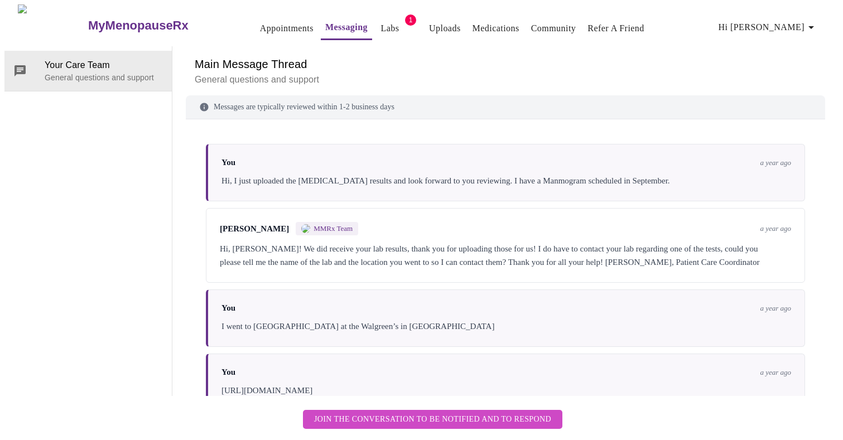
scroll to position [3940, 0]
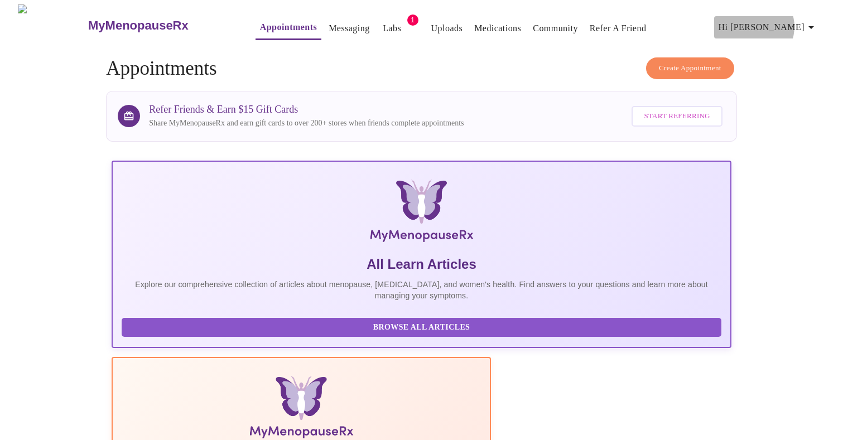
click at [804, 22] on span "Hi [PERSON_NAME]" at bounding box center [767, 28] width 99 height 16
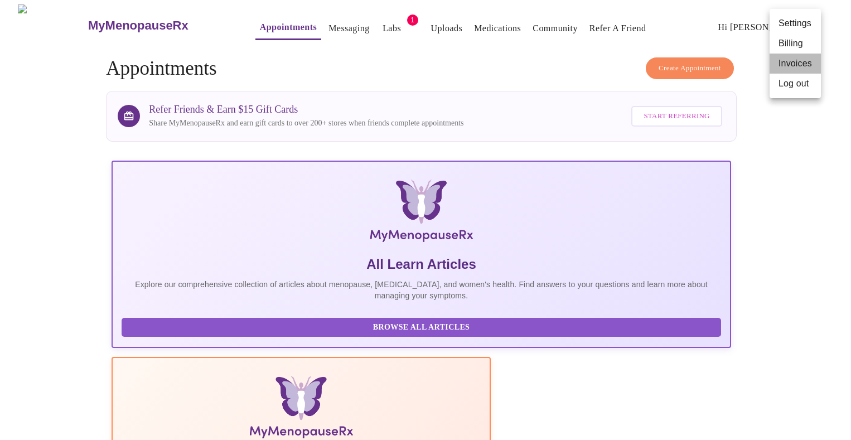
click at [783, 67] on li "Invoices" at bounding box center [795, 64] width 51 height 20
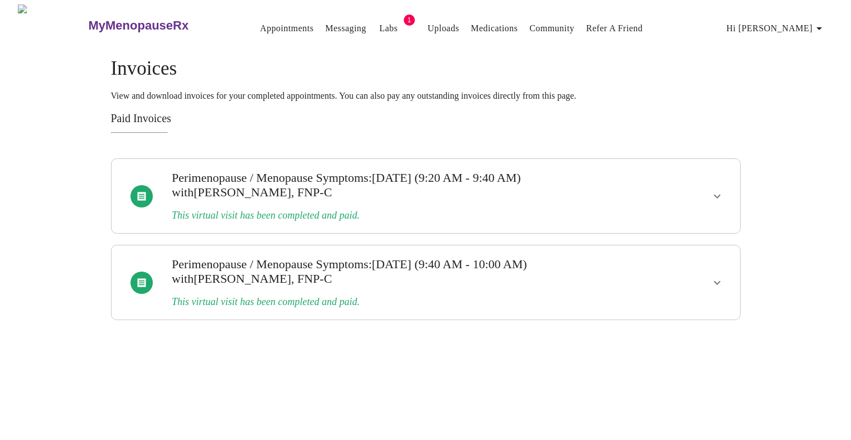
click at [803, 25] on span "Hi [PERSON_NAME]" at bounding box center [776, 29] width 99 height 16
click at [802, 42] on li "Billing" at bounding box center [803, 44] width 51 height 20
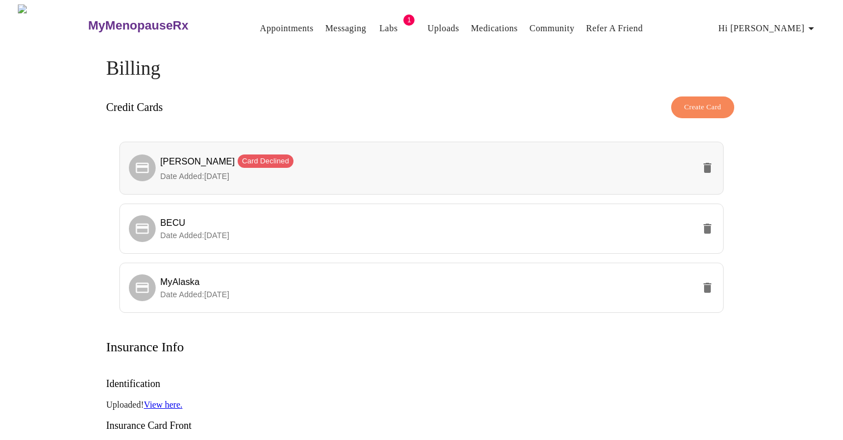
click at [707, 163] on icon "delete" at bounding box center [707, 168] width 8 height 10
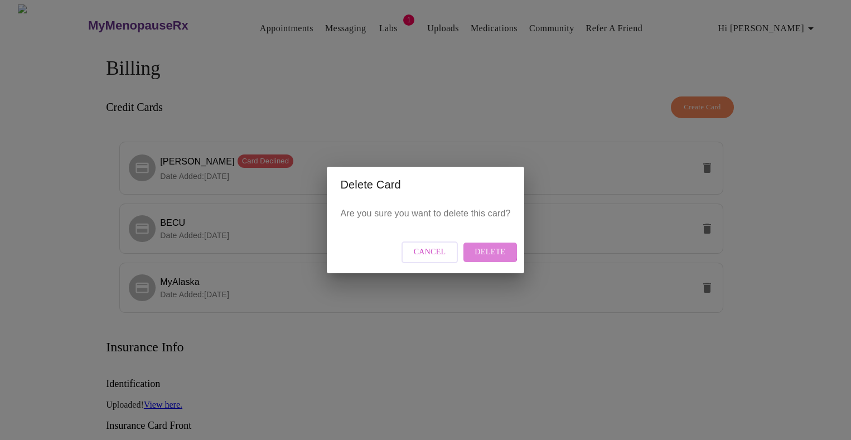
click at [490, 248] on span "Delete" at bounding box center [490, 252] width 31 height 14
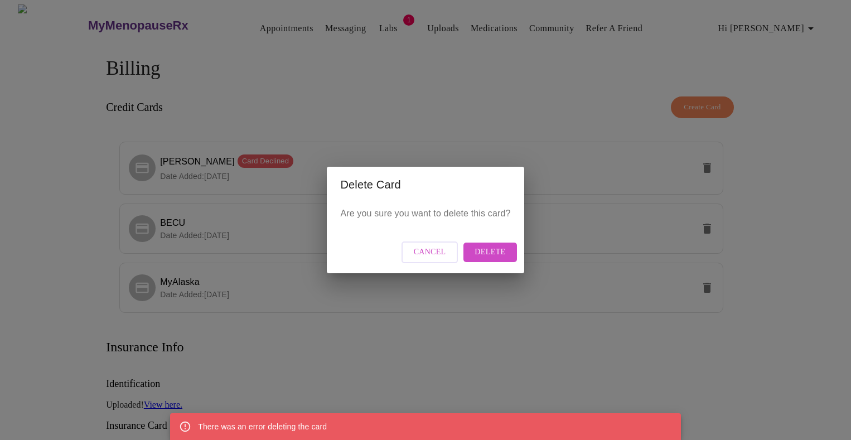
click at [490, 248] on span "Delete" at bounding box center [490, 252] width 31 height 14
click at [442, 254] on span "Cancel" at bounding box center [430, 252] width 32 height 14
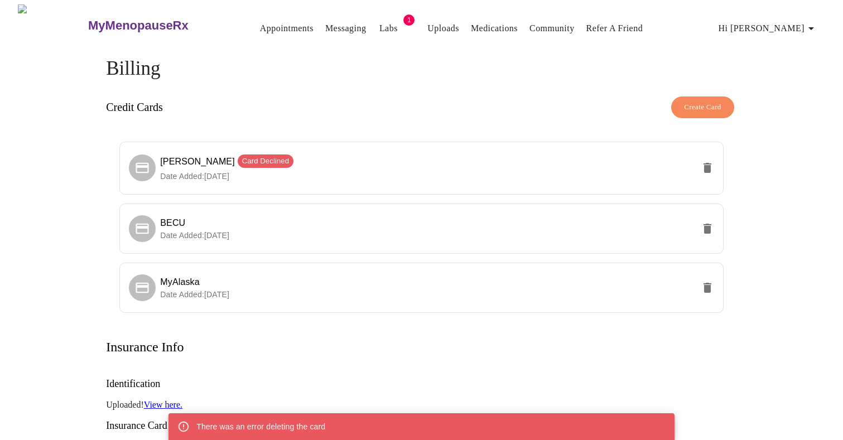
click at [260, 24] on link "Appointments" at bounding box center [287, 29] width 54 height 16
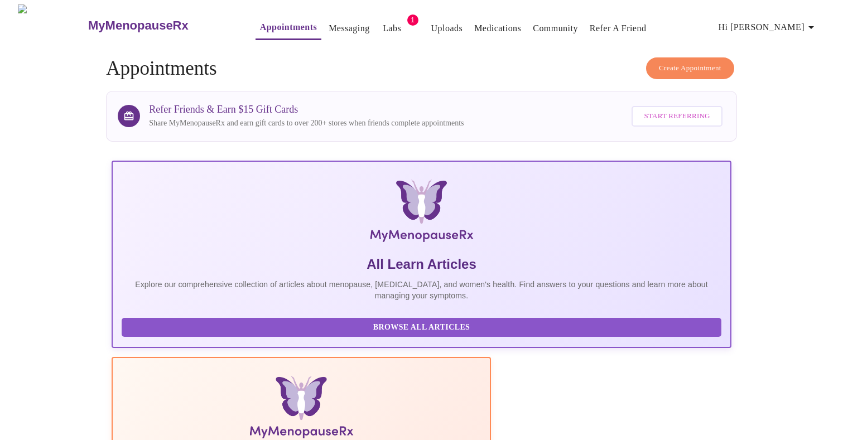
click at [324, 17] on button "Messaging" at bounding box center [349, 28] width 50 height 22
click at [329, 27] on link "Messaging" at bounding box center [349, 29] width 41 height 16
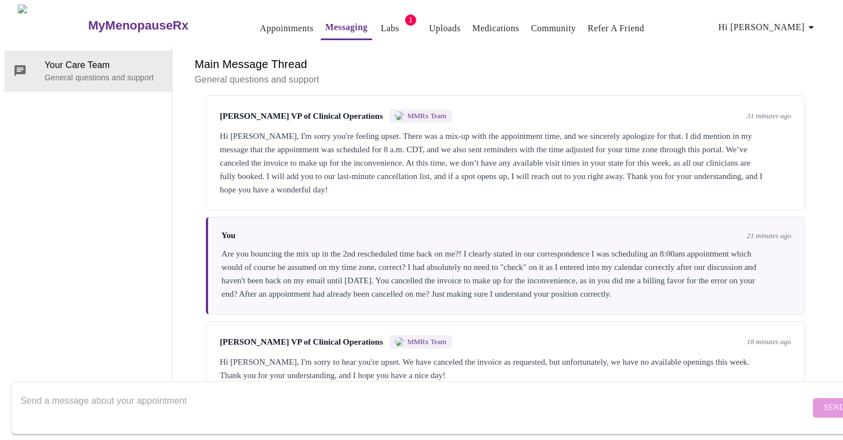
scroll to position [3933, 0]
